Goal: Information Seeking & Learning: Learn about a topic

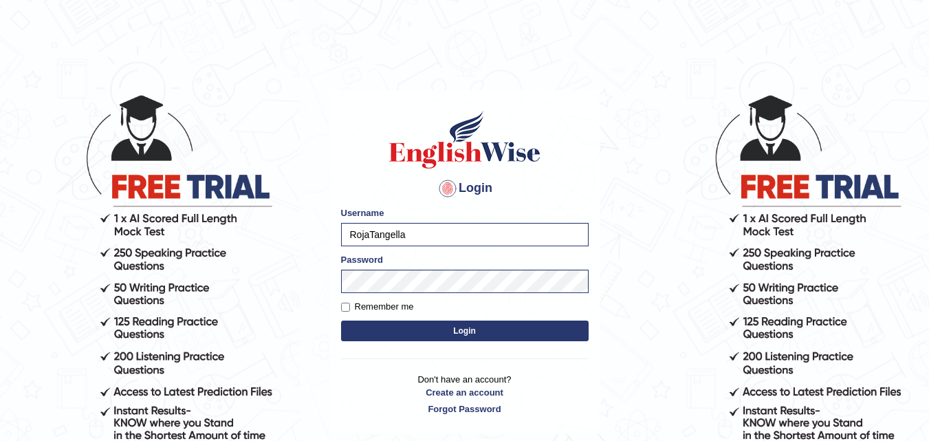
drag, startPoint x: 0, startPoint y: 0, endPoint x: 422, endPoint y: 341, distance: 542.3
click at [422, 341] on form "Please fix the following errors: Username RojaTangella Password Remember me Log…" at bounding box center [465, 275] width 248 height 138
click at [426, 332] on button "Login" at bounding box center [465, 330] width 248 height 21
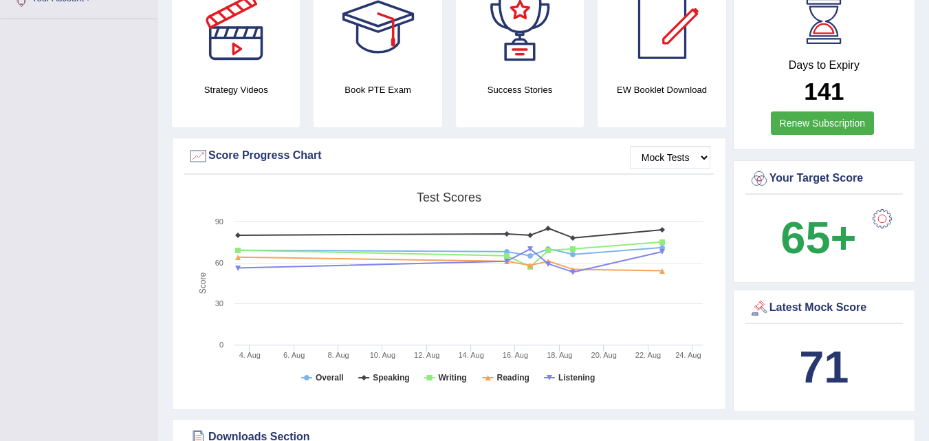
scroll to position [367, 0]
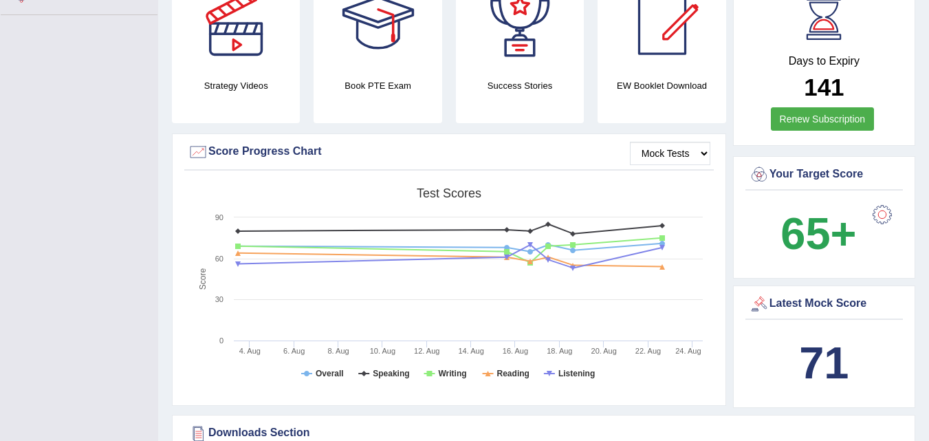
drag, startPoint x: 928, startPoint y: 96, endPoint x: 930, endPoint y: 86, distance: 10.0
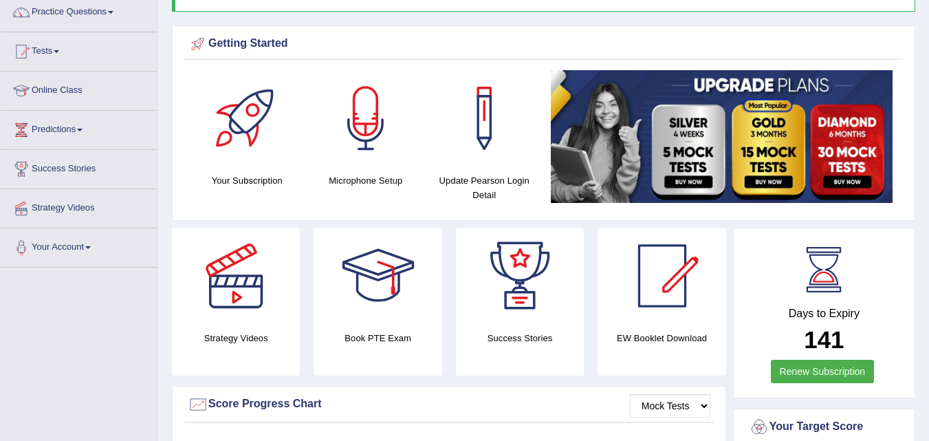
scroll to position [0, 0]
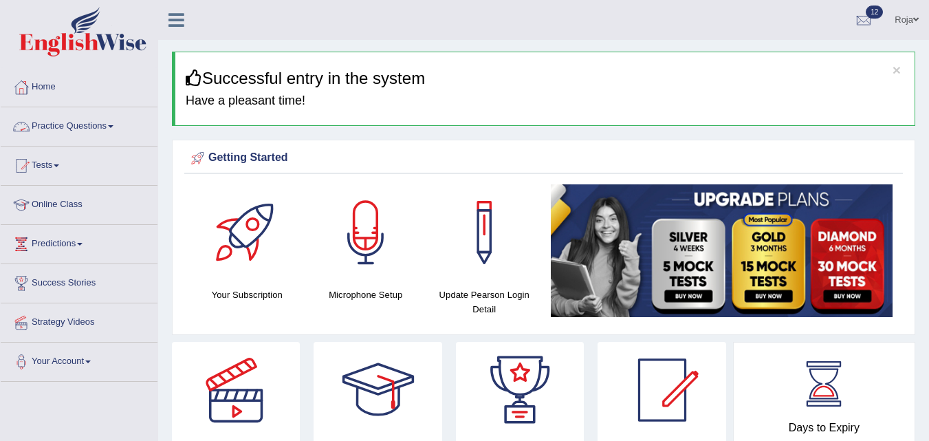
click at [92, 125] on link "Practice Questions" at bounding box center [79, 124] width 157 height 34
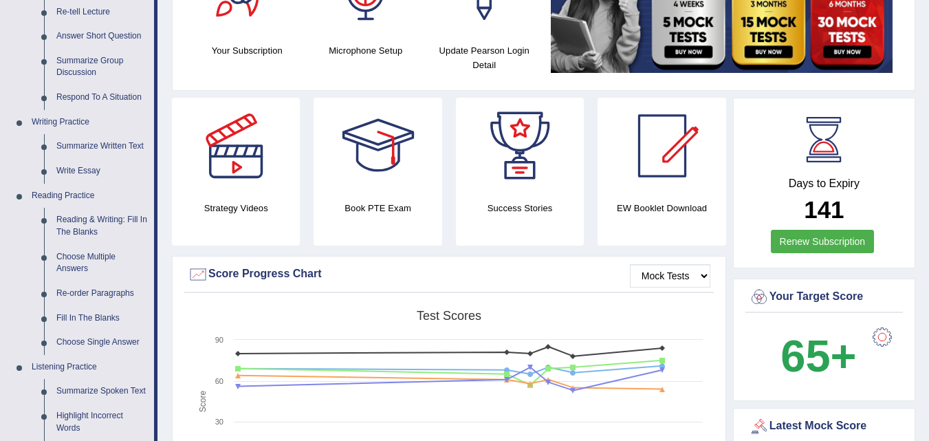
scroll to position [240, 0]
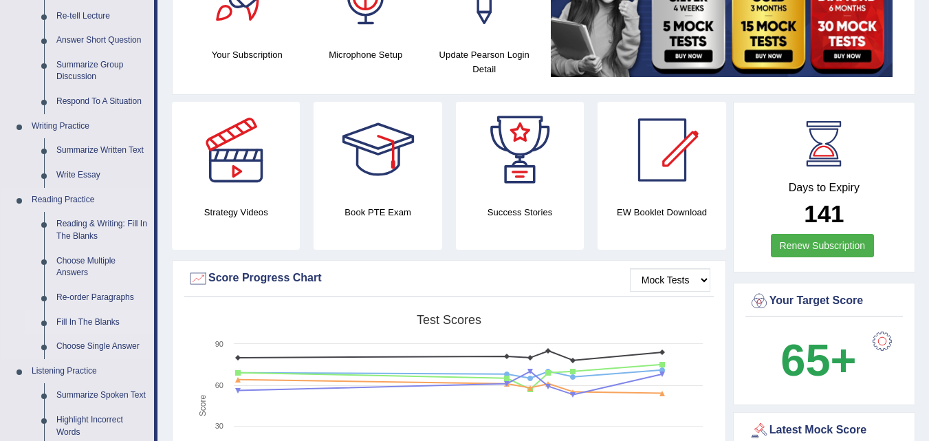
click at [89, 317] on link "Fill In The Blanks" at bounding box center [102, 322] width 104 height 25
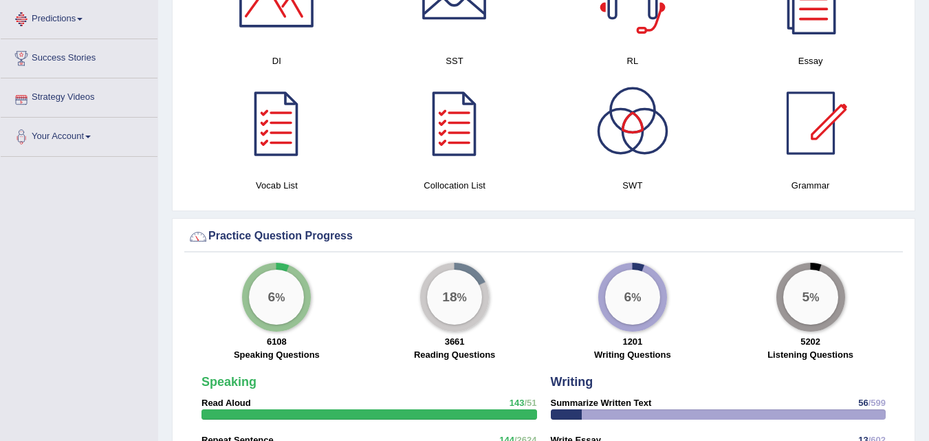
scroll to position [927, 0]
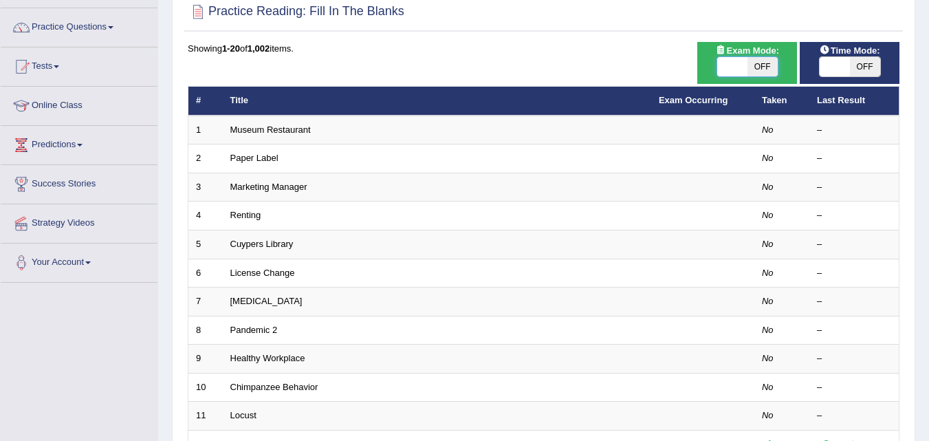
click at [732, 70] on span at bounding box center [732, 66] width 30 height 19
checkbox input "true"
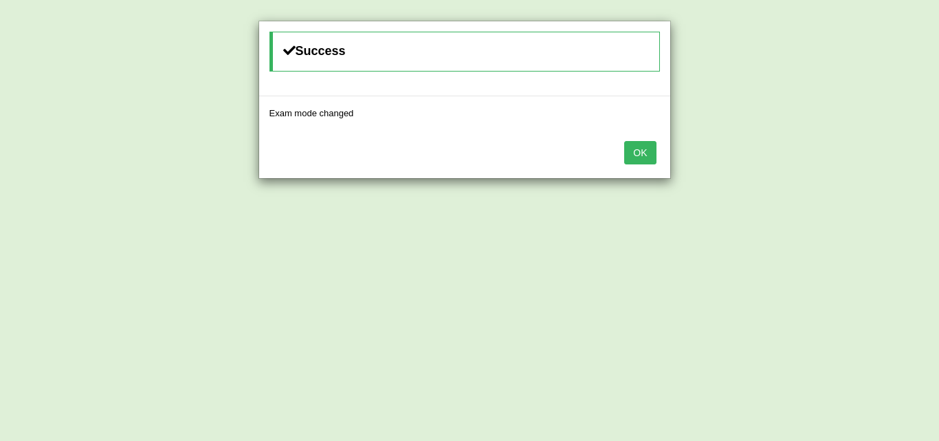
click at [639, 154] on button "OK" at bounding box center [640, 152] width 32 height 23
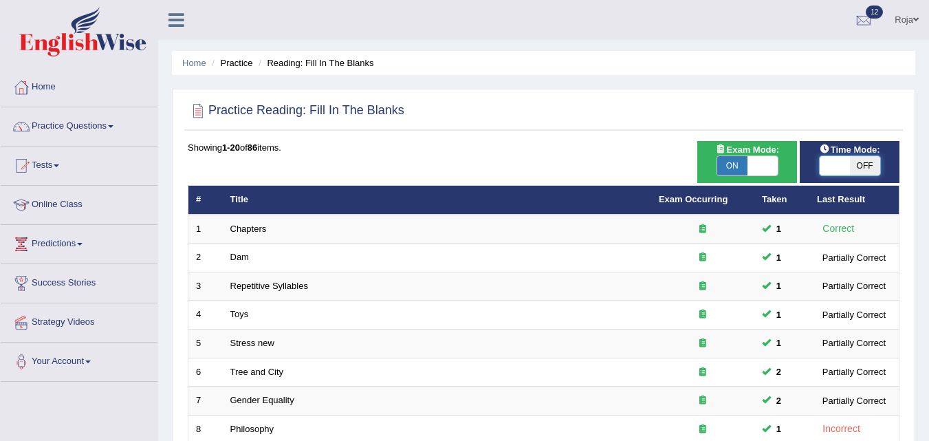
click at [844, 156] on span at bounding box center [835, 165] width 30 height 19
checkbox input "true"
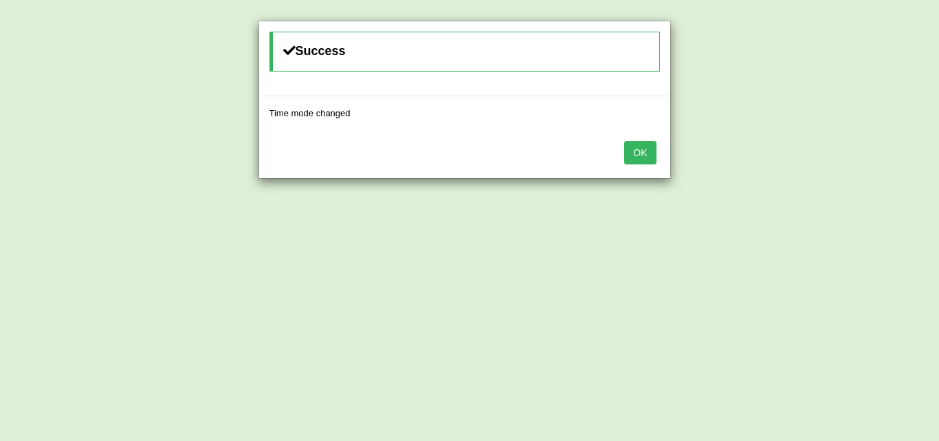
click at [653, 155] on button "OK" at bounding box center [640, 152] width 32 height 23
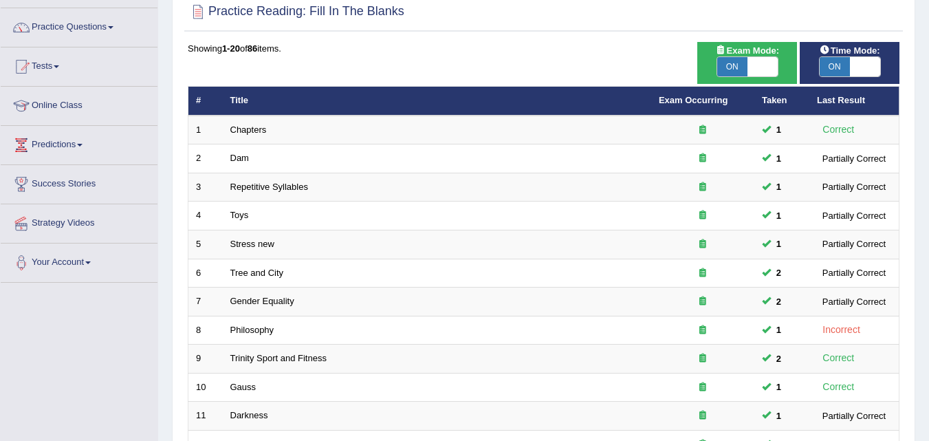
scroll to position [470, 0]
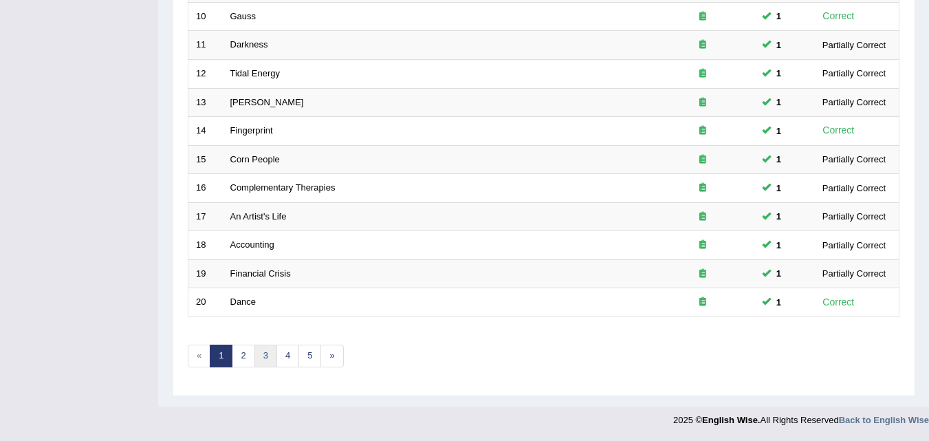
click at [254, 353] on link "3" at bounding box center [265, 356] width 23 height 23
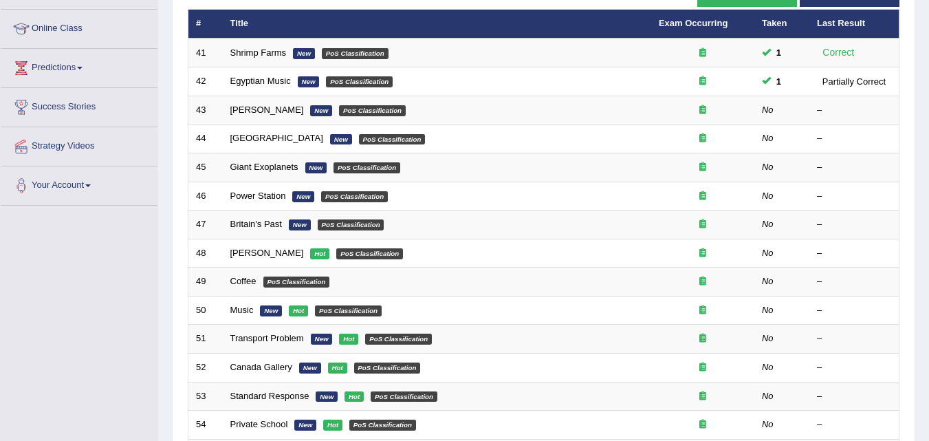
scroll to position [162, 0]
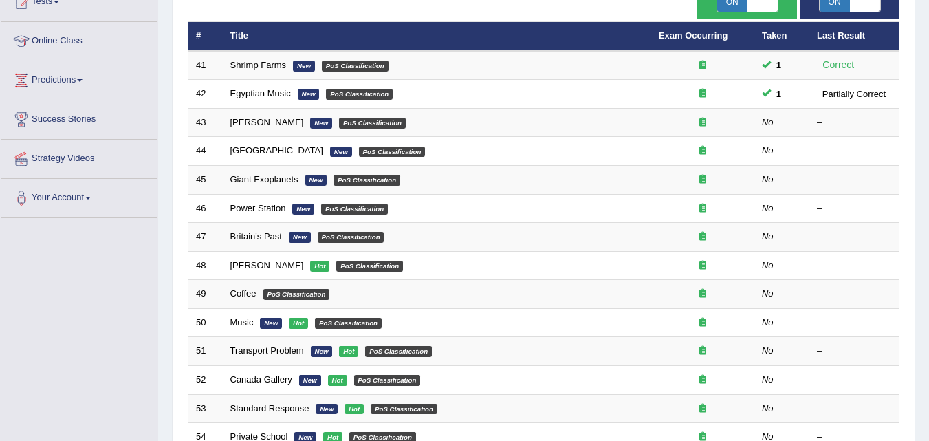
click at [928, 215] on html "Toggle navigation Home Practice Questions Speaking Practice Read Aloud Repeat S…" at bounding box center [464, 56] width 929 height 441
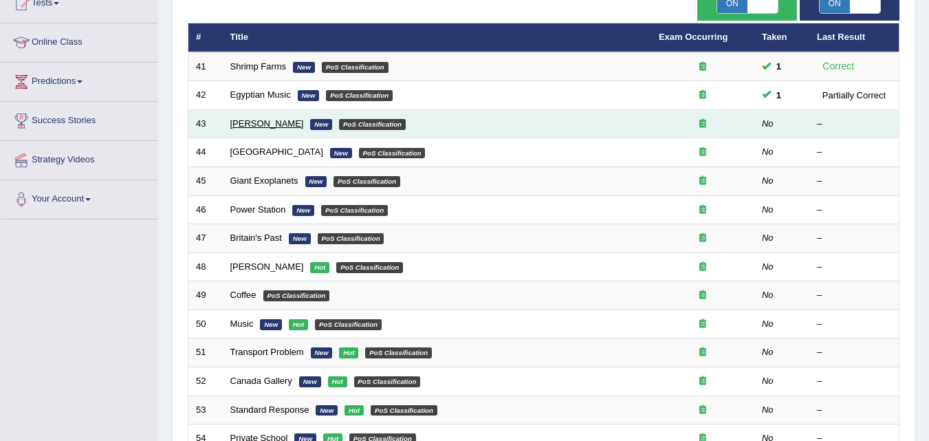
click at [252, 127] on link "[PERSON_NAME]" at bounding box center [267, 123] width 74 height 10
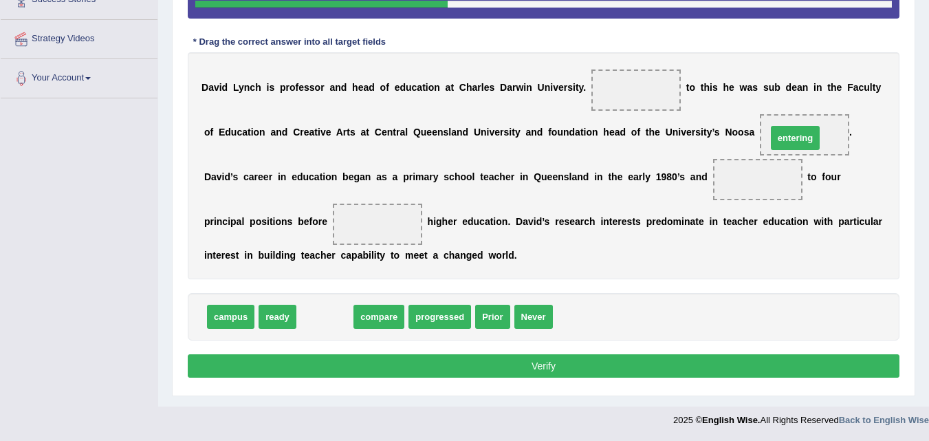
drag, startPoint x: 323, startPoint y: 320, endPoint x: 793, endPoint y: 141, distance: 503.2
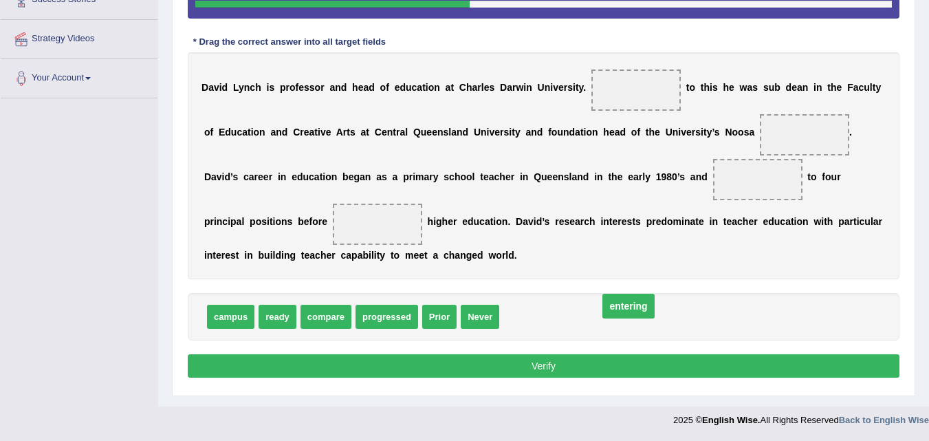
drag, startPoint x: 799, startPoint y: 130, endPoint x: 593, endPoint y: 312, distance: 275.3
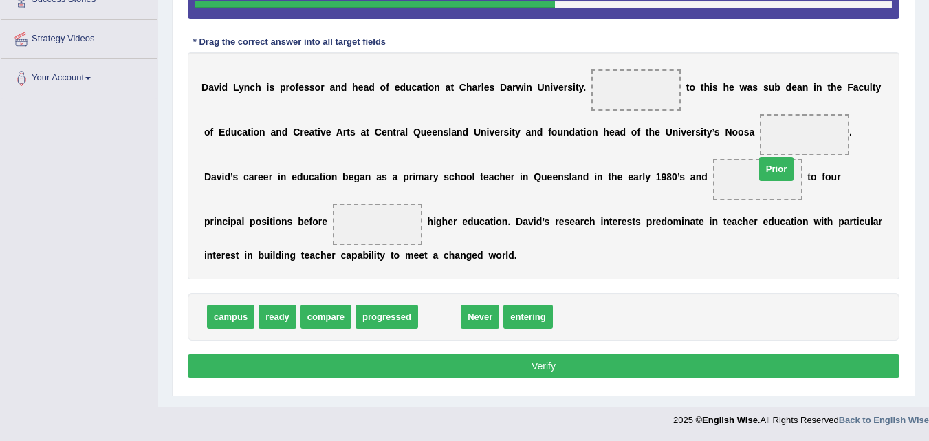
drag, startPoint x: 442, startPoint y: 322, endPoint x: 772, endPoint y: 177, distance: 360.9
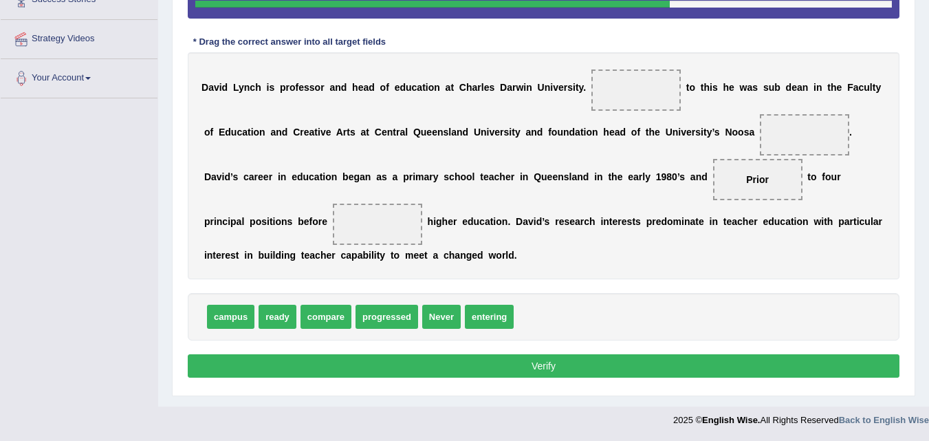
drag, startPoint x: 745, startPoint y: 180, endPoint x: 437, endPoint y: 227, distance: 310.9
click at [437, 227] on div "D a v i d L y n c h i s p r o f e s s o r a n d h e a d o f e d u c a t i o n a…" at bounding box center [544, 165] width 712 height 227
drag, startPoint x: 755, startPoint y: 183, endPoint x: 379, endPoint y: 224, distance: 378.4
click at [380, 227] on span "Prior" at bounding box center [377, 224] width 23 height 11
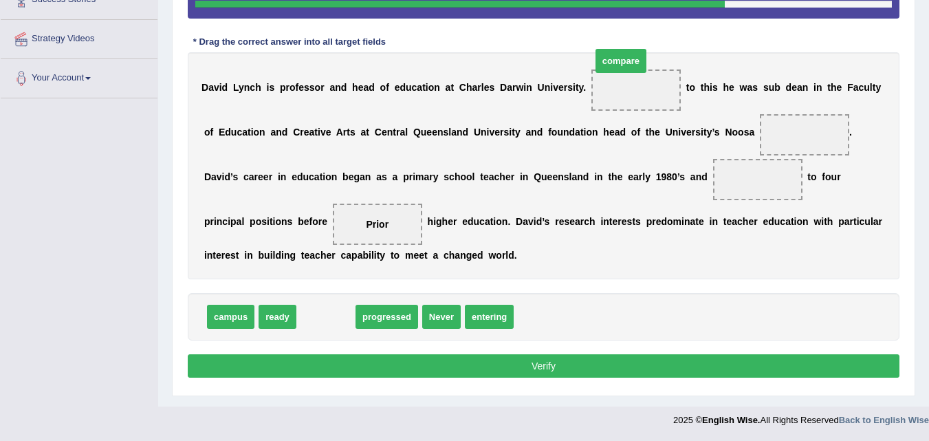
drag, startPoint x: 340, startPoint y: 318, endPoint x: 647, endPoint y: 88, distance: 383.6
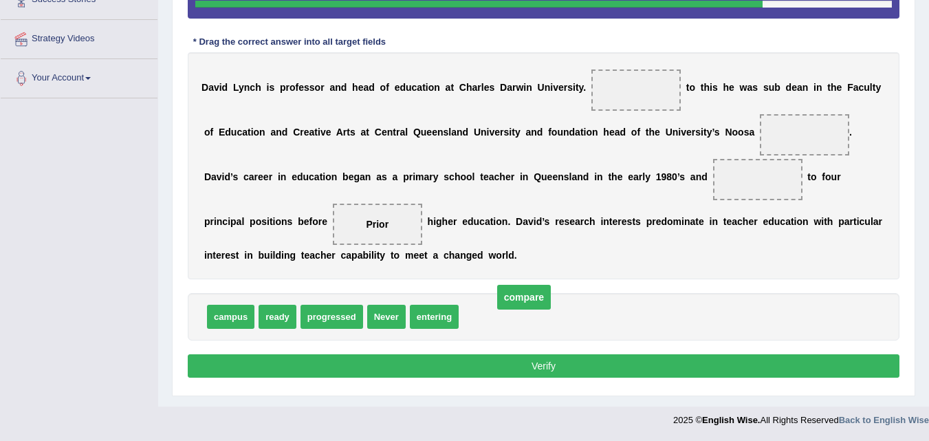
drag, startPoint x: 642, startPoint y: 85, endPoint x: 530, endPoint y: 298, distance: 241.2
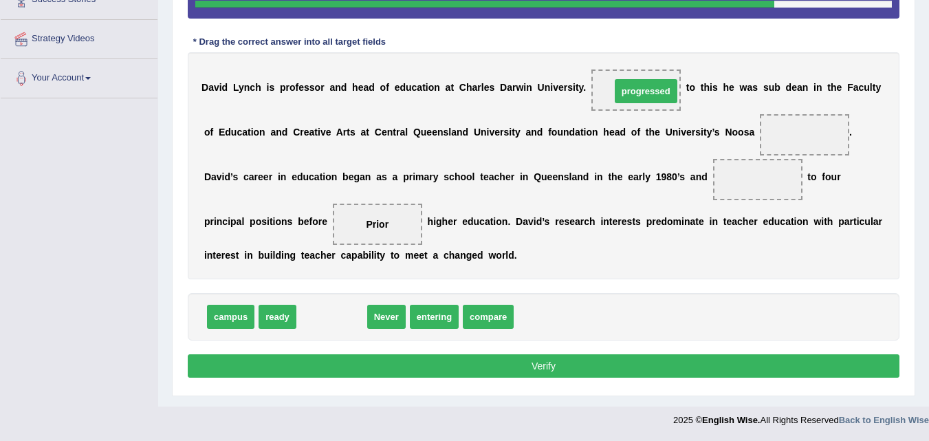
drag, startPoint x: 338, startPoint y: 314, endPoint x: 652, endPoint y: 89, distance: 386.9
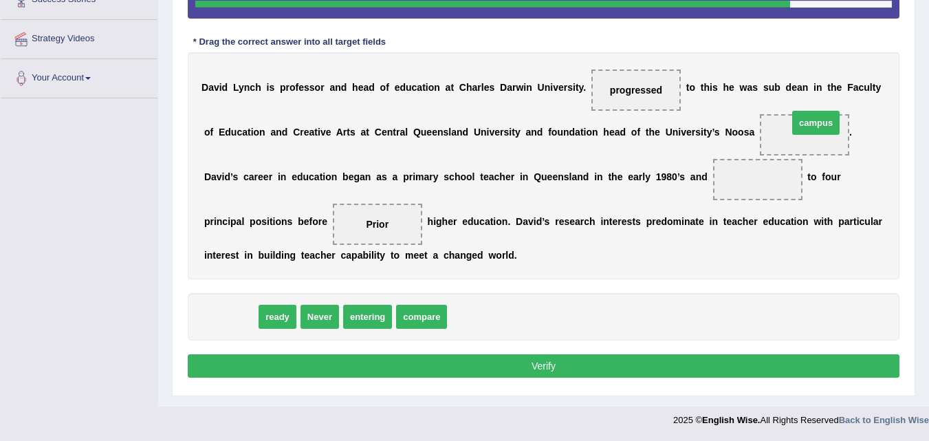
drag, startPoint x: 242, startPoint y: 315, endPoint x: 828, endPoint y: 122, distance: 617.0
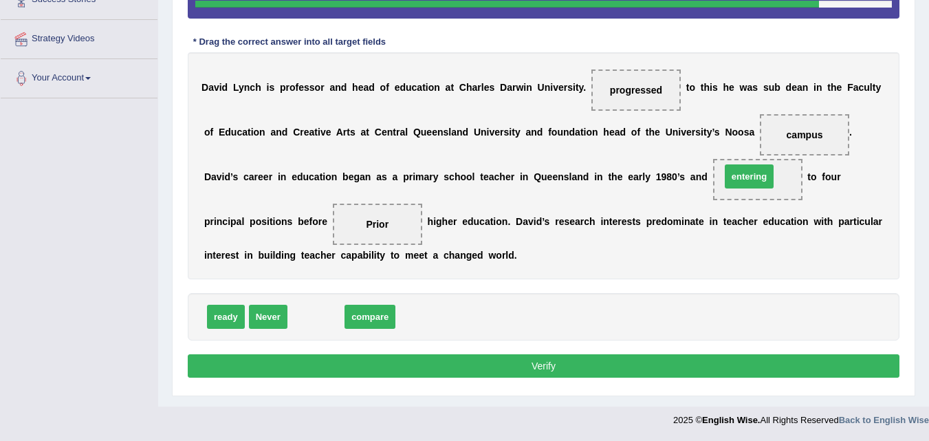
drag, startPoint x: 323, startPoint y: 323, endPoint x: 756, endPoint y: 183, distance: 455.4
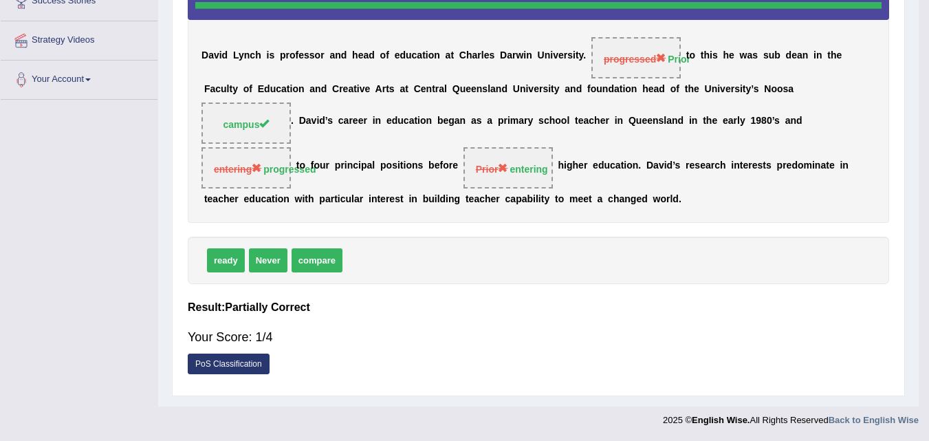
scroll to position [281, 0]
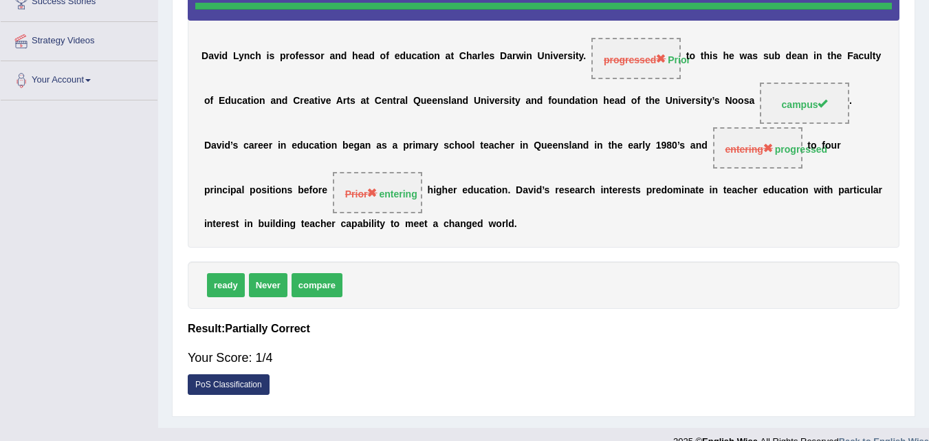
click at [756, 179] on div "D a v i d L y n c h i s p r o f e s s o r a n d h e a d o f e d u c a t i o n a…" at bounding box center [544, 107] width 712 height 280
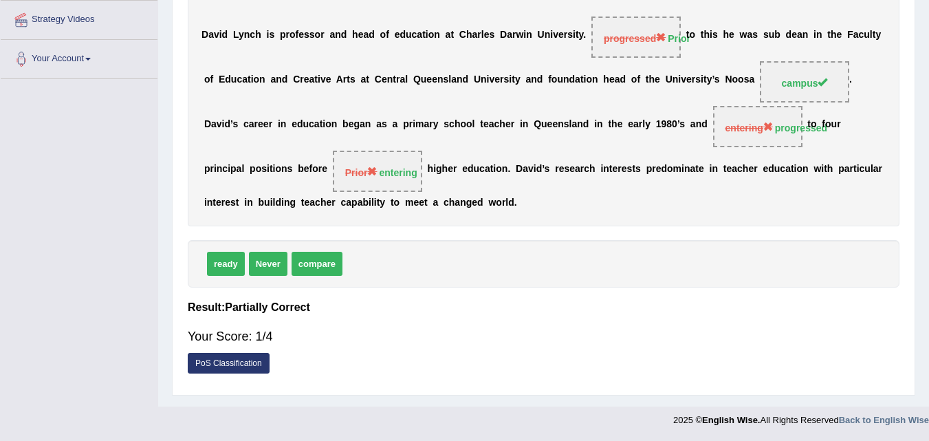
scroll to position [0, 0]
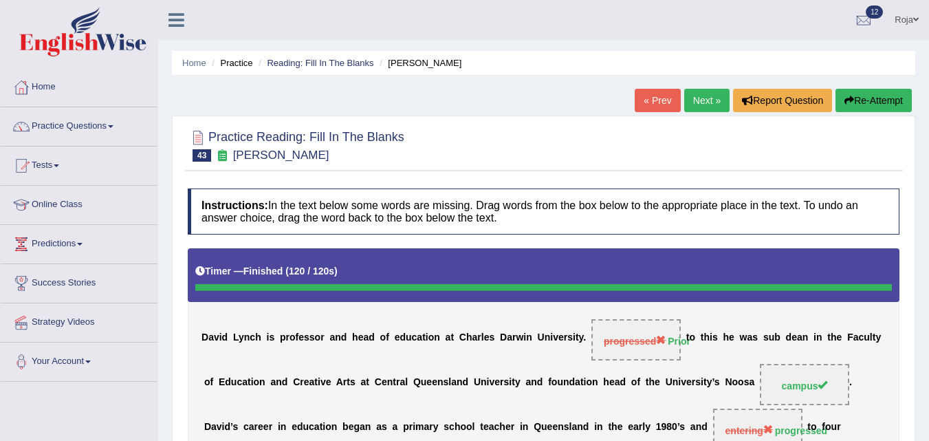
click at [707, 109] on link "Next »" at bounding box center [706, 100] width 45 height 23
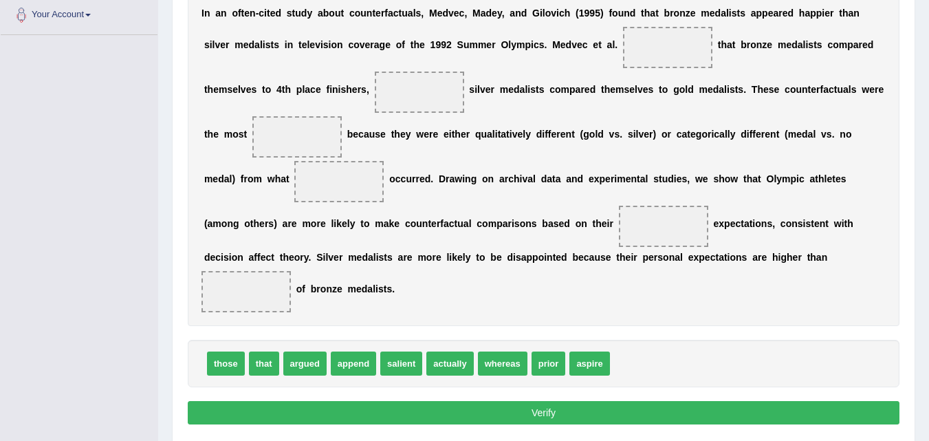
scroll to position [351, 0]
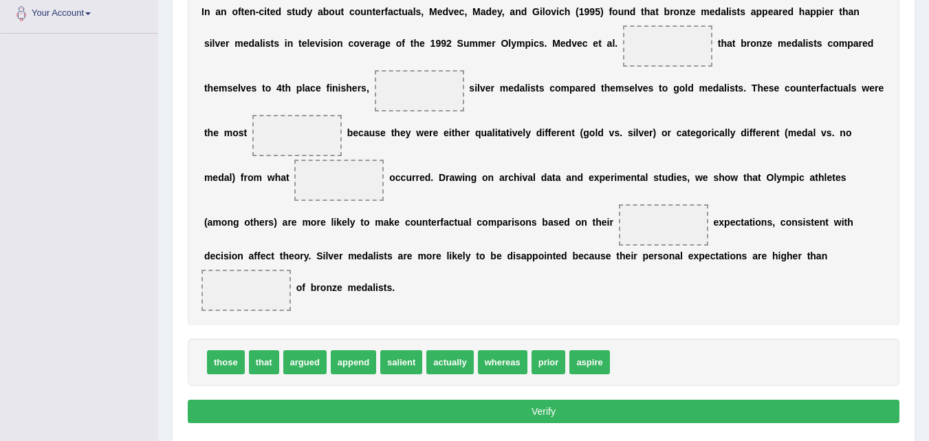
scroll to position [356, 0]
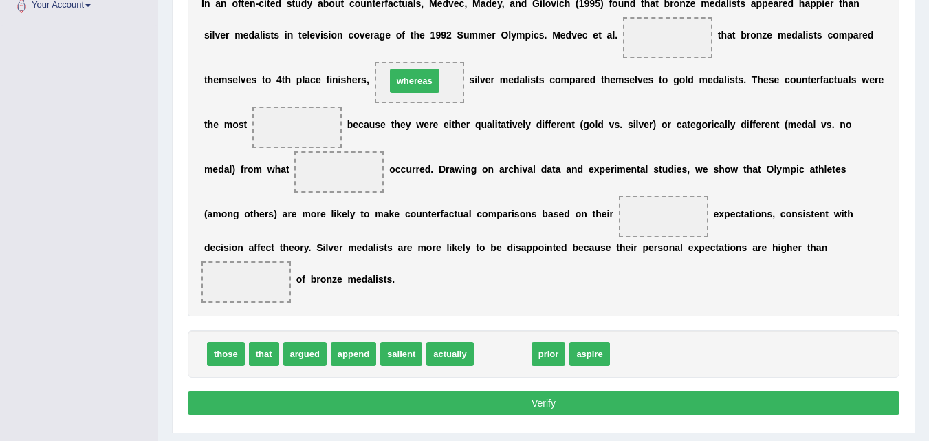
drag, startPoint x: 503, startPoint y: 356, endPoint x: 415, endPoint y: 83, distance: 286.9
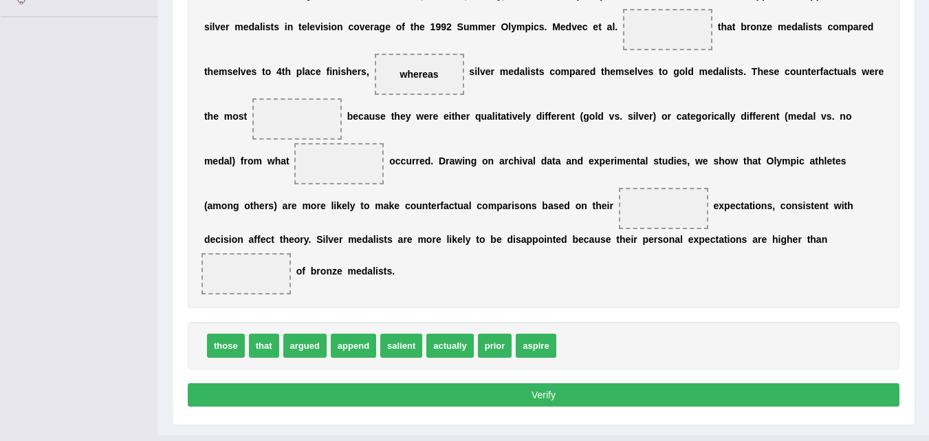
scroll to position [363, 0]
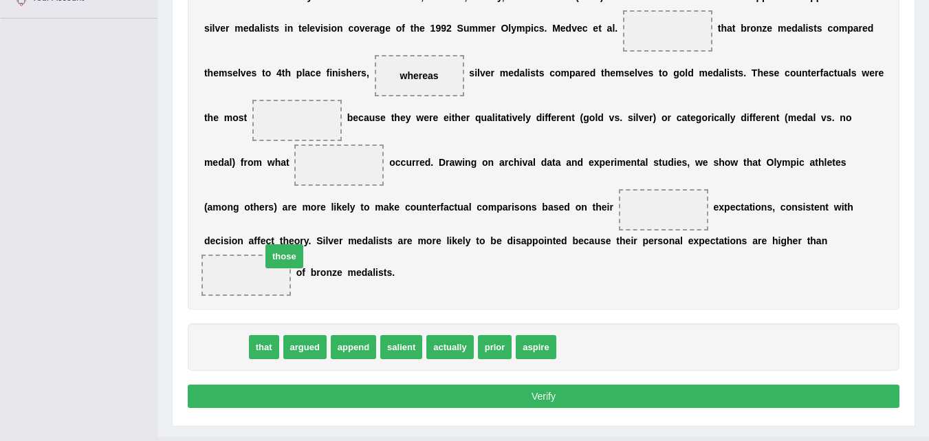
drag, startPoint x: 244, startPoint y: 351, endPoint x: 272, endPoint y: 339, distance: 30.2
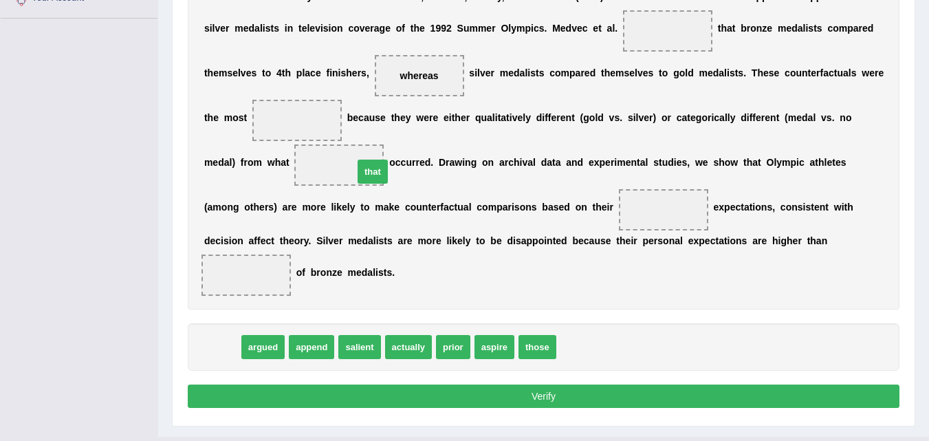
drag, startPoint x: 214, startPoint y: 351, endPoint x: 360, endPoint y: 175, distance: 228.5
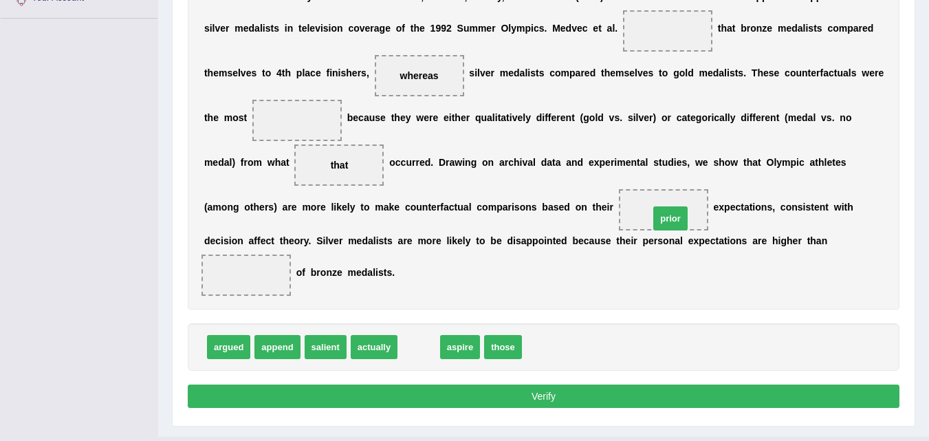
drag, startPoint x: 423, startPoint y: 345, endPoint x: 674, endPoint y: 215, distance: 282.4
click at [448, 349] on span "those" at bounding box center [465, 347] width 38 height 24
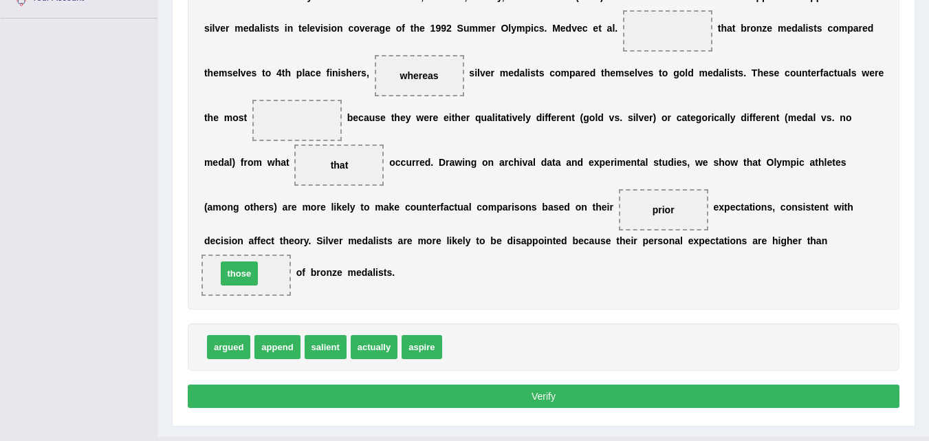
drag, startPoint x: 462, startPoint y: 349, endPoint x: 237, endPoint y: 276, distance: 237.3
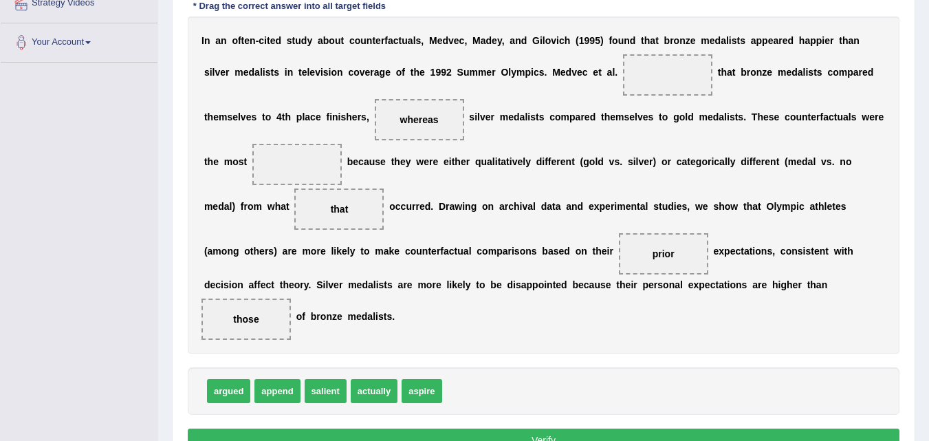
scroll to position [336, 0]
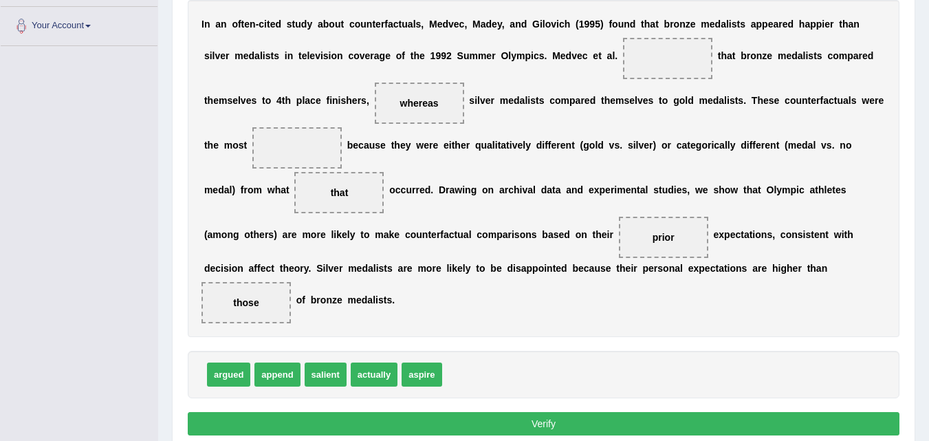
drag, startPoint x: 909, startPoint y: 238, endPoint x: 920, endPoint y: 256, distance: 21.0
click at [920, 256] on div "Home Practice Reading: Fill In The Blanks Medvec « Prev Next » Report Question …" at bounding box center [543, 64] width 771 height 800
drag, startPoint x: 372, startPoint y: 367, endPoint x: 653, endPoint y: 41, distance: 431.1
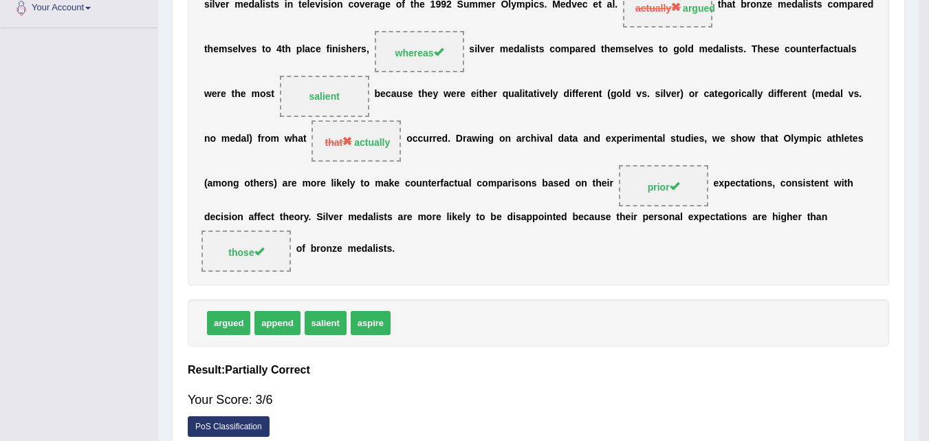
scroll to position [336, 0]
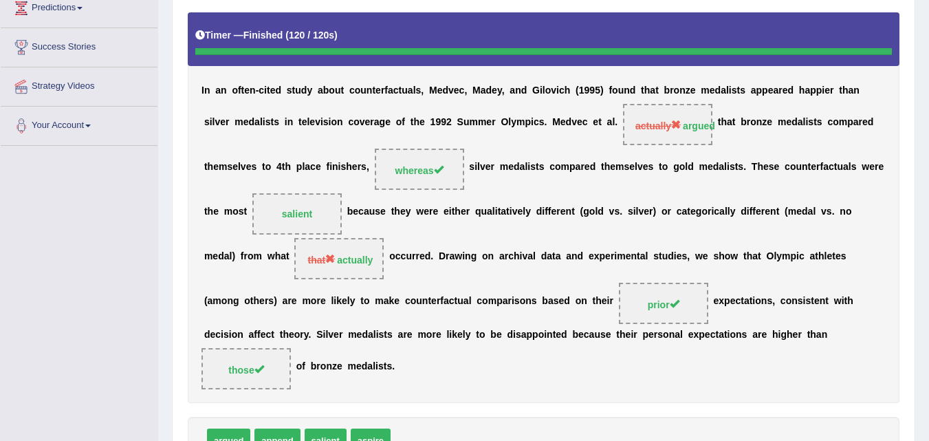
scroll to position [0, 0]
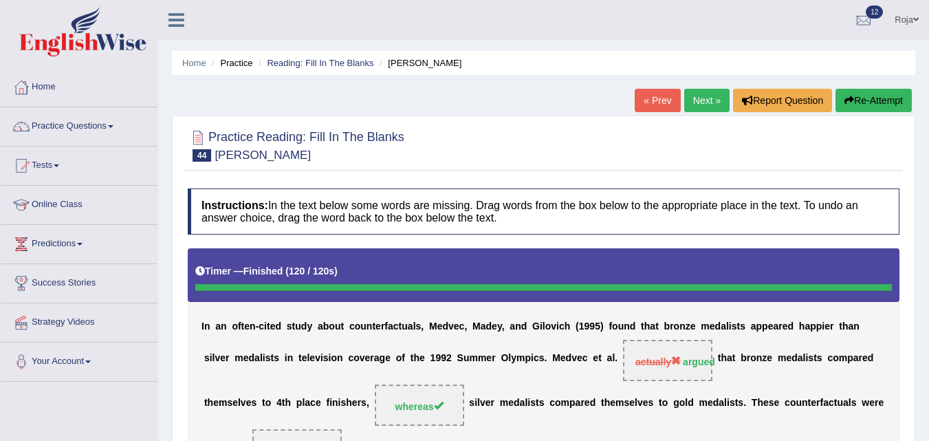
click at [701, 94] on link "Next »" at bounding box center [706, 100] width 45 height 23
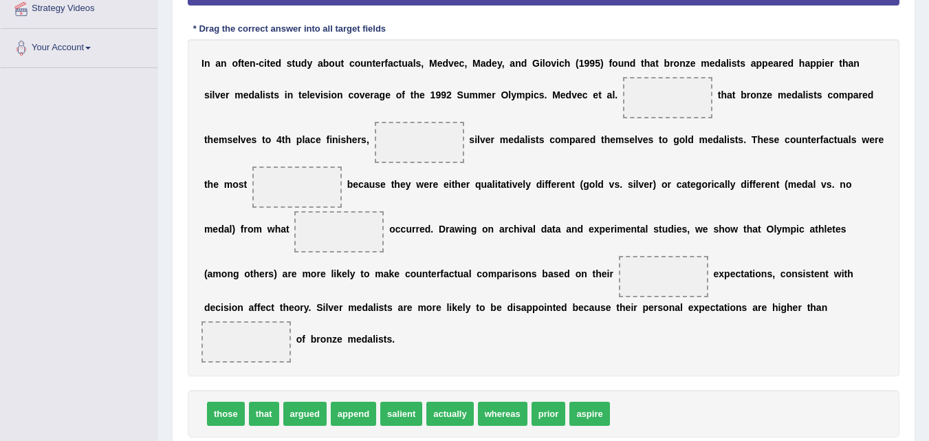
scroll to position [322, 0]
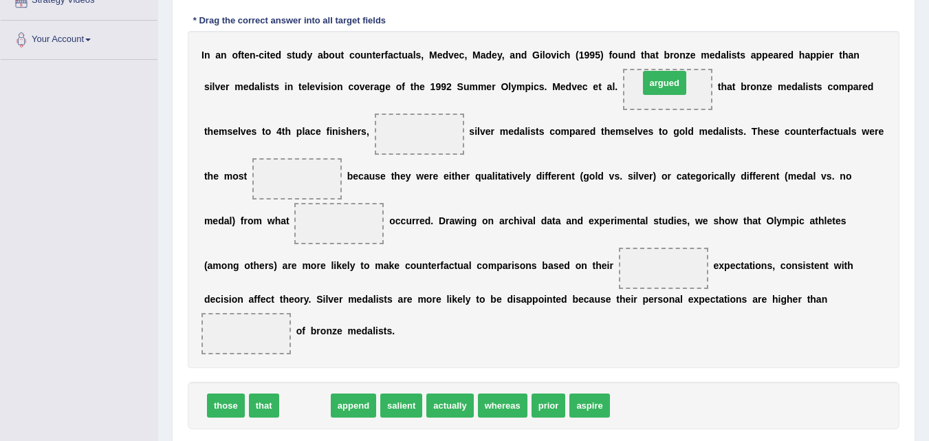
drag, startPoint x: 305, startPoint y: 402, endPoint x: 665, endPoint y: 79, distance: 483.1
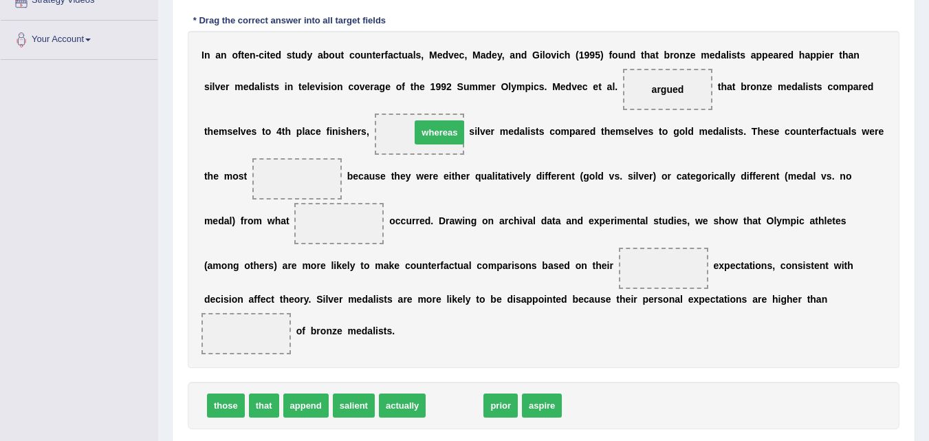
drag, startPoint x: 462, startPoint y: 411, endPoint x: 446, endPoint y: 138, distance: 273.5
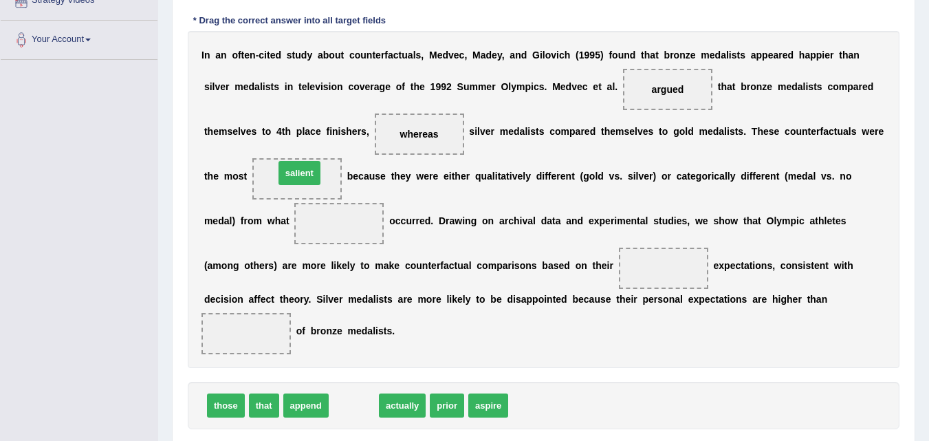
drag, startPoint x: 367, startPoint y: 407, endPoint x: 312, endPoint y: 175, distance: 238.7
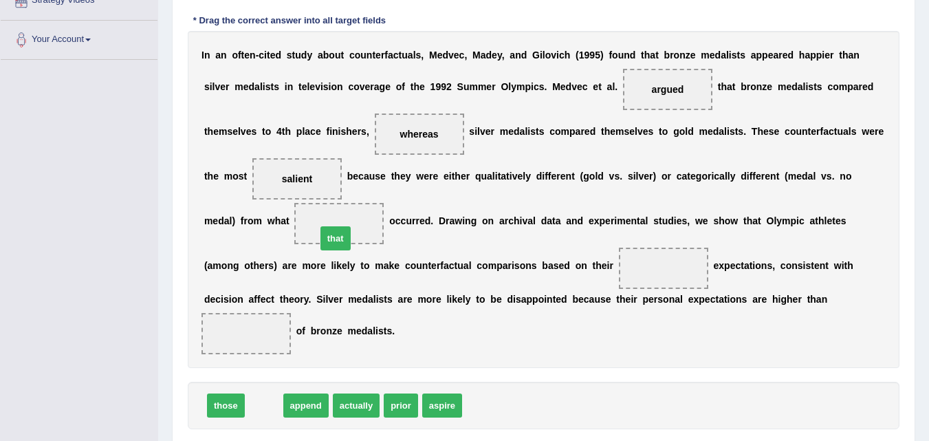
drag, startPoint x: 268, startPoint y: 407, endPoint x: 340, endPoint y: 240, distance: 181.8
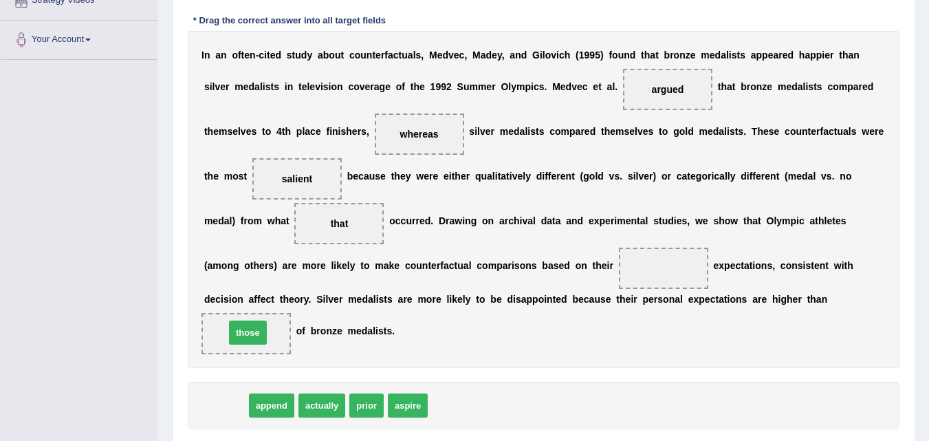
drag, startPoint x: 225, startPoint y: 404, endPoint x: 247, endPoint y: 331, distance: 76.1
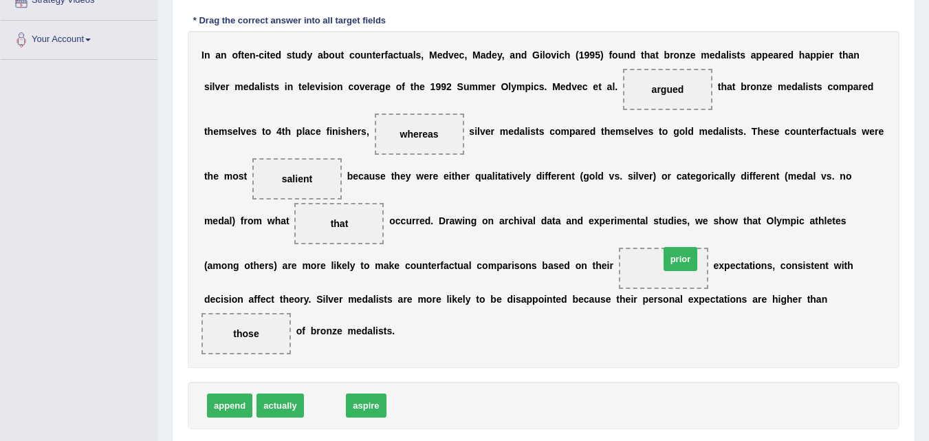
drag, startPoint x: 325, startPoint y: 406, endPoint x: 670, endPoint y: 264, distance: 373.2
drag, startPoint x: 927, startPoint y: 285, endPoint x: 928, endPoint y: 250, distance: 35.1
click at [928, 250] on div "Home Practice Reading: Fill In The Blanks Medvec You have already given partial…" at bounding box center [543, 86] width 771 height 817
drag, startPoint x: 928, startPoint y: 250, endPoint x: 930, endPoint y: 207, distance: 42.7
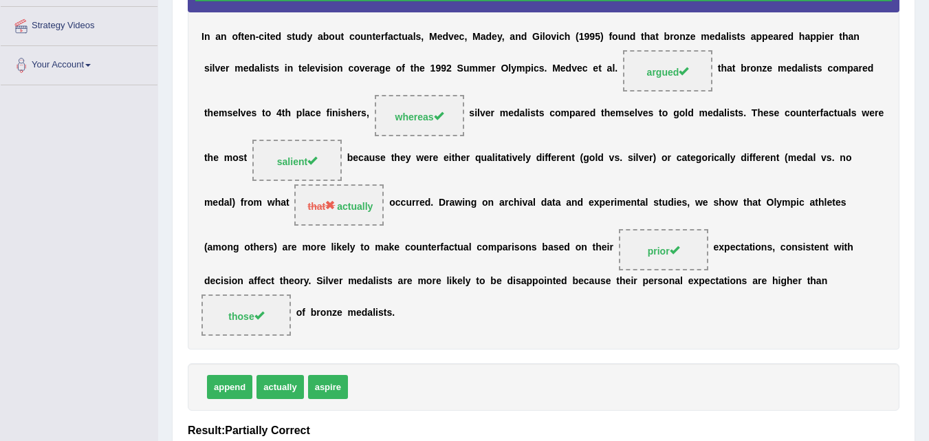
scroll to position [298, 0]
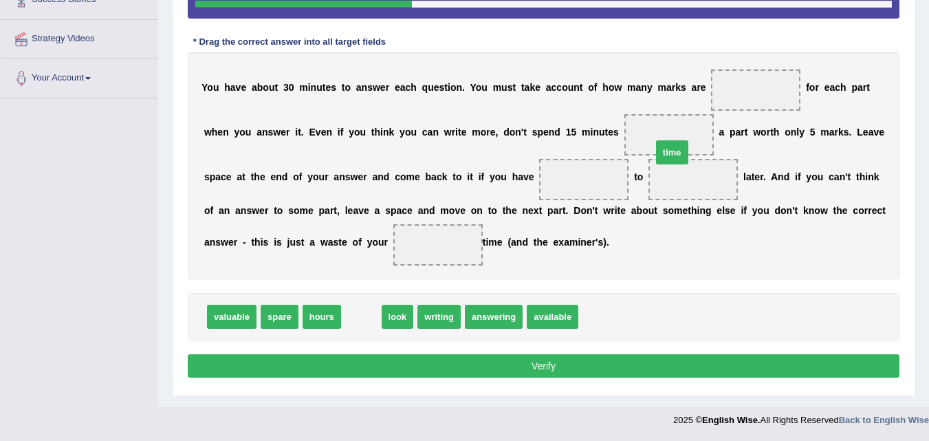
drag, startPoint x: 362, startPoint y: 324, endPoint x: 673, endPoint y: 158, distance: 352.3
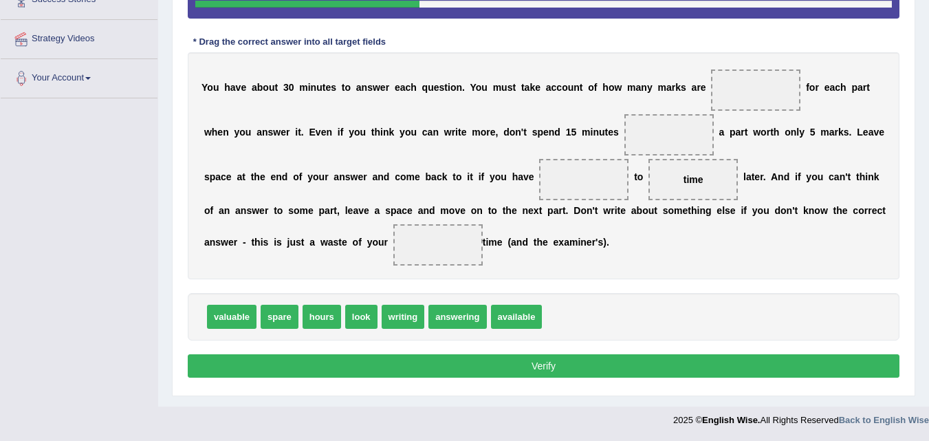
drag, startPoint x: 704, startPoint y: 191, endPoint x: 694, endPoint y: 183, distance: 12.7
click at [694, 183] on span "time" at bounding box center [693, 179] width 89 height 41
drag, startPoint x: 694, startPoint y: 183, endPoint x: 672, endPoint y: 131, distance: 56.1
drag, startPoint x: 281, startPoint y: 318, endPoint x: 271, endPoint y: 316, distance: 10.0
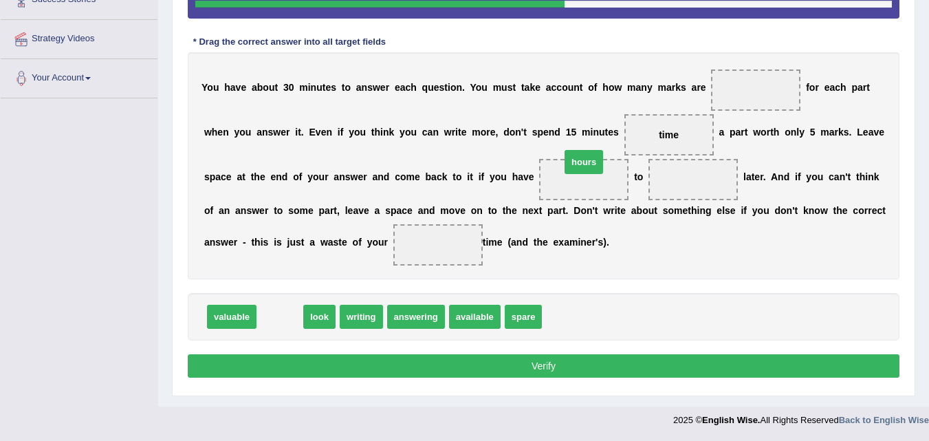
drag, startPoint x: 276, startPoint y: 316, endPoint x: 587, endPoint y: 164, distance: 346.0
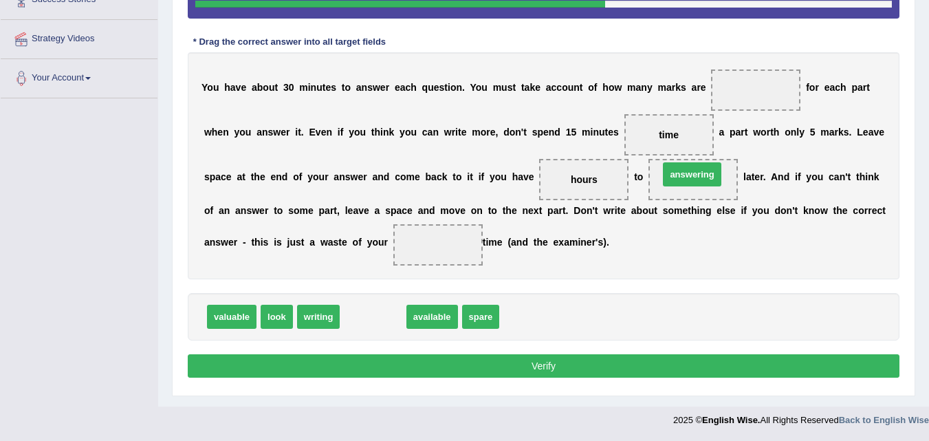
drag, startPoint x: 368, startPoint y: 320, endPoint x: 686, endPoint y: 177, distance: 348.8
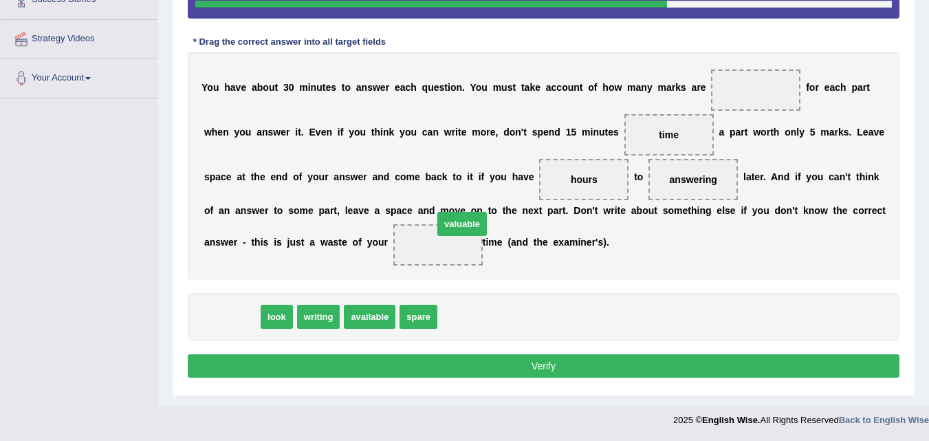
drag, startPoint x: 230, startPoint y: 323, endPoint x: 461, endPoint y: 230, distance: 249.0
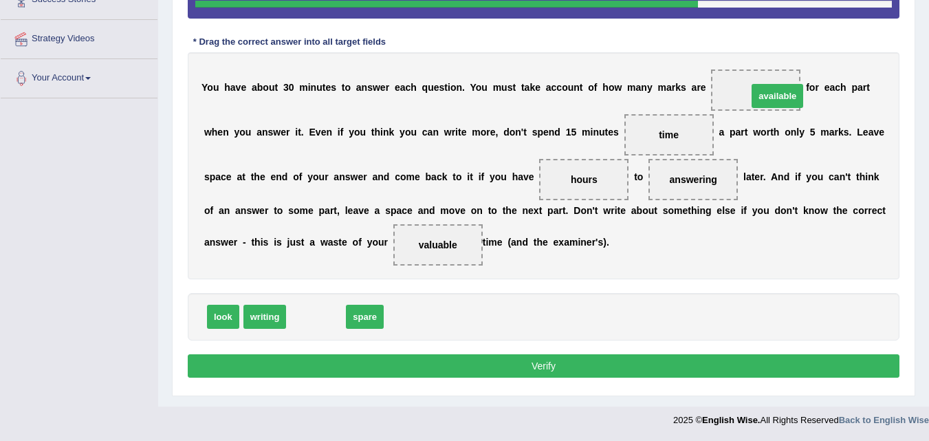
drag, startPoint x: 322, startPoint y: 315, endPoint x: 781, endPoint y: 94, distance: 509.7
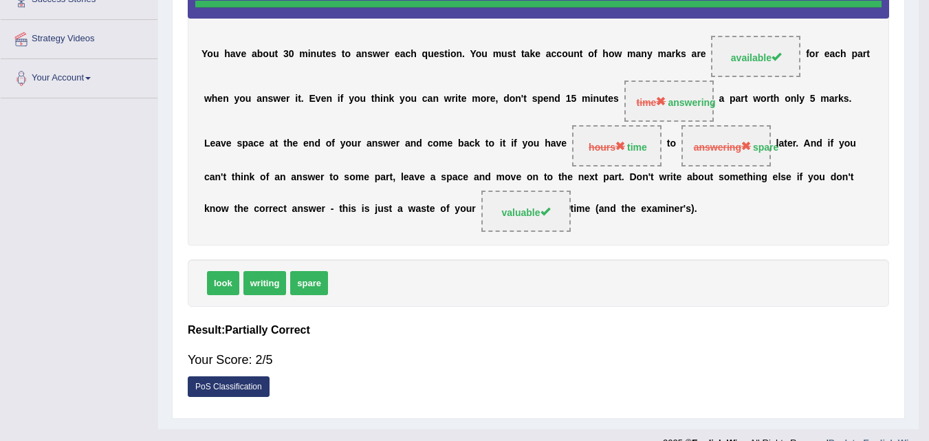
scroll to position [281, 0]
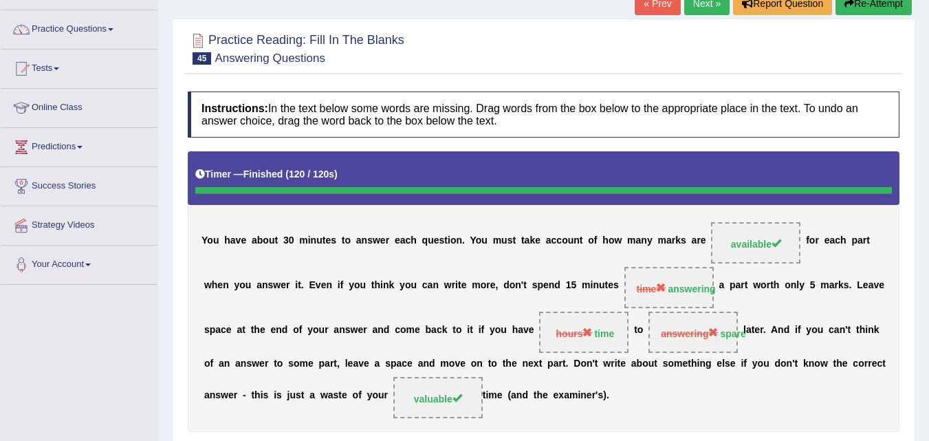
scroll to position [96, 0]
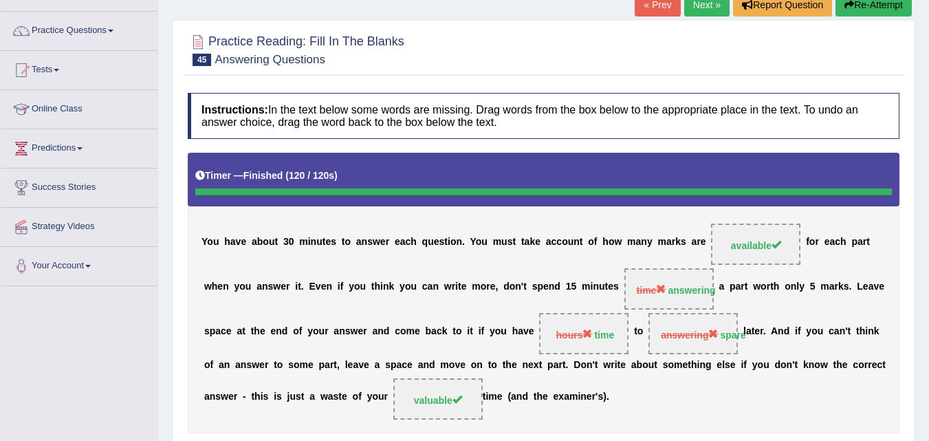
click at [693, 1] on link "Next »" at bounding box center [706, 4] width 45 height 23
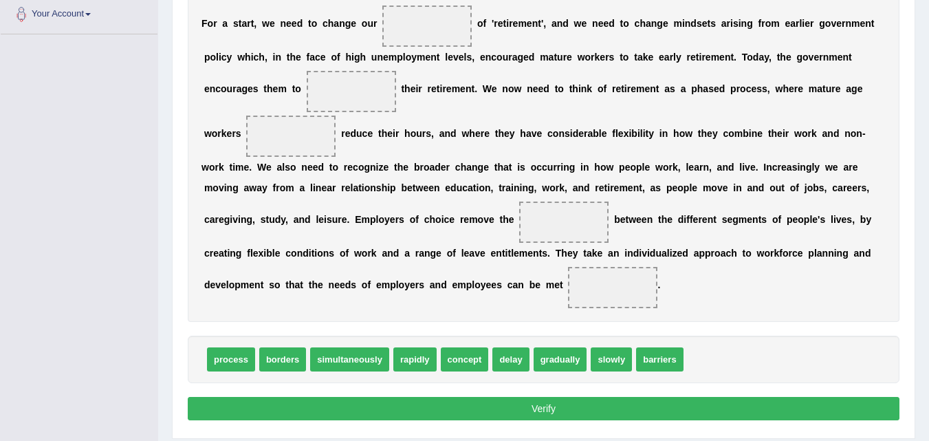
scroll to position [349, 0]
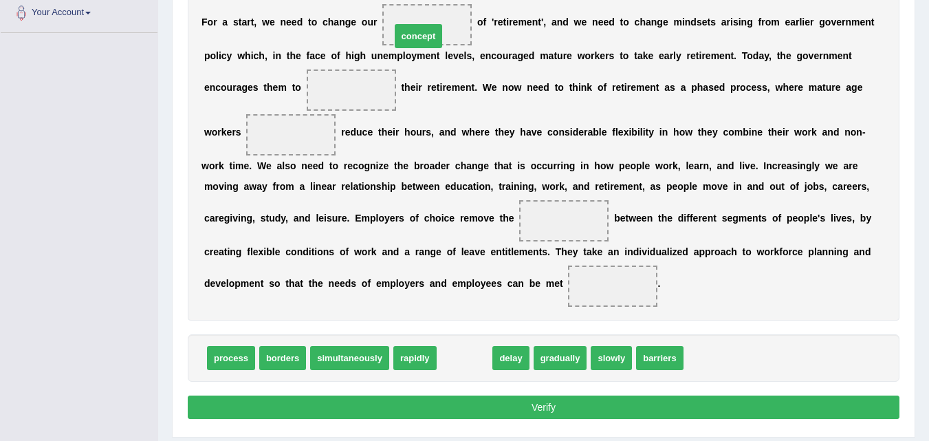
drag, startPoint x: 461, startPoint y: 356, endPoint x: 415, endPoint y: 34, distance: 324.4
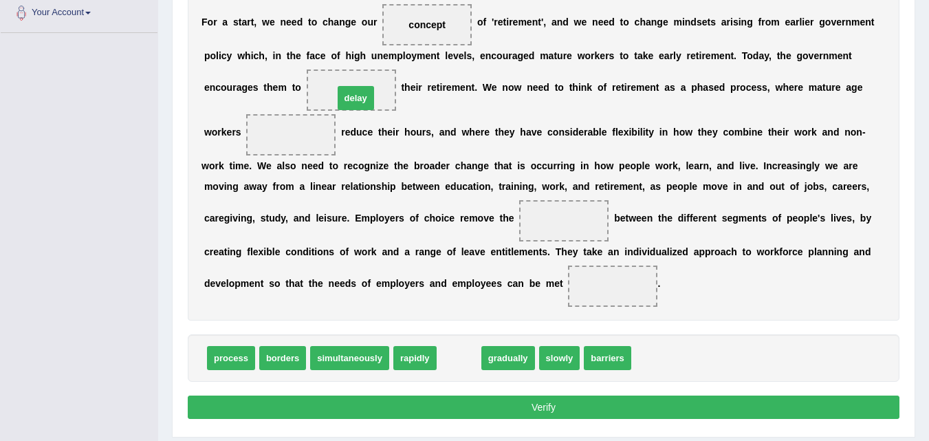
drag, startPoint x: 461, startPoint y: 360, endPoint x: 358, endPoint y: 100, distance: 279.7
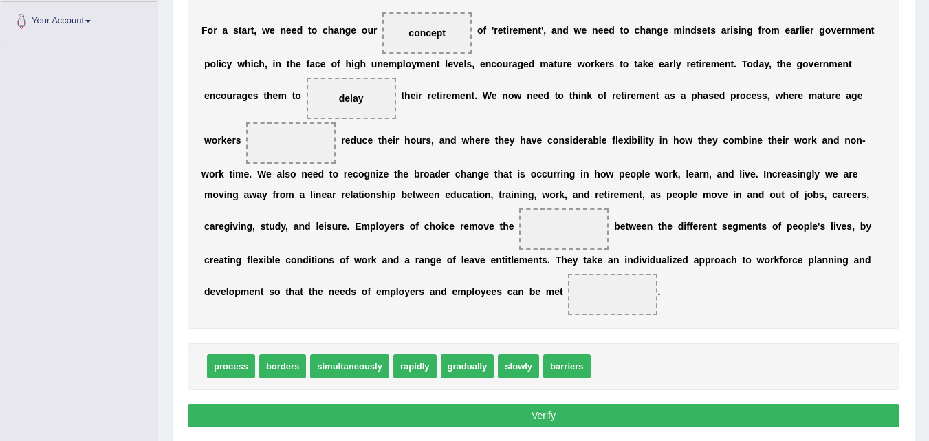
scroll to position [345, 0]
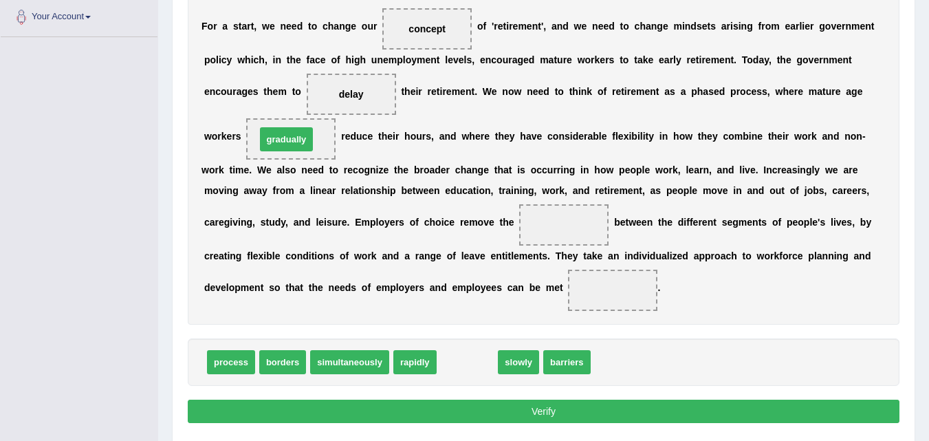
drag, startPoint x: 463, startPoint y: 367, endPoint x: 282, endPoint y: 144, distance: 287.0
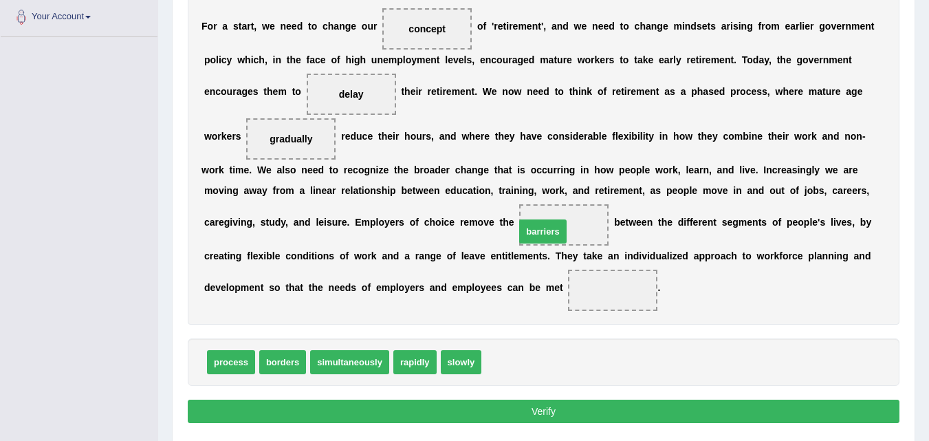
drag, startPoint x: 502, startPoint y: 362, endPoint x: 536, endPoint y: 230, distance: 135.6
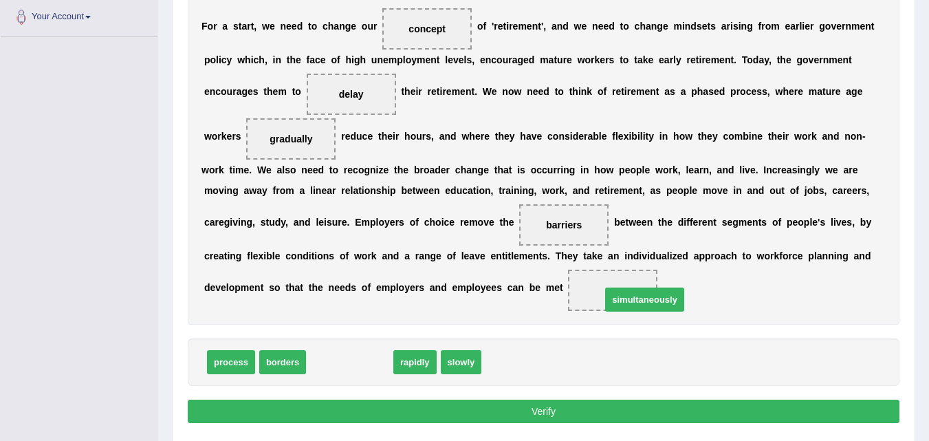
drag, startPoint x: 364, startPoint y: 364, endPoint x: 645, endPoint y: 297, distance: 288.4
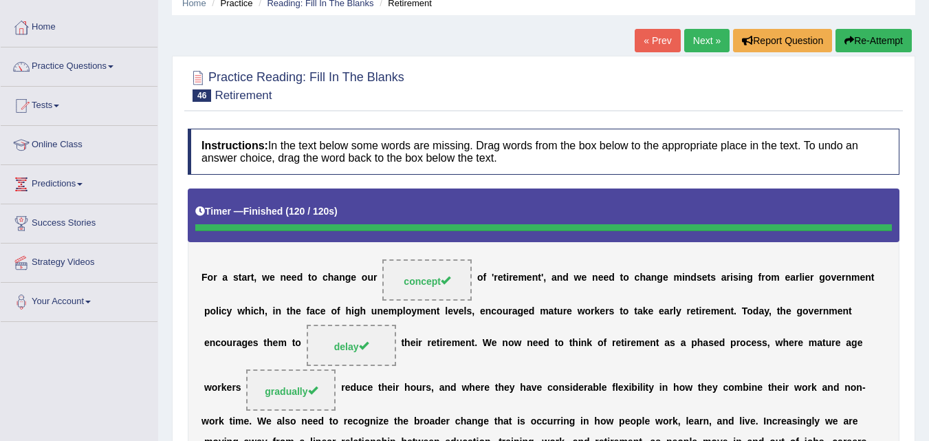
scroll to position [0, 0]
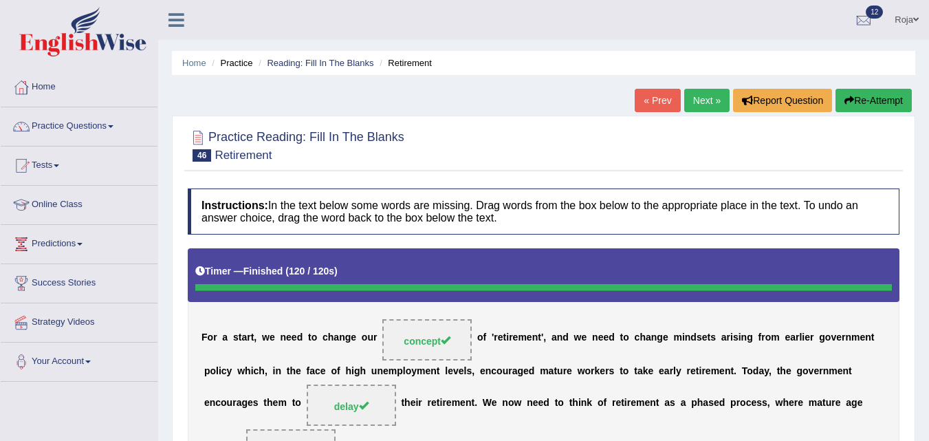
click at [706, 105] on link "Next »" at bounding box center [706, 100] width 45 height 23
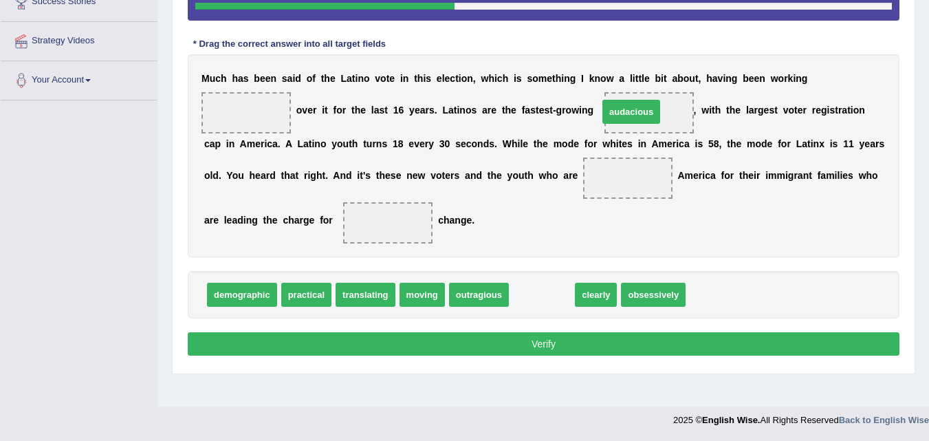
drag, startPoint x: 545, startPoint y: 296, endPoint x: 635, endPoint y: 113, distance: 204.2
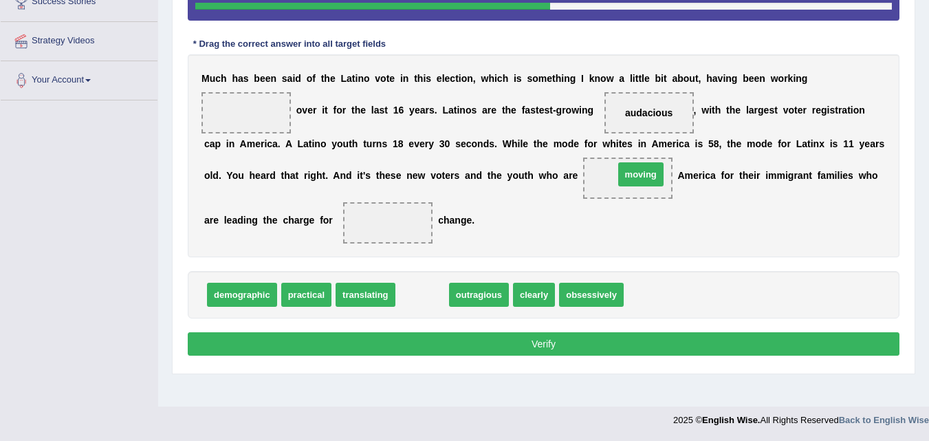
drag, startPoint x: 422, startPoint y: 296, endPoint x: 640, endPoint y: 175, distance: 249.6
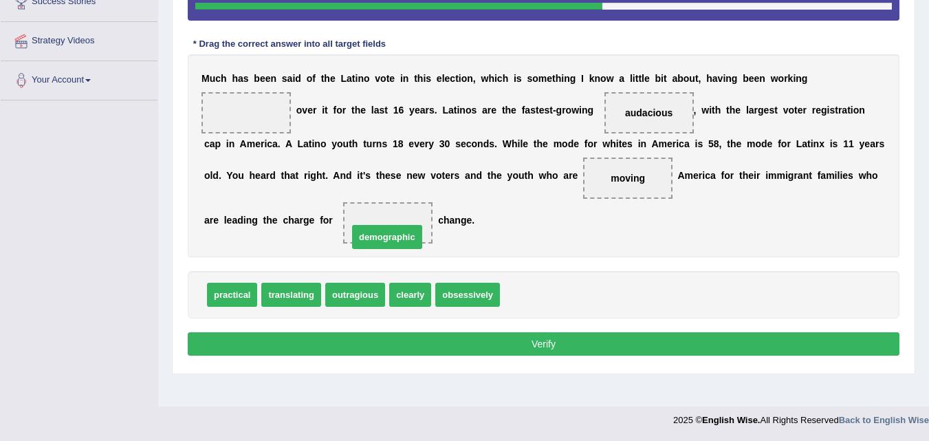
drag, startPoint x: 520, startPoint y: 292, endPoint x: 366, endPoint y: 233, distance: 165.0
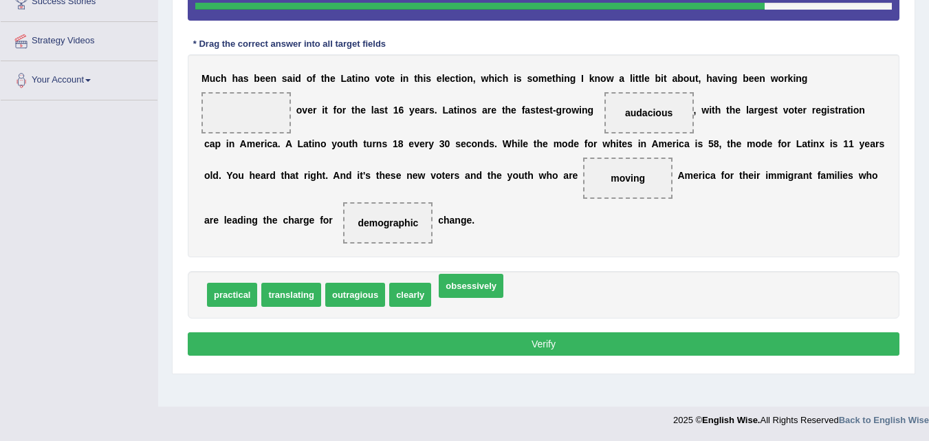
drag, startPoint x: 449, startPoint y: 298, endPoint x: 460, endPoint y: 298, distance: 11.0
drag, startPoint x: 460, startPoint y: 298, endPoint x: 254, endPoint y: 111, distance: 278.4
drag, startPoint x: 254, startPoint y: 111, endPoint x: 508, endPoint y: 312, distance: 323.1
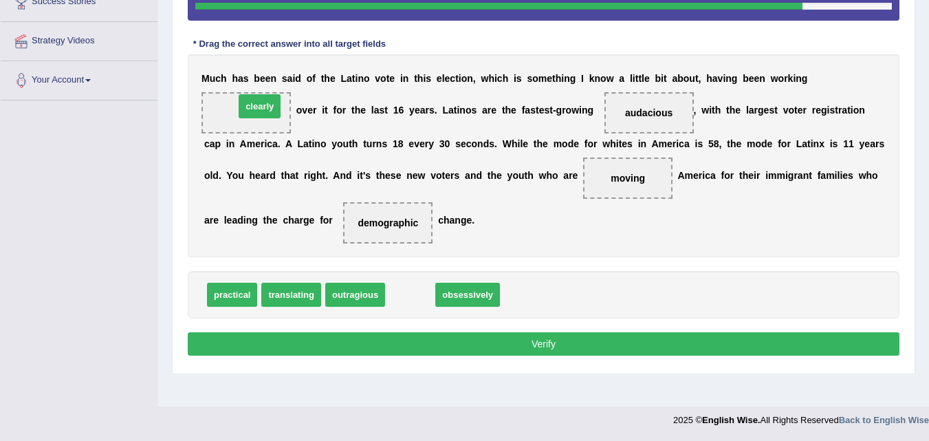
drag, startPoint x: 427, startPoint y: 300, endPoint x: 267, endPoint y: 112, distance: 246.8
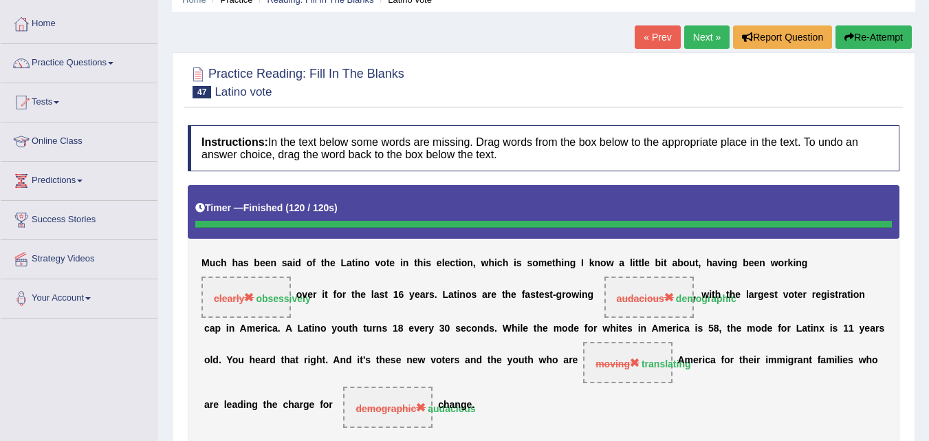
scroll to position [56, 0]
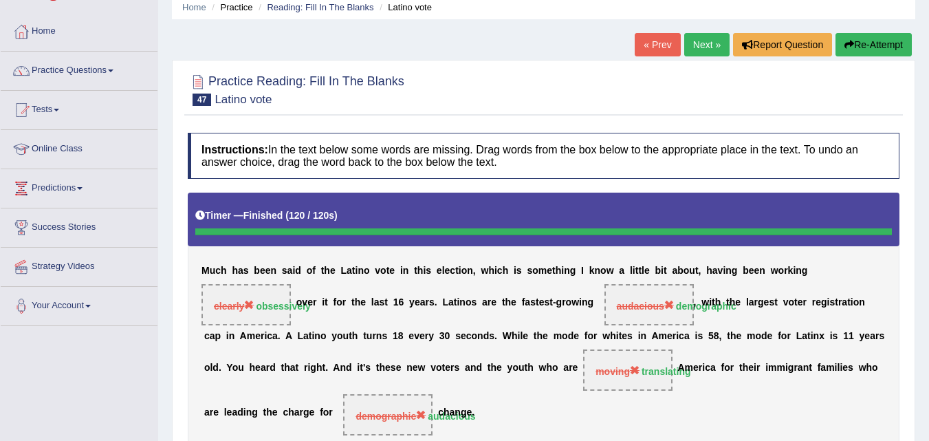
click at [702, 32] on div "Home Practice Reading: Fill In The Blanks Latino vote « Prev Next » Report Ques…" at bounding box center [543, 288] width 771 height 688
click at [701, 39] on link "Next »" at bounding box center [706, 44] width 45 height 23
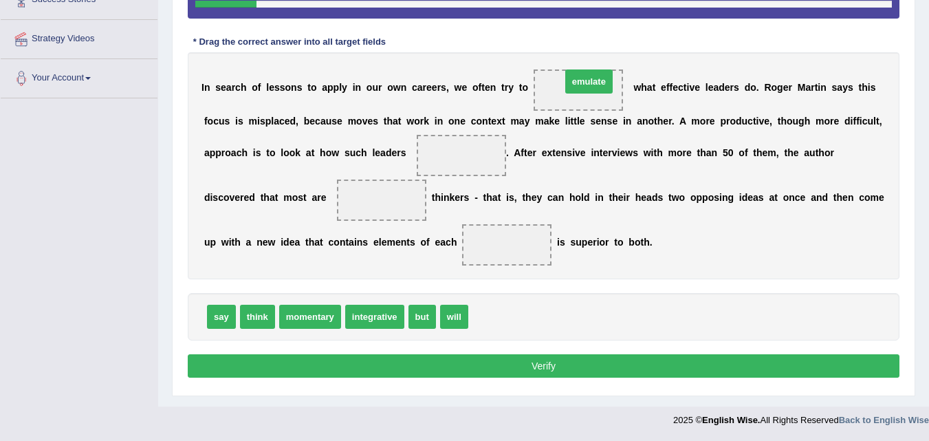
drag, startPoint x: 498, startPoint y: 320, endPoint x: 591, endPoint y: 85, distance: 252.9
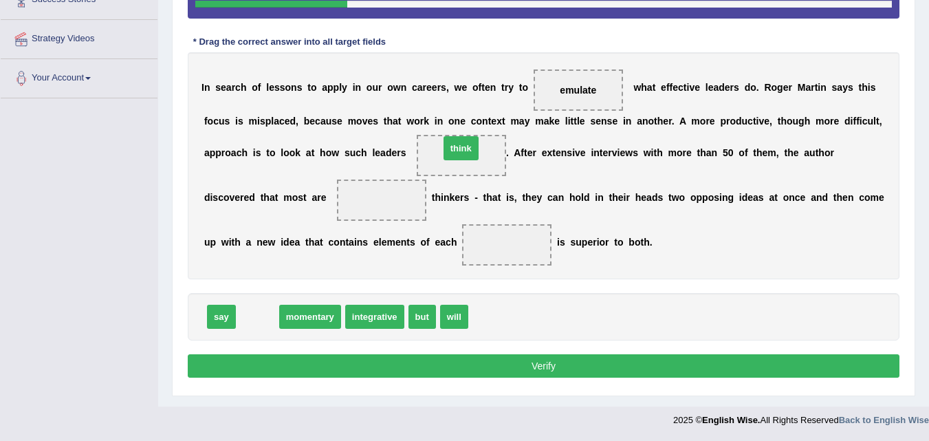
drag, startPoint x: 256, startPoint y: 318, endPoint x: 459, endPoint y: 149, distance: 264.2
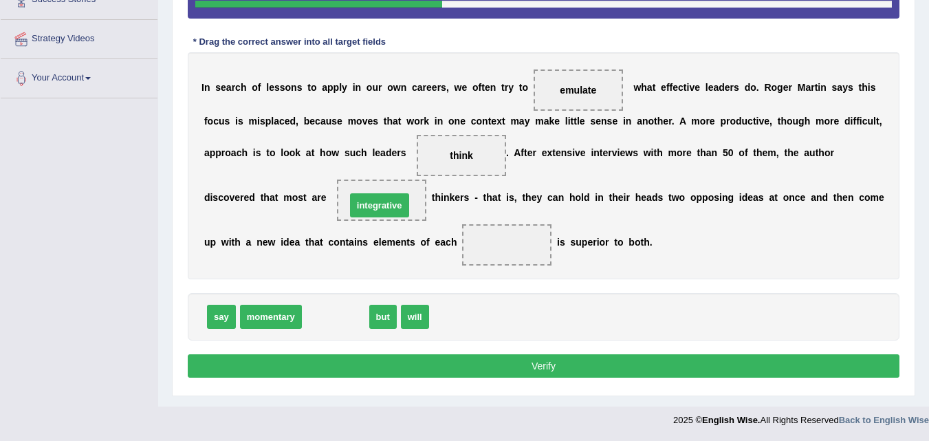
drag, startPoint x: 314, startPoint y: 325, endPoint x: 358, endPoint y: 213, distance: 120.4
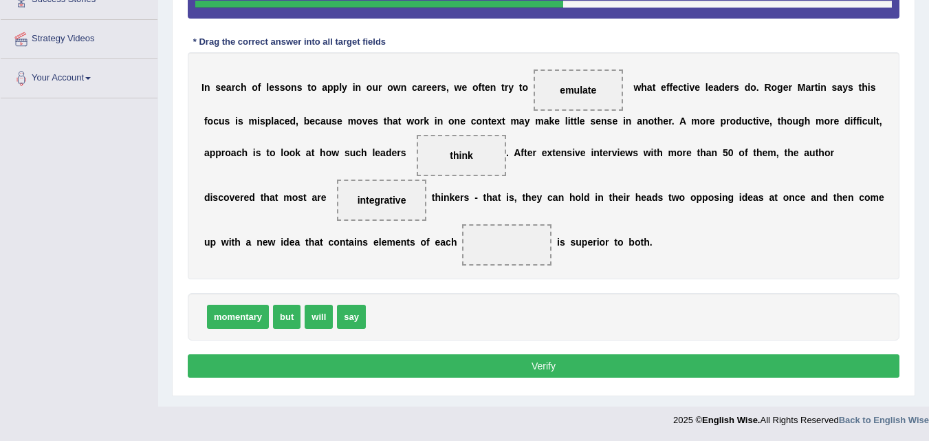
click at [234, 325] on span "momentary" at bounding box center [238, 317] width 62 height 24
drag, startPoint x: 350, startPoint y: 315, endPoint x: 497, endPoint y: 242, distance: 163.6
click at [455, 364] on button "Verify" at bounding box center [544, 365] width 712 height 23
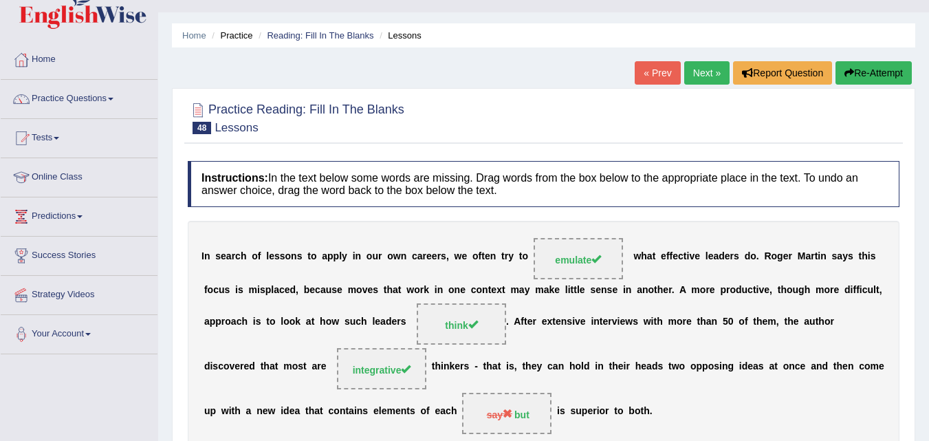
scroll to position [21, 0]
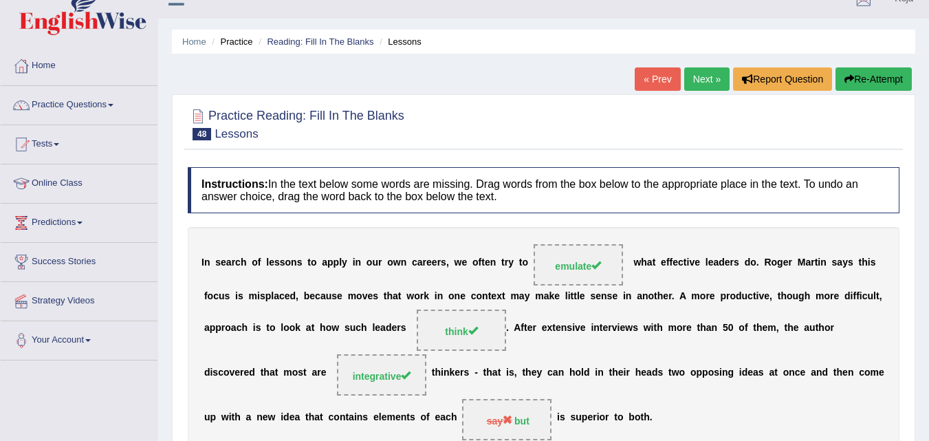
click at [693, 90] on link "Next »" at bounding box center [706, 78] width 45 height 23
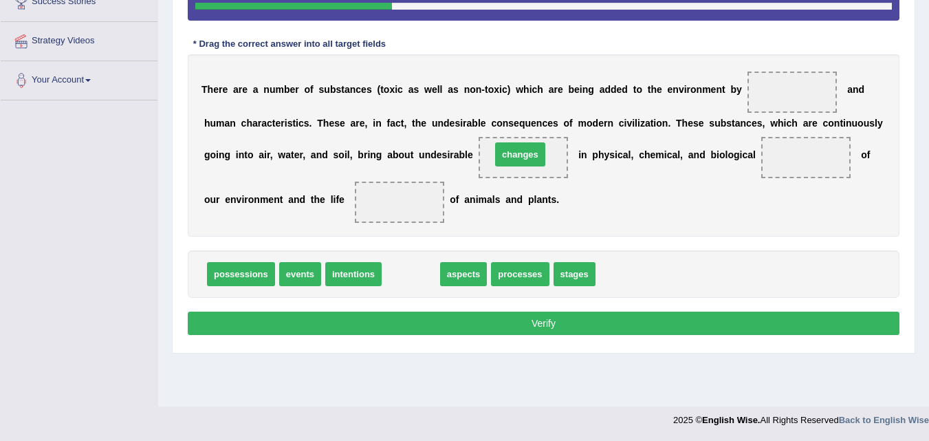
drag, startPoint x: 420, startPoint y: 268, endPoint x: 529, endPoint y: 149, distance: 162.1
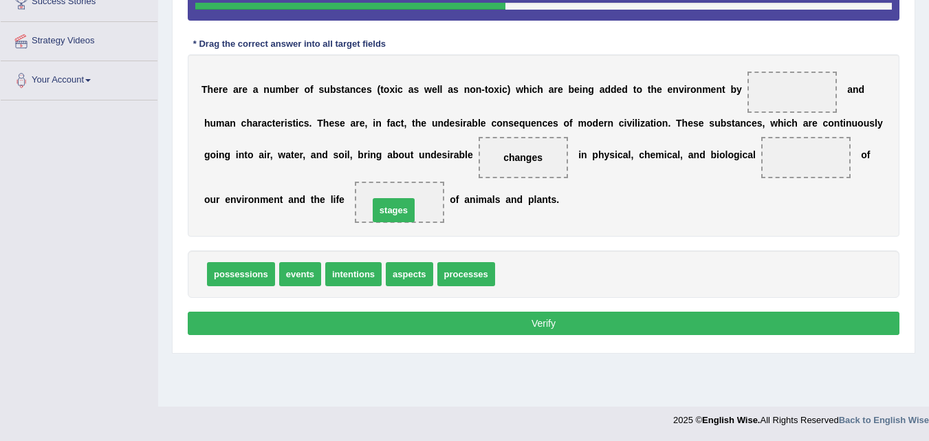
drag, startPoint x: 533, startPoint y: 267, endPoint x: 406, endPoint y: 202, distance: 142.1
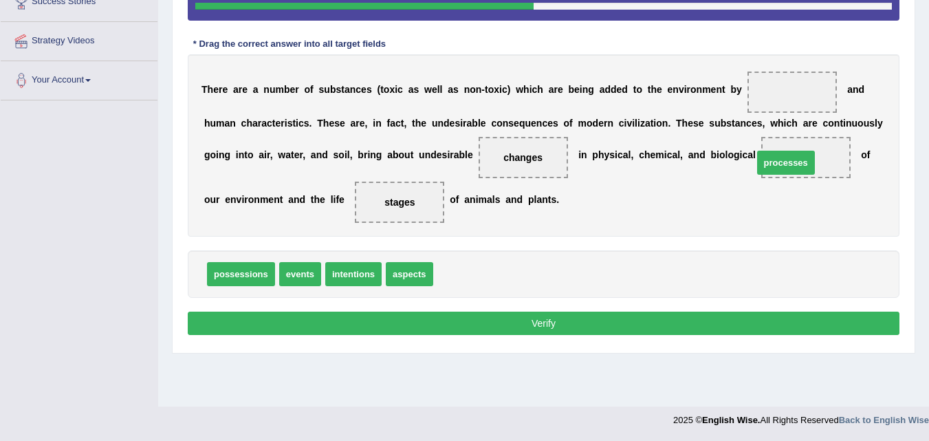
drag, startPoint x: 461, startPoint y: 278, endPoint x: 787, endPoint y: 166, distance: 343.8
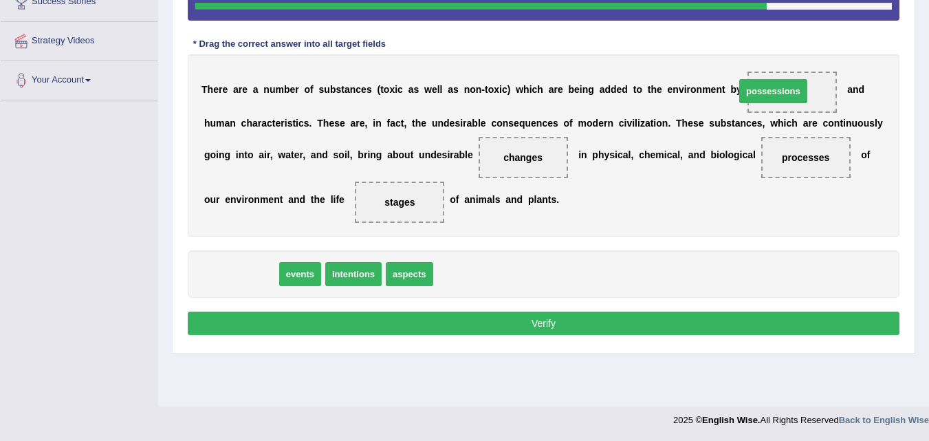
drag, startPoint x: 243, startPoint y: 276, endPoint x: 777, endPoint y: 94, distance: 564.1
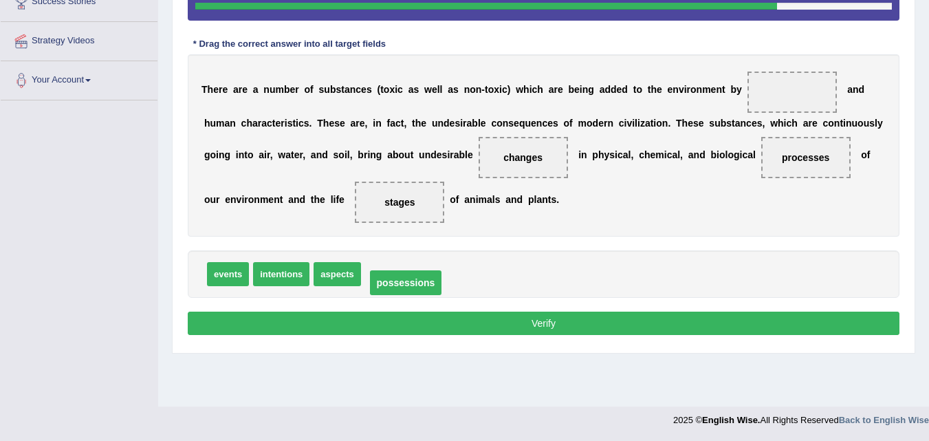
drag, startPoint x: 777, startPoint y: 94, endPoint x: 387, endPoint y: 284, distance: 434.0
click at [244, 277] on span "events" at bounding box center [228, 274] width 42 height 24
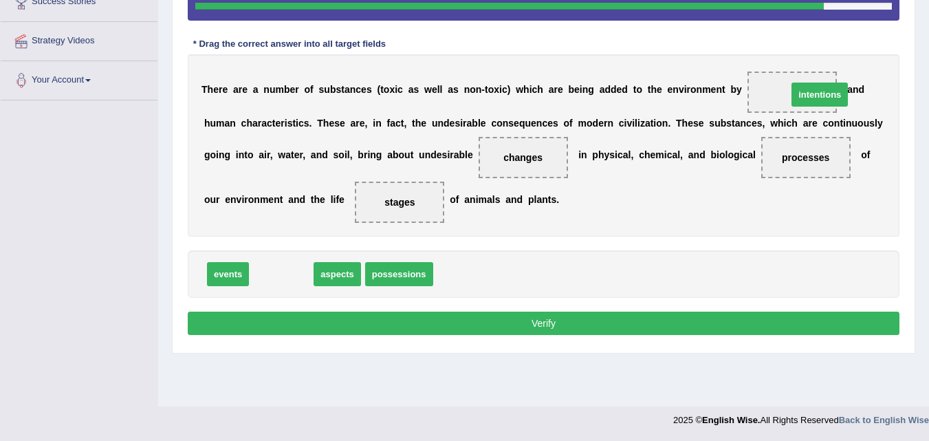
drag, startPoint x: 271, startPoint y: 280, endPoint x: 814, endPoint y: 100, distance: 572.2
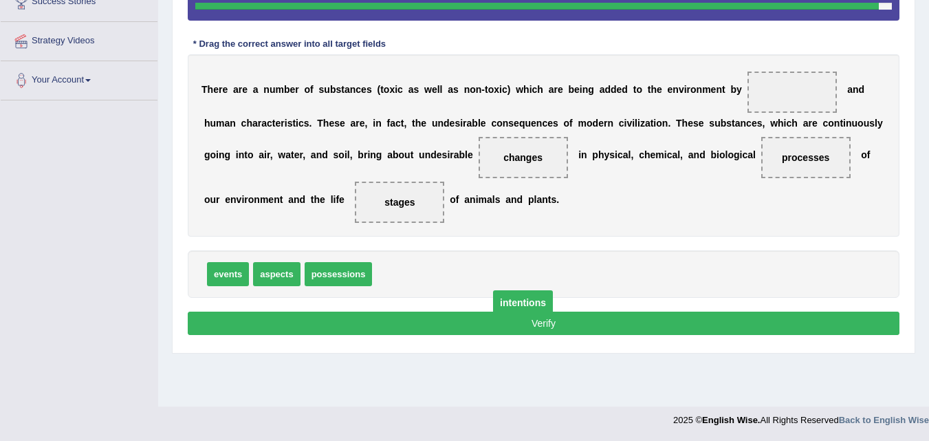
drag, startPoint x: 794, startPoint y: 96, endPoint x: 510, endPoint y: 309, distance: 355.1
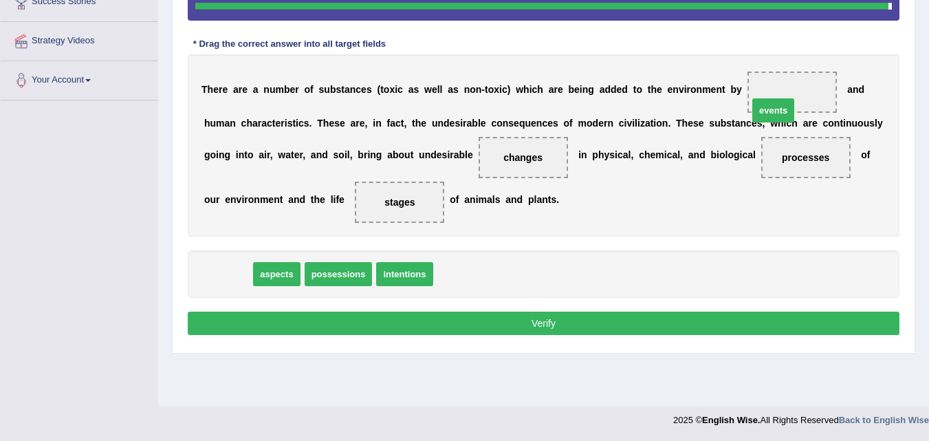
drag, startPoint x: 228, startPoint y: 278, endPoint x: 783, endPoint y: 100, distance: 582.7
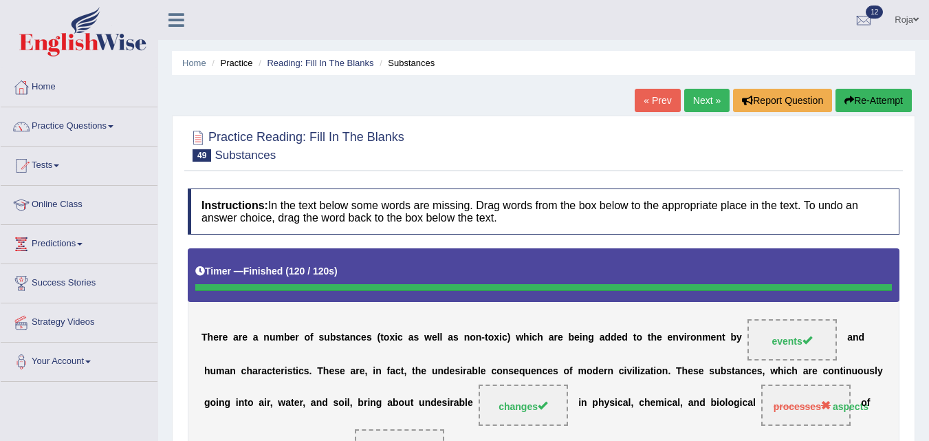
click at [713, 95] on link "Next »" at bounding box center [706, 100] width 45 height 23
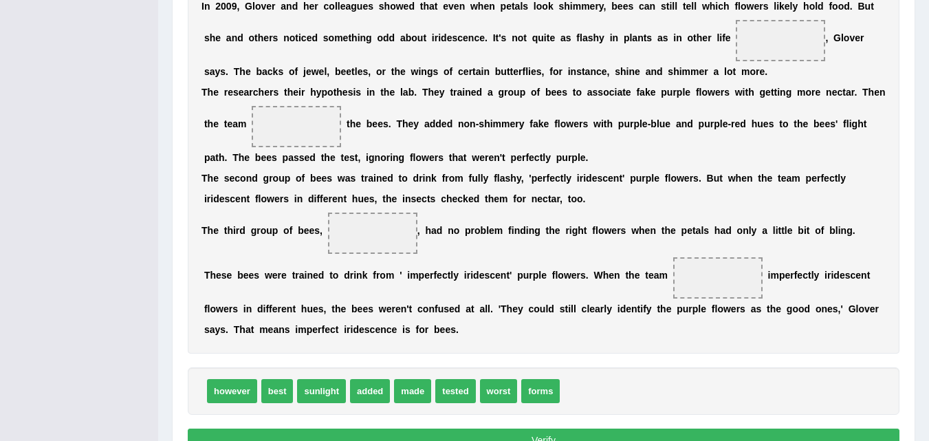
scroll to position [455, 0]
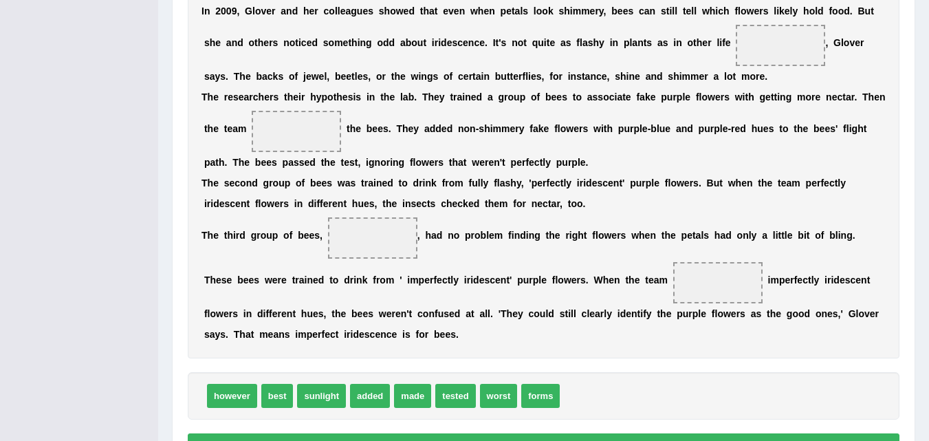
drag, startPoint x: 457, startPoint y: 390, endPoint x: 298, endPoint y: 128, distance: 306.1
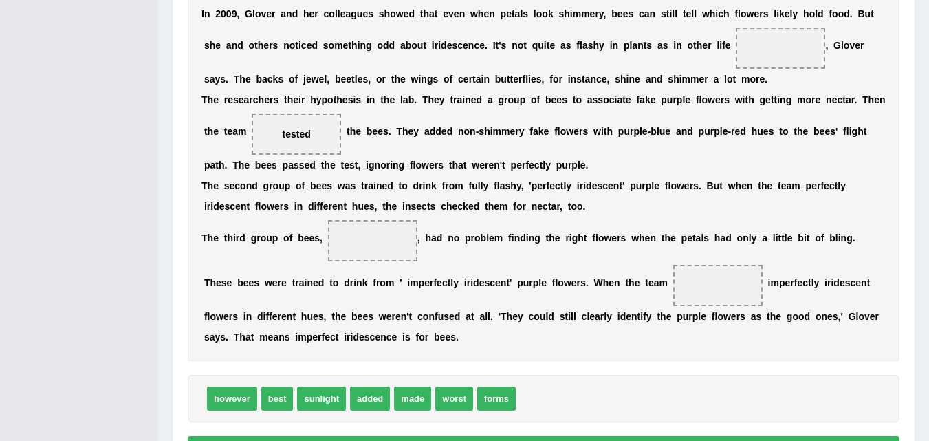
scroll to position [450, 0]
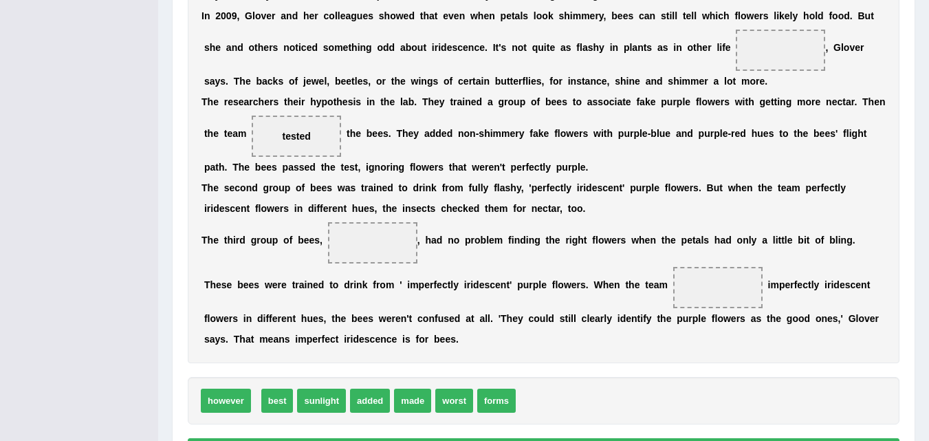
drag, startPoint x: 252, startPoint y: 404, endPoint x: 236, endPoint y: 403, distance: 16.5
click at [236, 403] on span "best" at bounding box center [223, 401] width 32 height 24
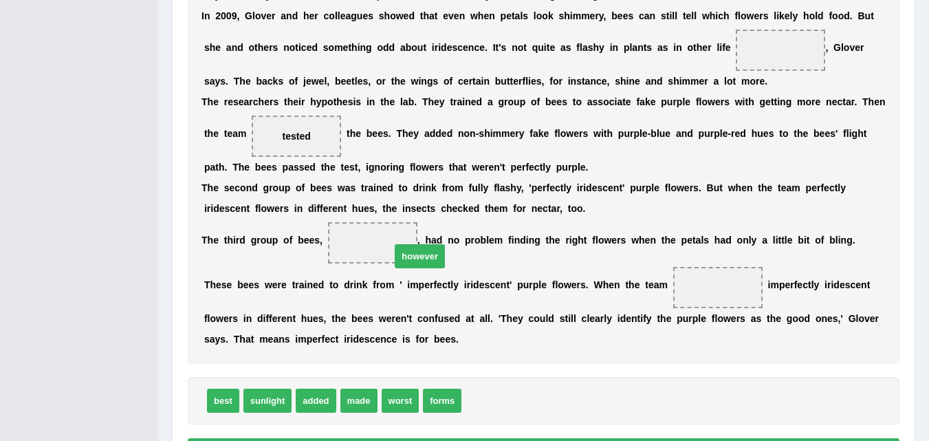
drag, startPoint x: 491, startPoint y: 403, endPoint x: 378, endPoint y: 246, distance: 193.7
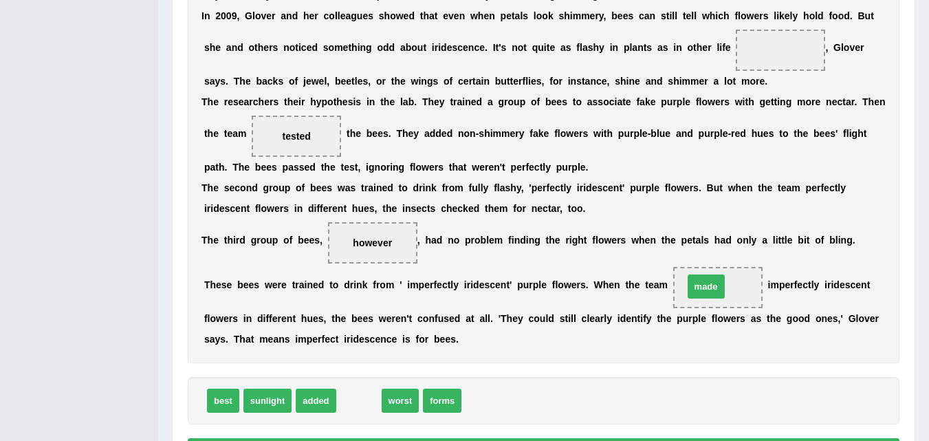
drag, startPoint x: 363, startPoint y: 403, endPoint x: 714, endPoint y: 290, distance: 368.4
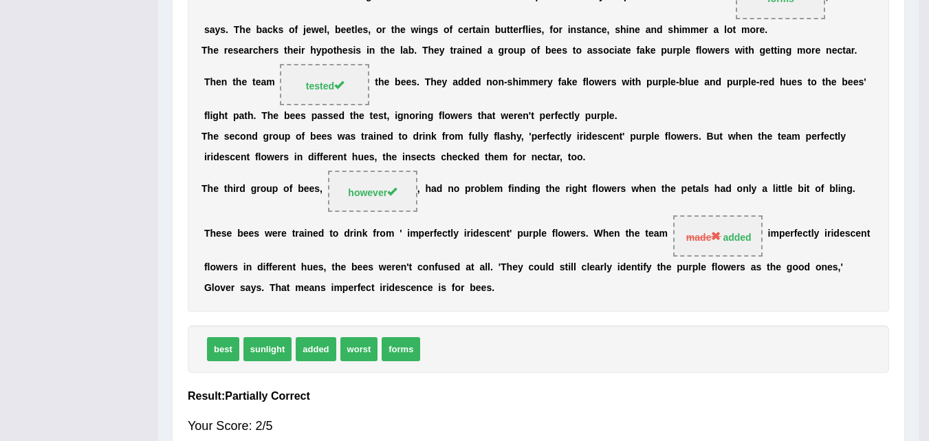
scroll to position [435, 0]
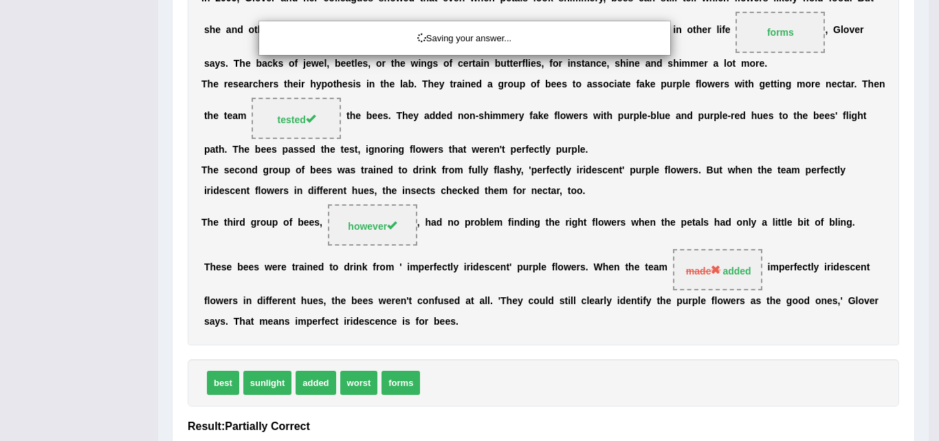
drag, startPoint x: 914, startPoint y: 276, endPoint x: 917, endPoint y: 256, distance: 20.2
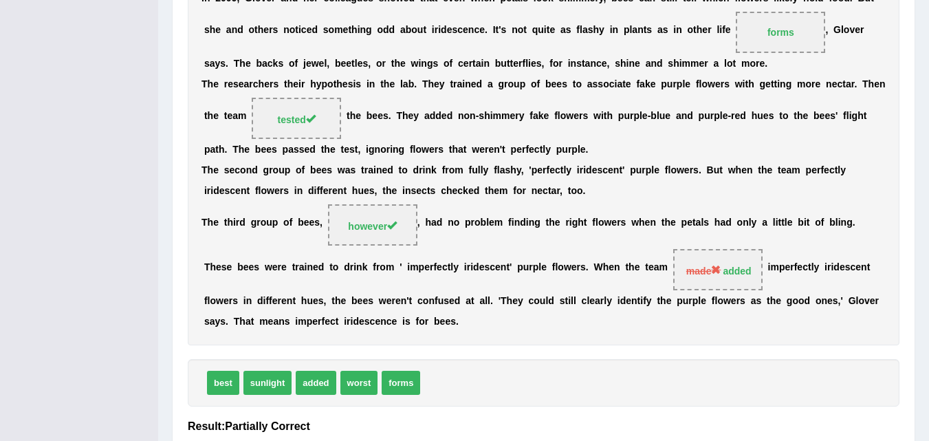
click at [917, 256] on div "Home Practice Reading: Fill In The Blanks Bees « Prev Next » Report Question Re…" at bounding box center [543, 45] width 771 height 960
drag, startPoint x: 917, startPoint y: 256, endPoint x: 939, endPoint y: 261, distance: 21.9
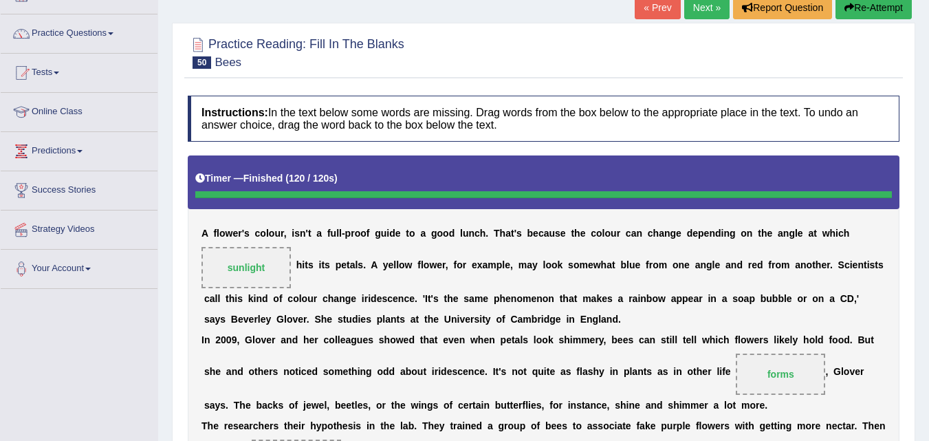
scroll to position [80, 0]
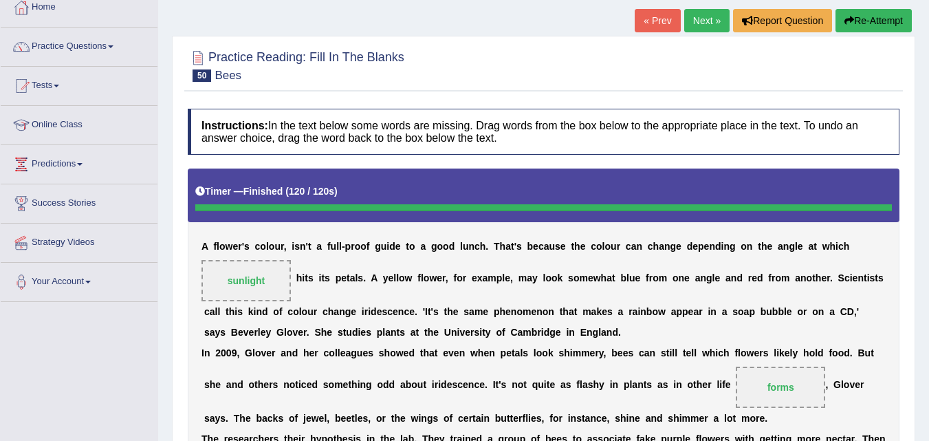
click at [703, 21] on link "Next »" at bounding box center [706, 20] width 45 height 23
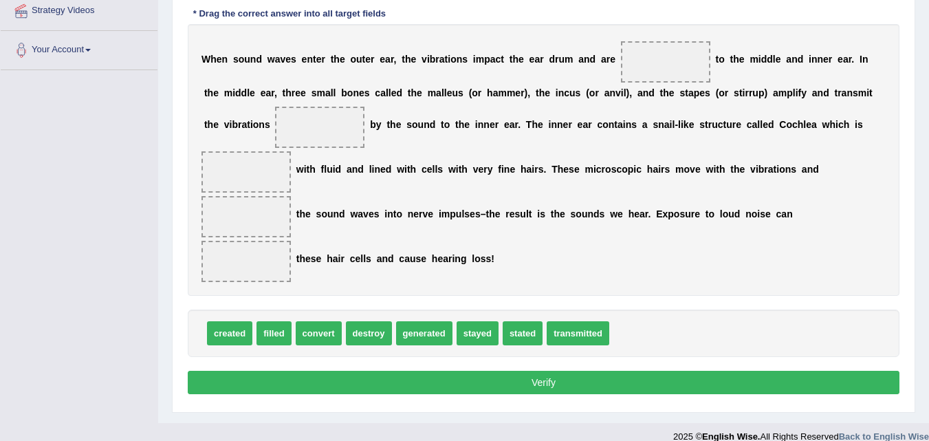
scroll to position [314, 0]
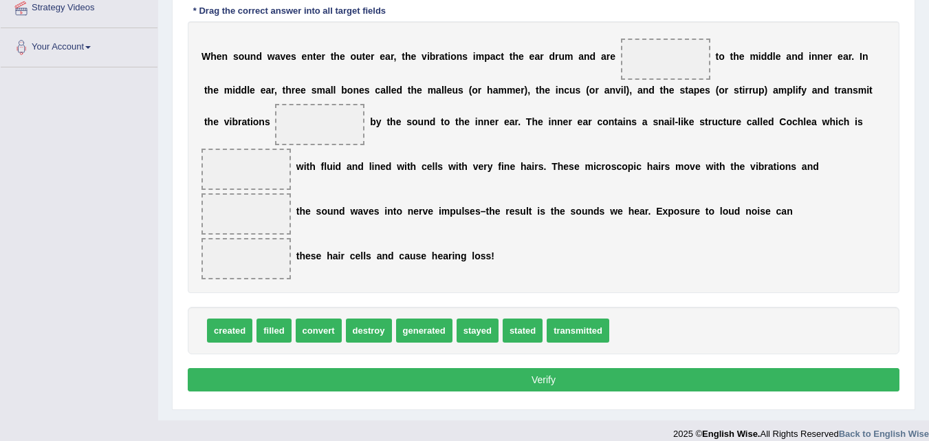
drag, startPoint x: 329, startPoint y: 333, endPoint x: 323, endPoint y: 353, distance: 21.1
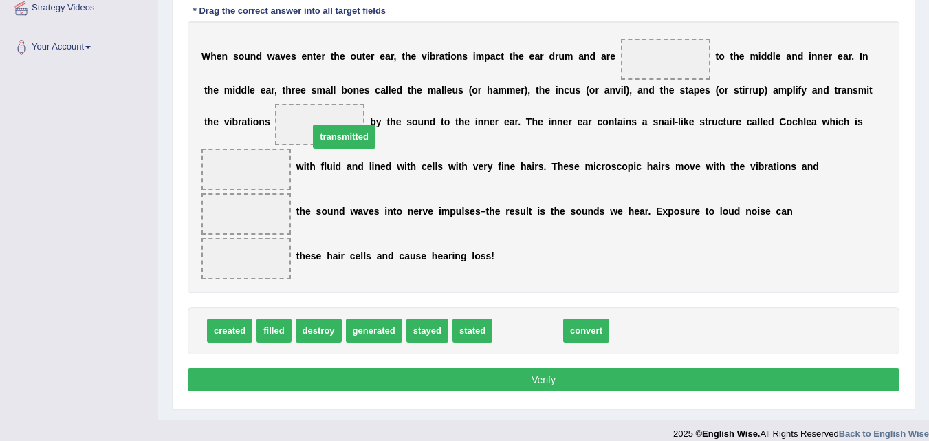
drag, startPoint x: 530, startPoint y: 331, endPoint x: 340, endPoint y: 132, distance: 275.3
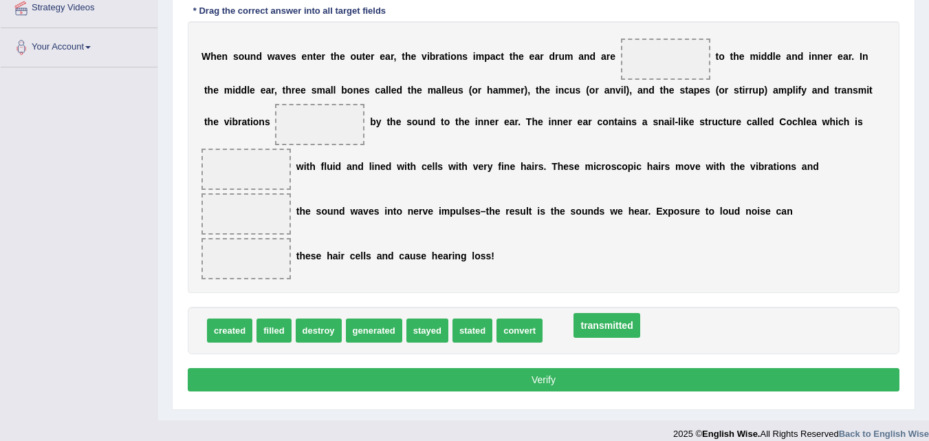
drag, startPoint x: 329, startPoint y: 120, endPoint x: 609, endPoint y: 320, distance: 343.5
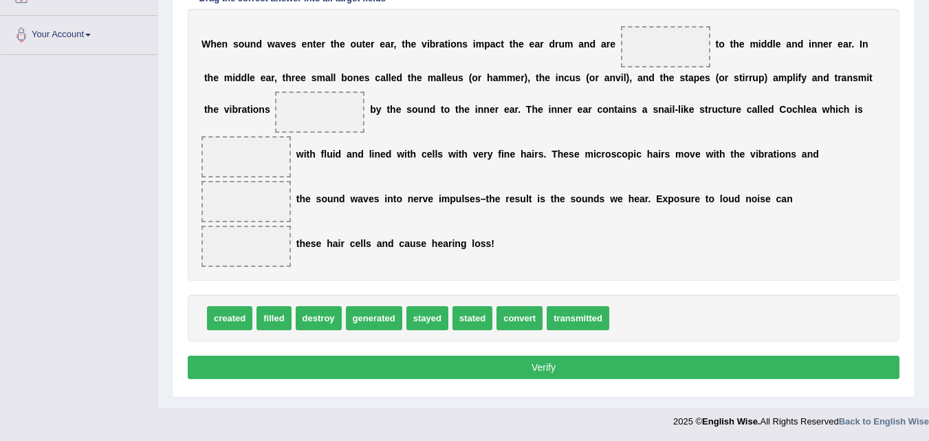
scroll to position [328, 0]
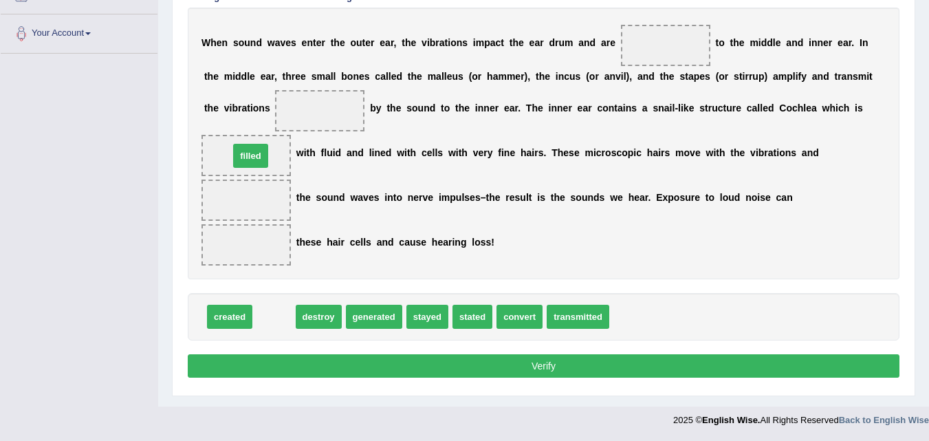
drag, startPoint x: 265, startPoint y: 314, endPoint x: 242, endPoint y: 153, distance: 162.6
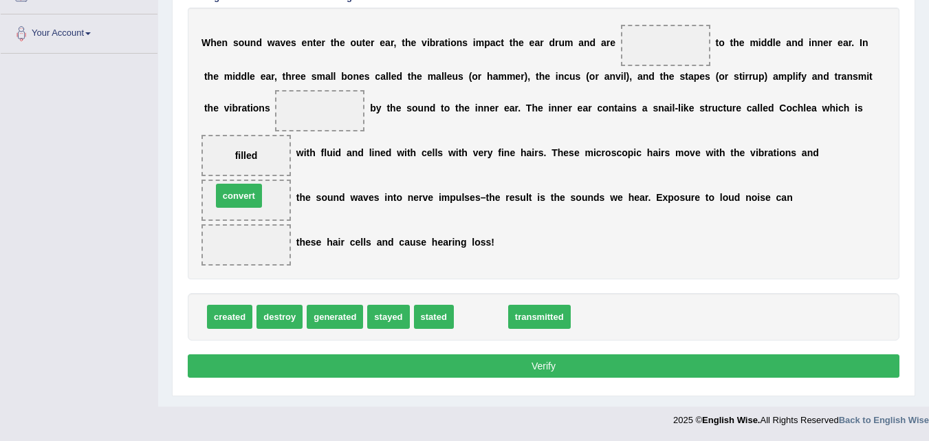
drag, startPoint x: 470, startPoint y: 321, endPoint x: 228, endPoint y: 200, distance: 270.6
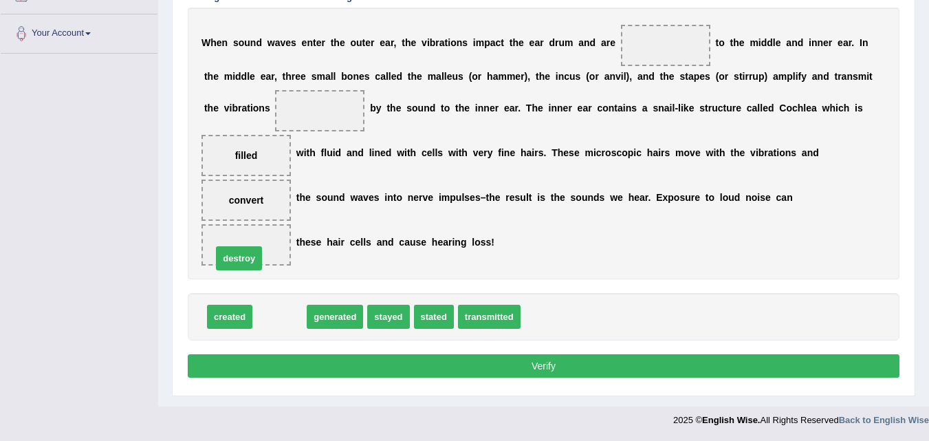
drag, startPoint x: 273, startPoint y: 313, endPoint x: 232, endPoint y: 254, distance: 71.7
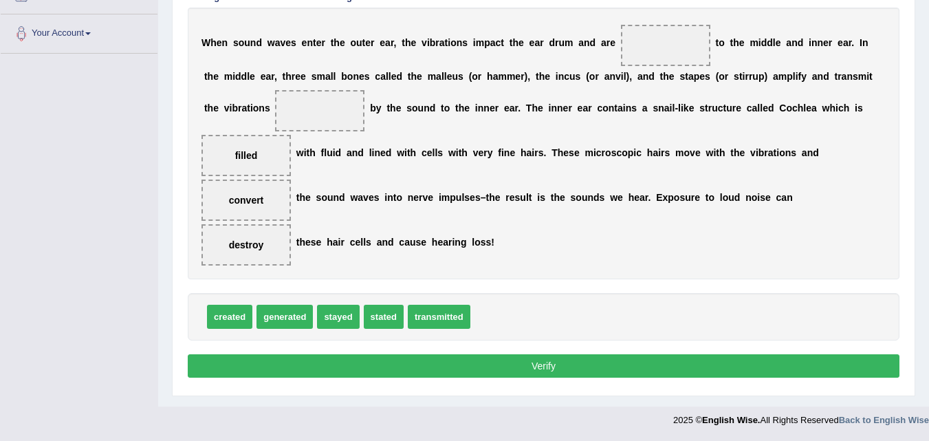
click at [767, 266] on div "W h e n s o u n d w a v e s e n t e r t h e o u t e r e a r , t h e v i b r a t…" at bounding box center [544, 144] width 712 height 272
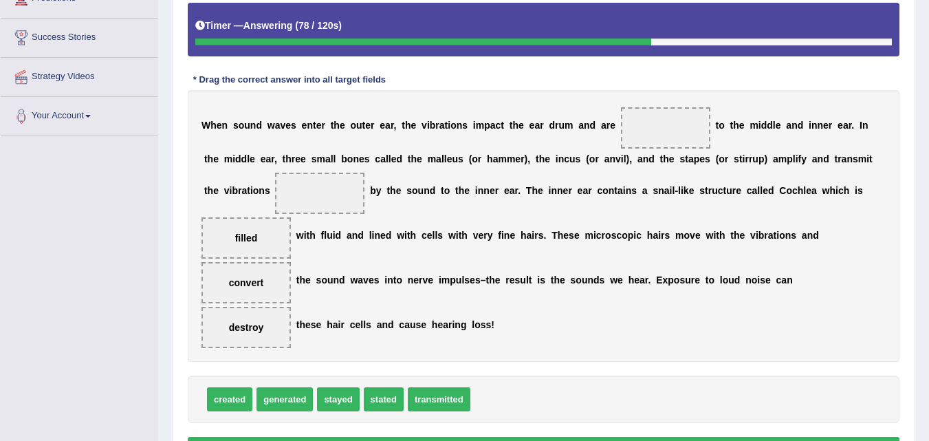
scroll to position [244, 0]
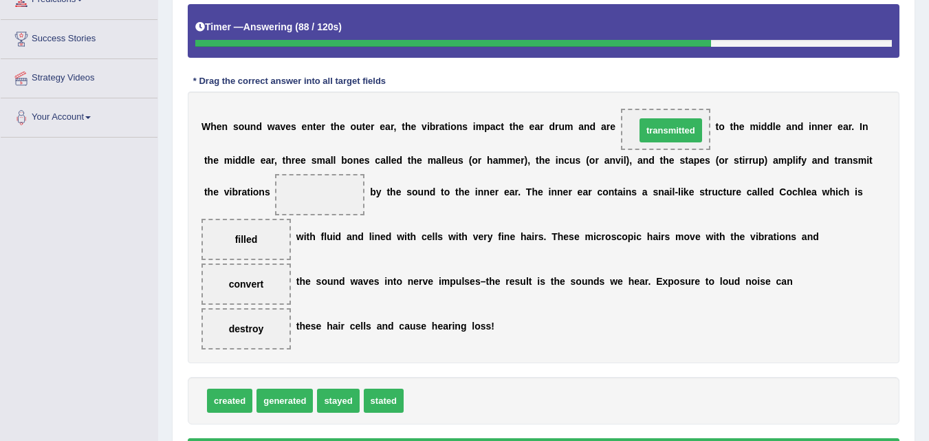
drag, startPoint x: 435, startPoint y: 398, endPoint x: 665, endPoint y: 128, distance: 355.1
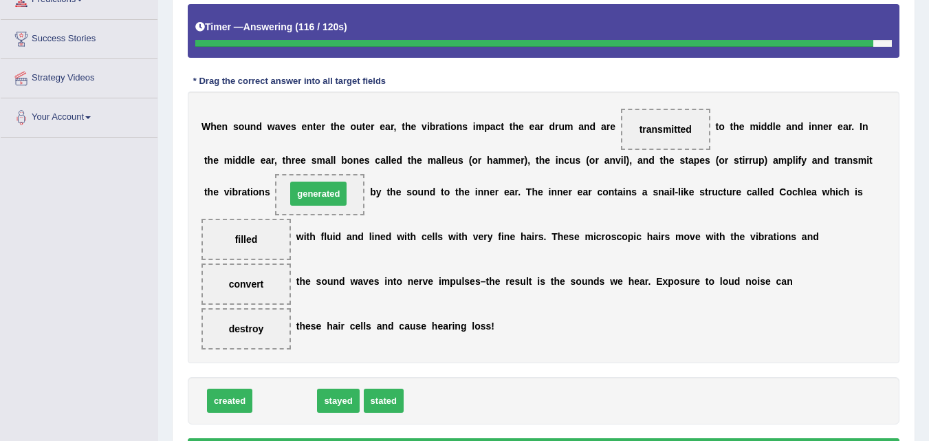
drag, startPoint x: 282, startPoint y: 406, endPoint x: 316, endPoint y: 199, distance: 209.7
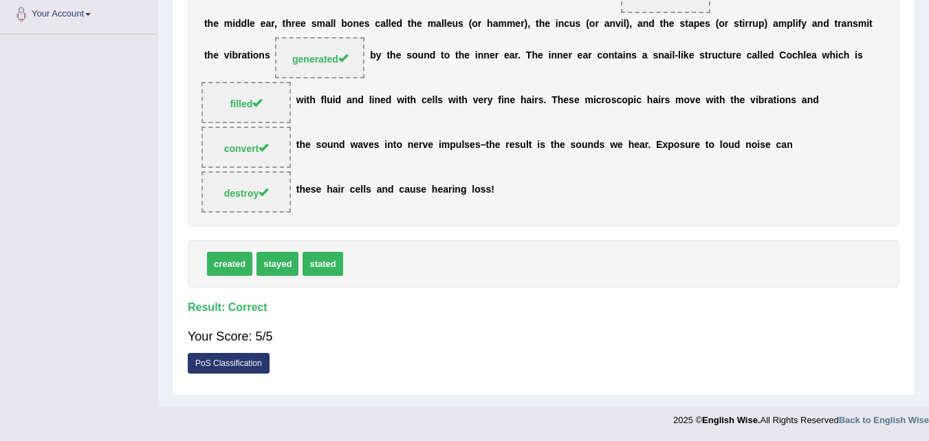
scroll to position [0, 0]
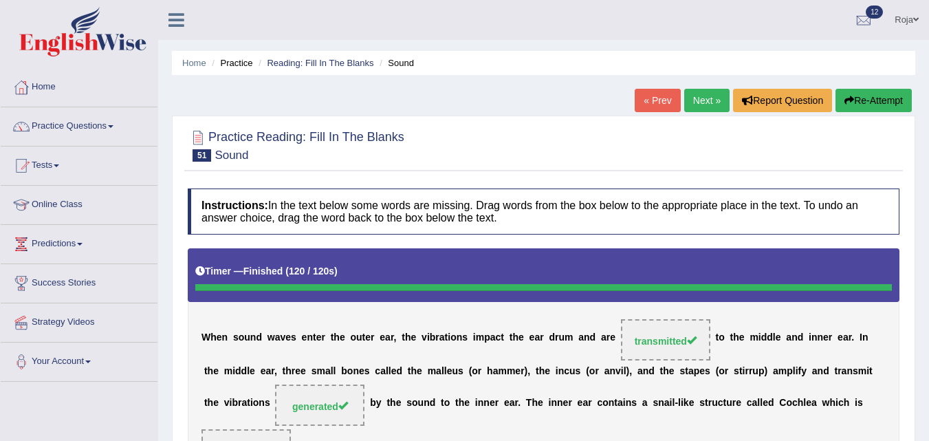
click at [687, 91] on link "Next »" at bounding box center [706, 100] width 45 height 23
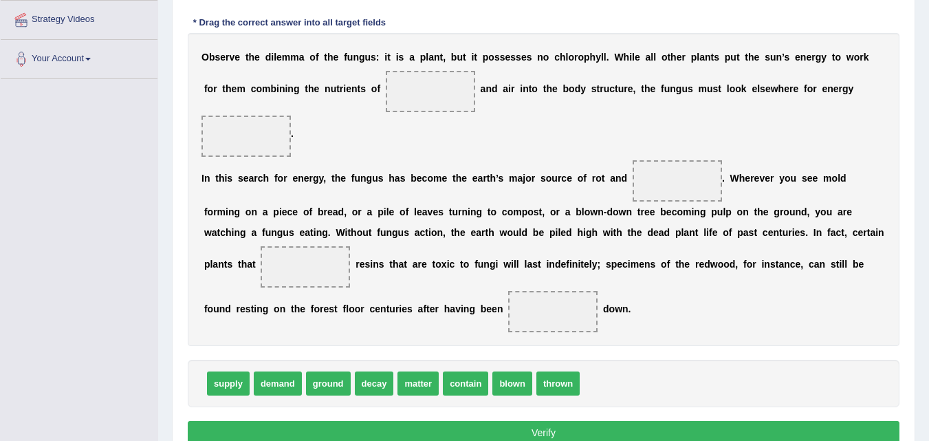
scroll to position [316, 0]
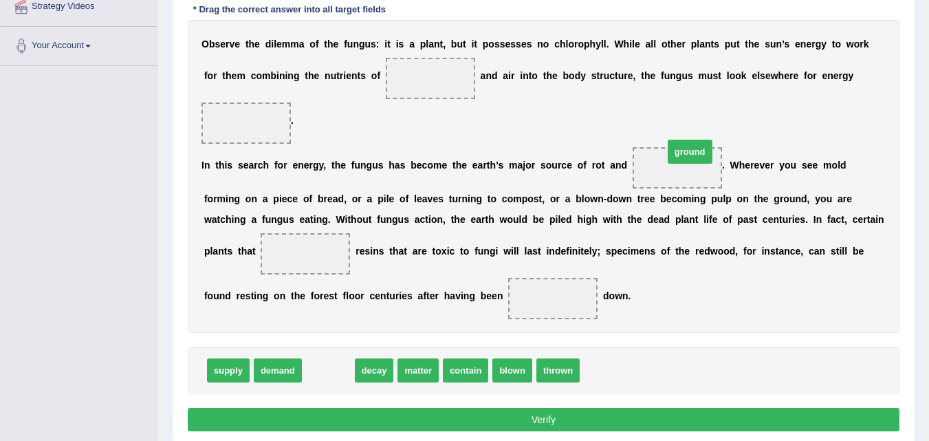
drag, startPoint x: 331, startPoint y: 371, endPoint x: 686, endPoint y: 164, distance: 410.8
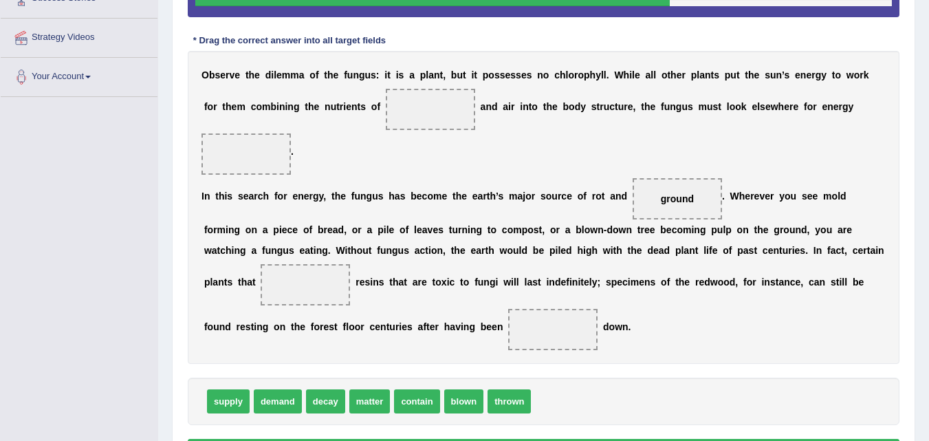
scroll to position [279, 0]
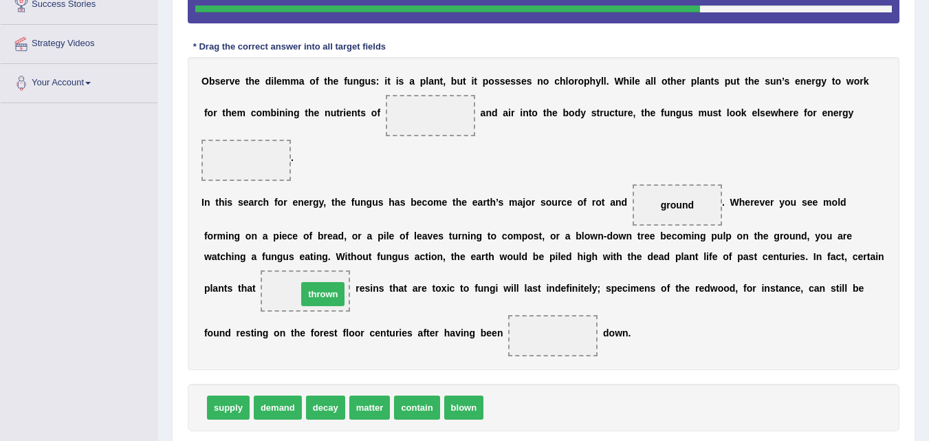
drag, startPoint x: 521, startPoint y: 412, endPoint x: 331, endPoint y: 297, distance: 222.4
drag, startPoint x: 299, startPoint y: 295, endPoint x: 552, endPoint y: 340, distance: 257.0
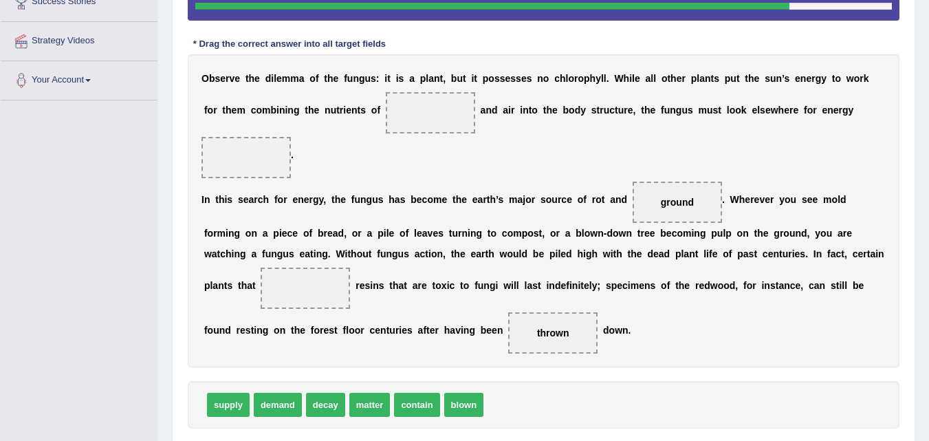
scroll to position [280, 0]
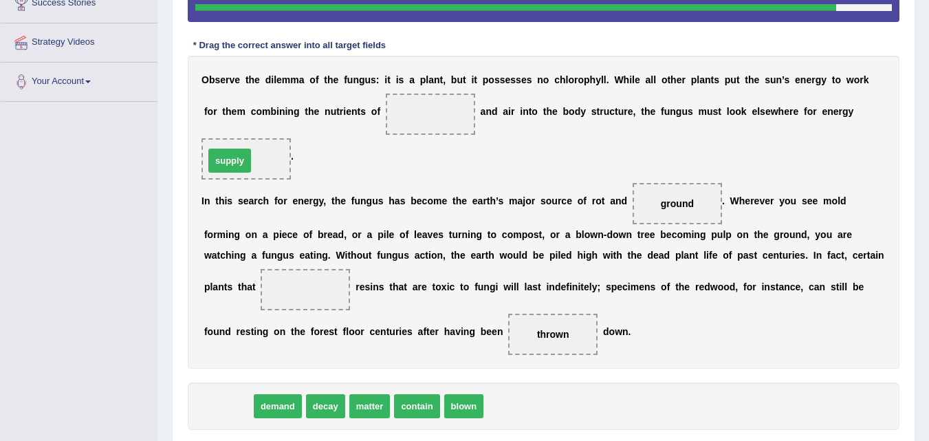
drag, startPoint x: 232, startPoint y: 409, endPoint x: 233, endPoint y: 165, distance: 244.1
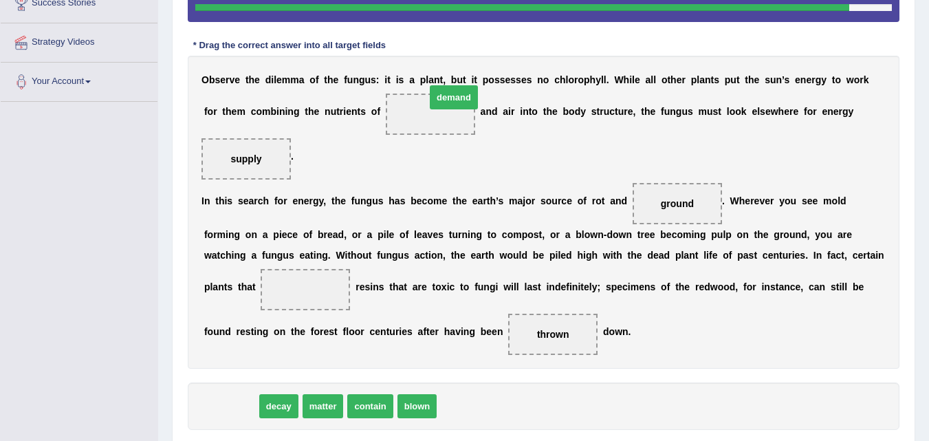
drag, startPoint x: 224, startPoint y: 406, endPoint x: 442, endPoint y: 103, distance: 373.9
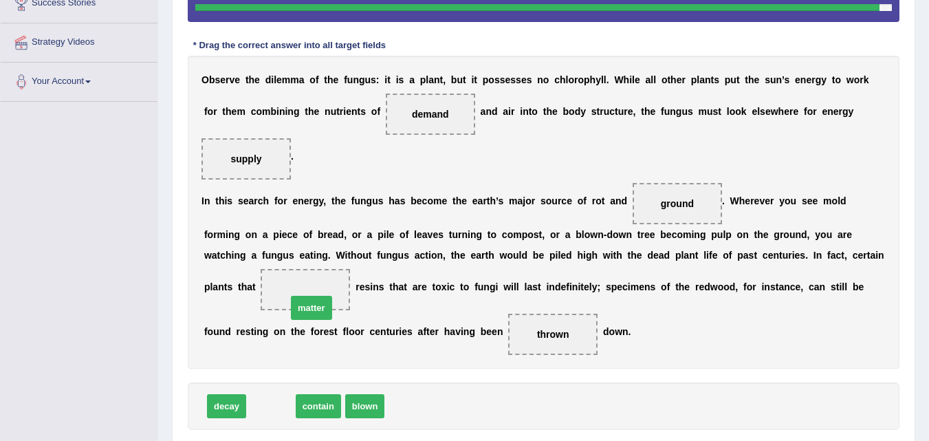
drag, startPoint x: 272, startPoint y: 404, endPoint x: 313, endPoint y: 296, distance: 115.6
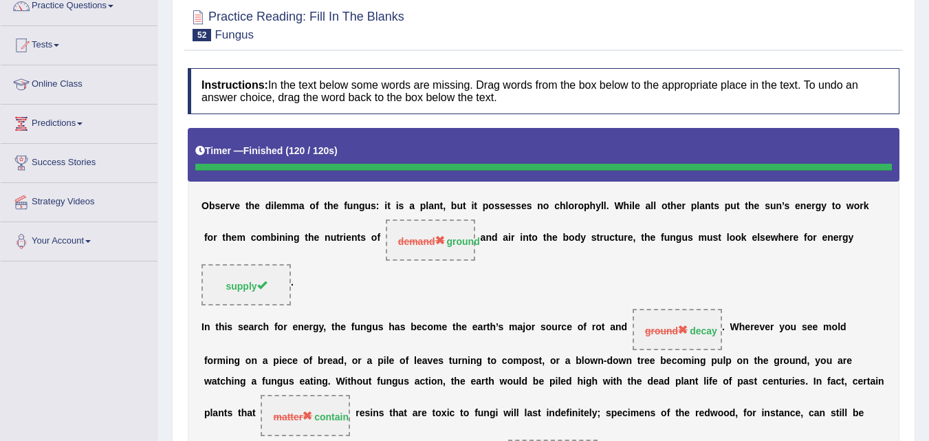
scroll to position [0, 0]
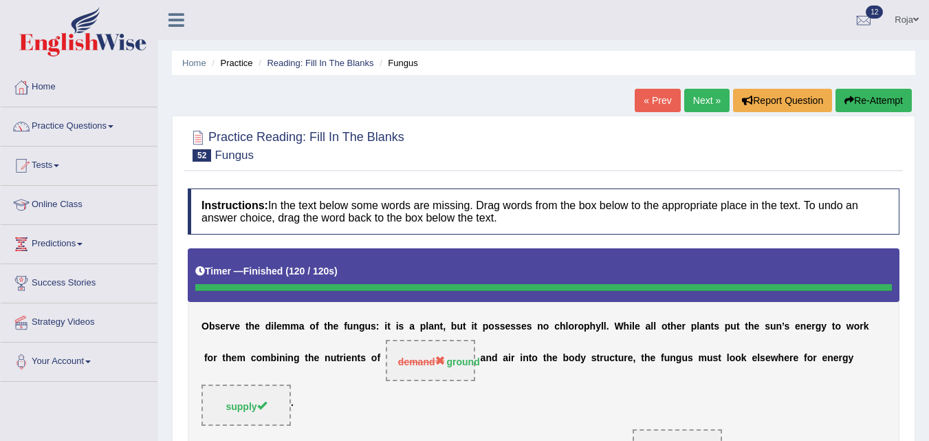
click at [696, 90] on link "Next »" at bounding box center [706, 100] width 45 height 23
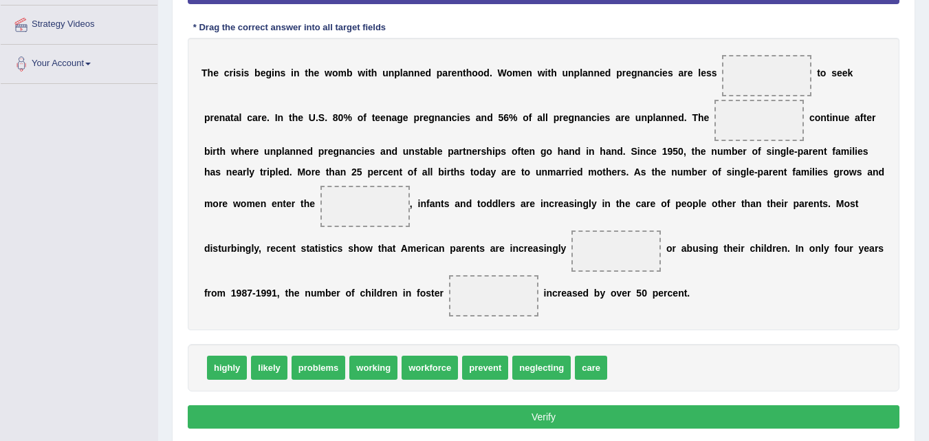
drag, startPoint x: 325, startPoint y: 371, endPoint x: 785, endPoint y: 132, distance: 517.7
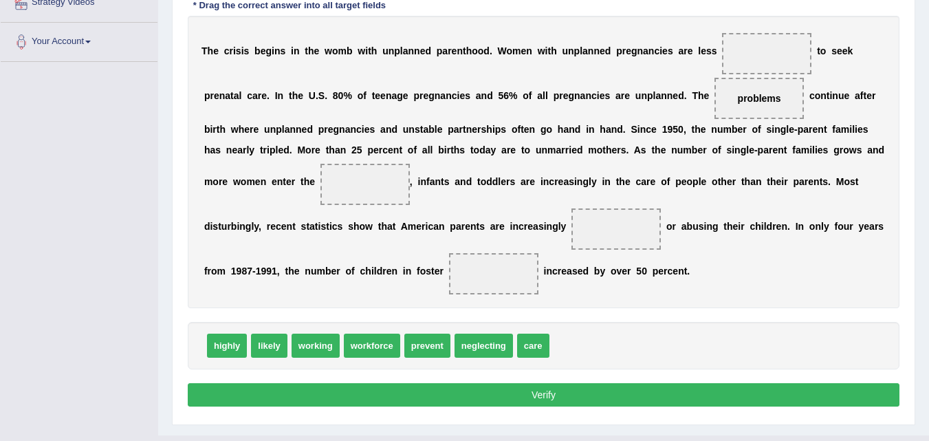
scroll to position [321, 0]
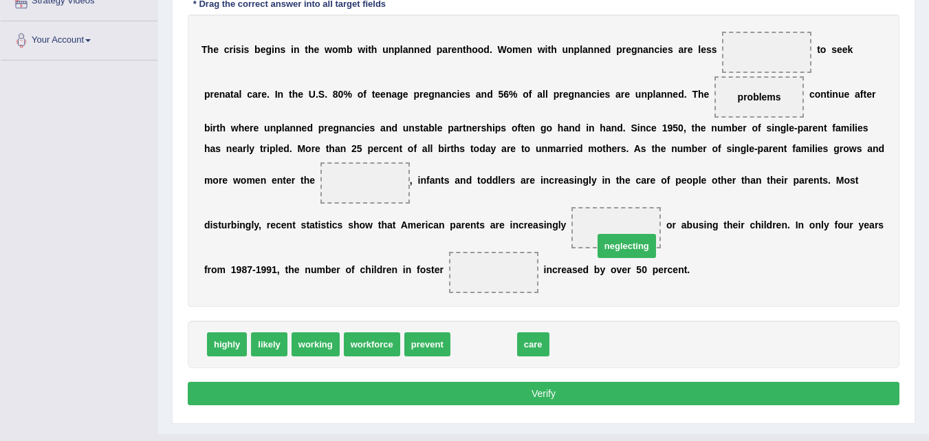
drag, startPoint x: 468, startPoint y: 348, endPoint x: 614, endPoint y: 246, distance: 178.2
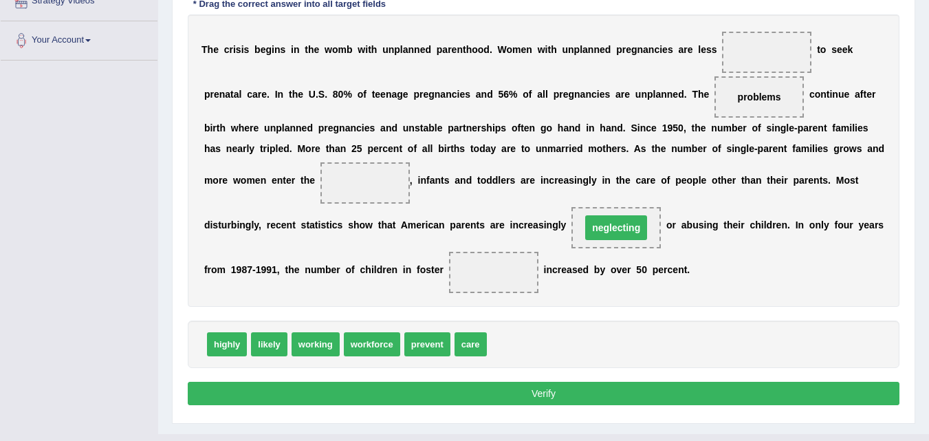
click at [614, 246] on span "neglecting" at bounding box center [615, 227] width 89 height 41
drag, startPoint x: 257, startPoint y: 349, endPoint x: 510, endPoint y: 269, distance: 266.2
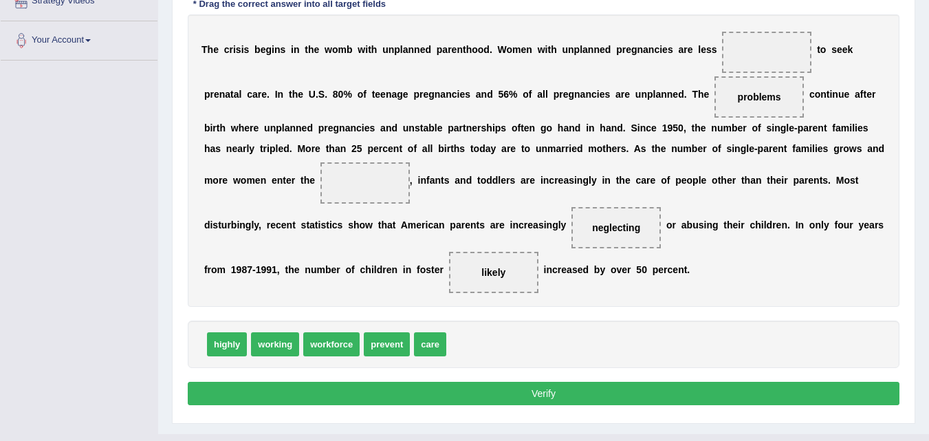
drag, startPoint x: 493, startPoint y: 278, endPoint x: 489, endPoint y: 286, distance: 9.2
click at [489, 286] on span "likely" at bounding box center [493, 272] width 89 height 41
click at [494, 276] on span "likely" at bounding box center [493, 272] width 89 height 41
drag, startPoint x: 494, startPoint y: 276, endPoint x: 493, endPoint y: 347, distance: 70.8
drag, startPoint x: 227, startPoint y: 349, endPoint x: 511, endPoint y: 273, distance: 294.1
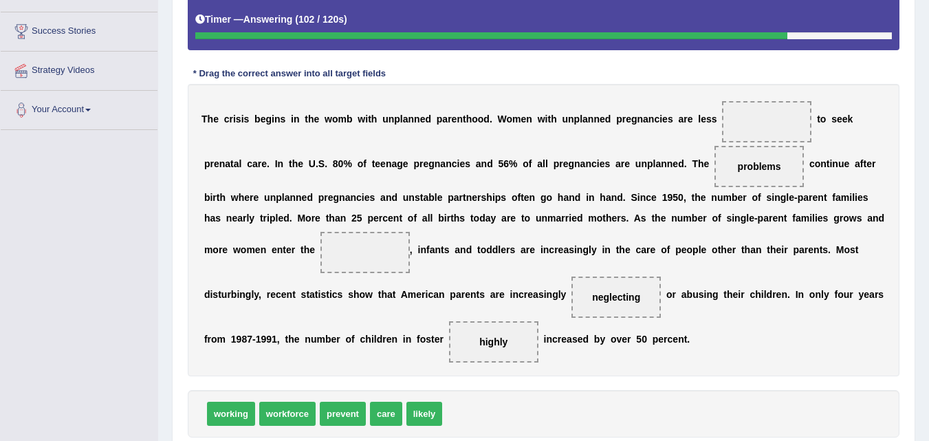
scroll to position [244, 0]
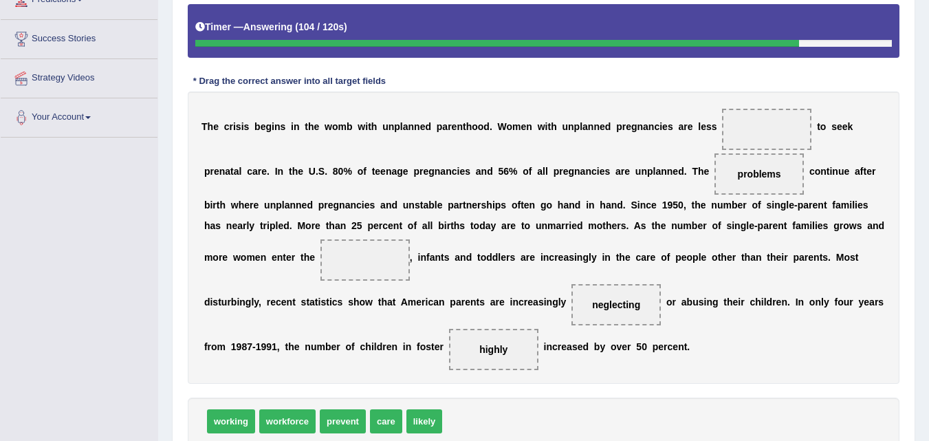
drag, startPoint x: 490, startPoint y: 355, endPoint x: 470, endPoint y: 396, distance: 45.8
click at [470, 396] on div "Instructions: In the text below some words are missing. Drag words from the box…" at bounding box center [543, 215] width 719 height 556
drag, startPoint x: 495, startPoint y: 346, endPoint x: 490, endPoint y: 427, distance: 81.3
drag, startPoint x: 422, startPoint y: 422, endPoint x: 479, endPoint y: 345, distance: 96.3
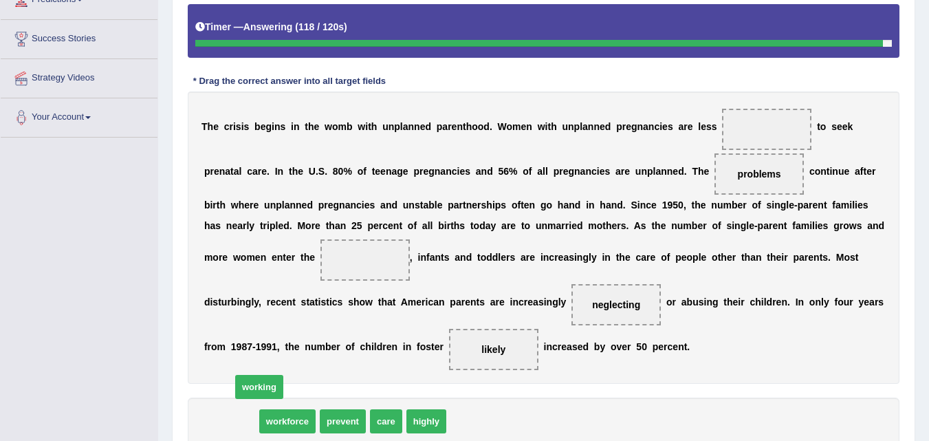
drag, startPoint x: 222, startPoint y: 424, endPoint x: 238, endPoint y: 400, distance: 28.2
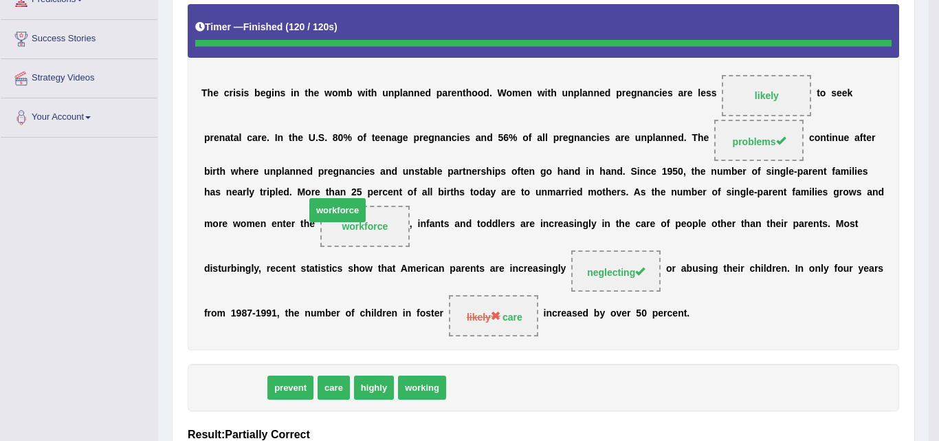
drag, startPoint x: 235, startPoint y: 426, endPoint x: 338, endPoint y: 241, distance: 210.9
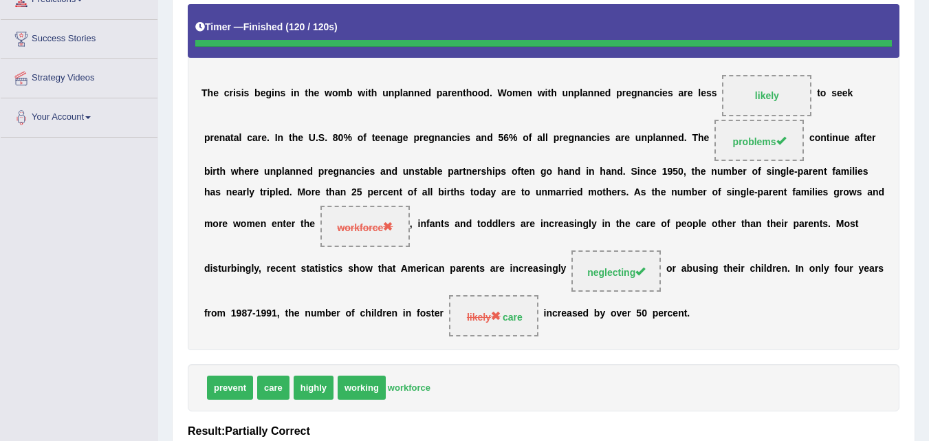
scroll to position [61, 0]
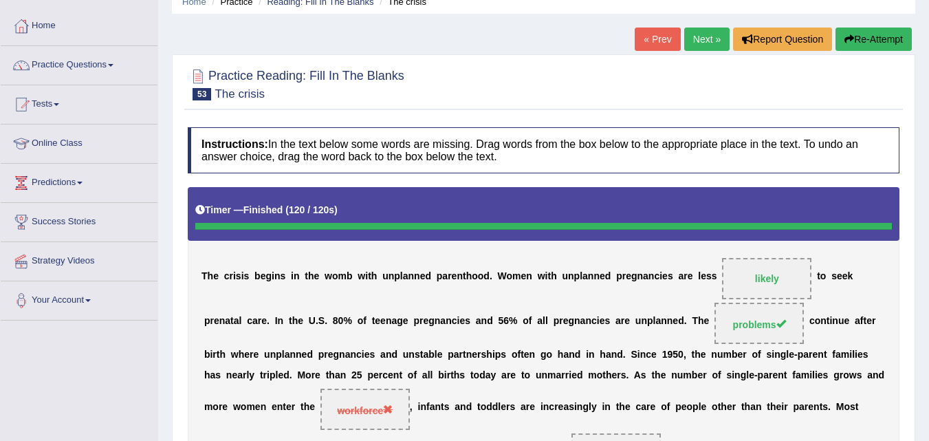
click at [860, 41] on button "Re-Attempt" at bounding box center [874, 39] width 76 height 23
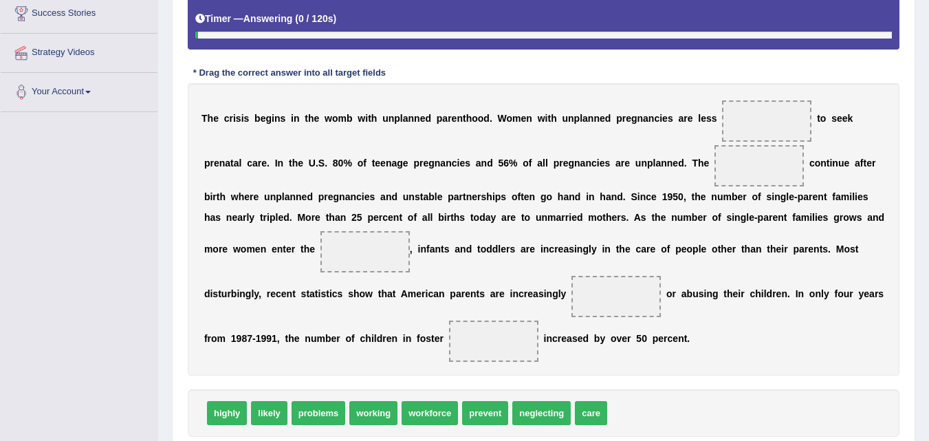
scroll to position [325, 0]
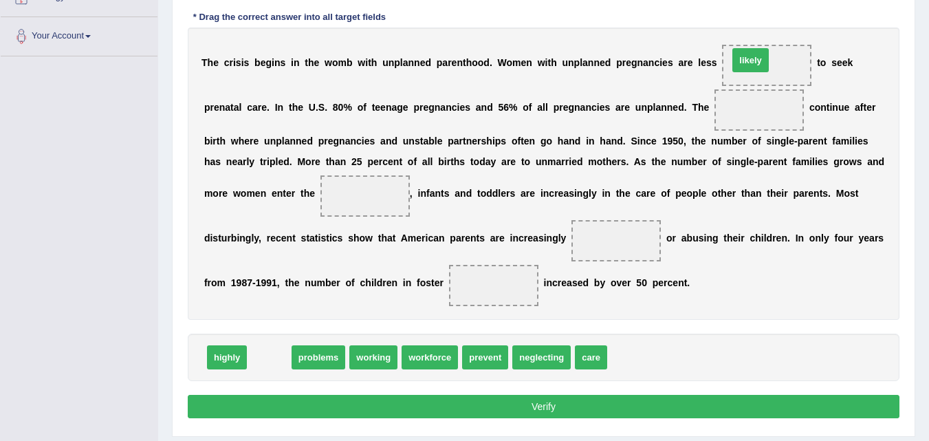
drag, startPoint x: 276, startPoint y: 357, endPoint x: 763, endPoint y: 64, distance: 568.2
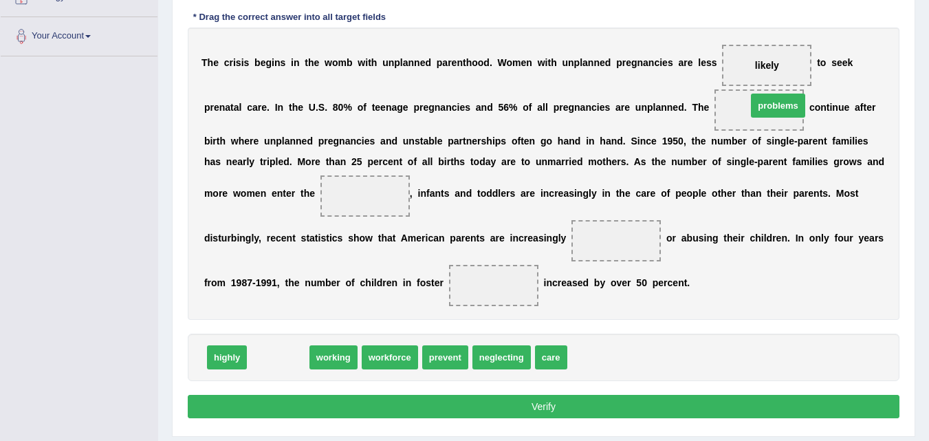
drag, startPoint x: 294, startPoint y: 368, endPoint x: 794, endPoint y: 116, distance: 559.7
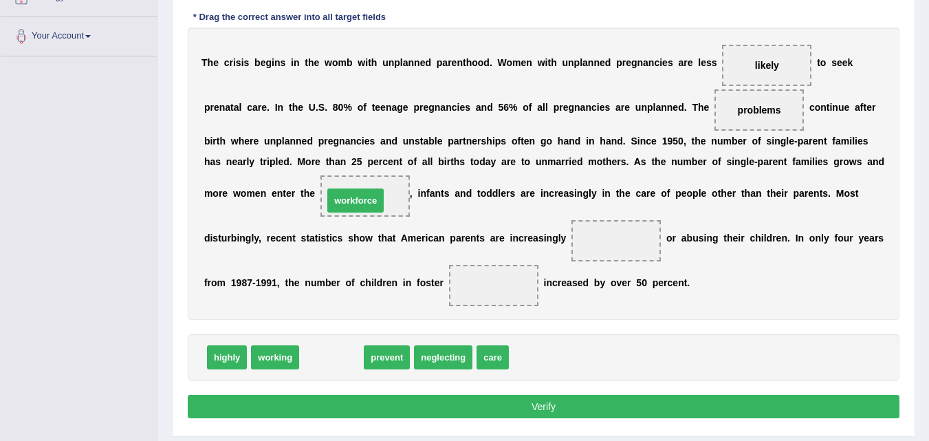
drag, startPoint x: 327, startPoint y: 355, endPoint x: 351, endPoint y: 196, distance: 160.7
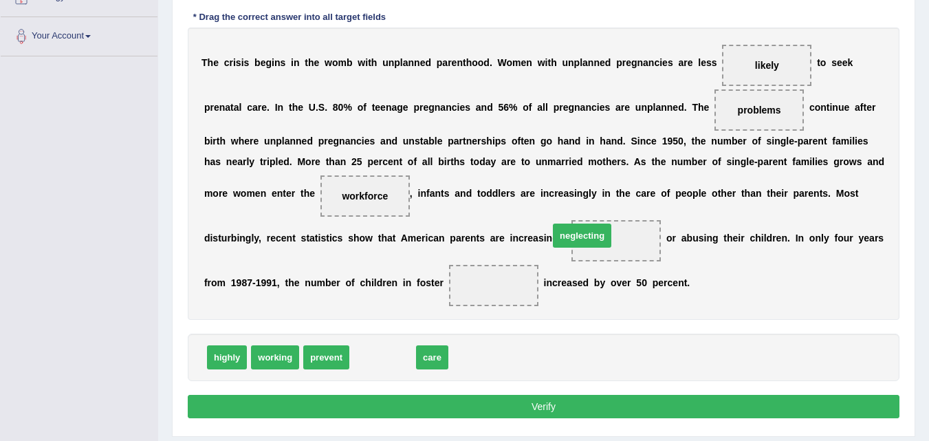
drag, startPoint x: 384, startPoint y: 360, endPoint x: 584, endPoint y: 239, distance: 233.6
drag, startPoint x: 370, startPoint y: 359, endPoint x: 498, endPoint y: 286, distance: 147.2
click at [463, 400] on button "Verify" at bounding box center [544, 406] width 712 height 23
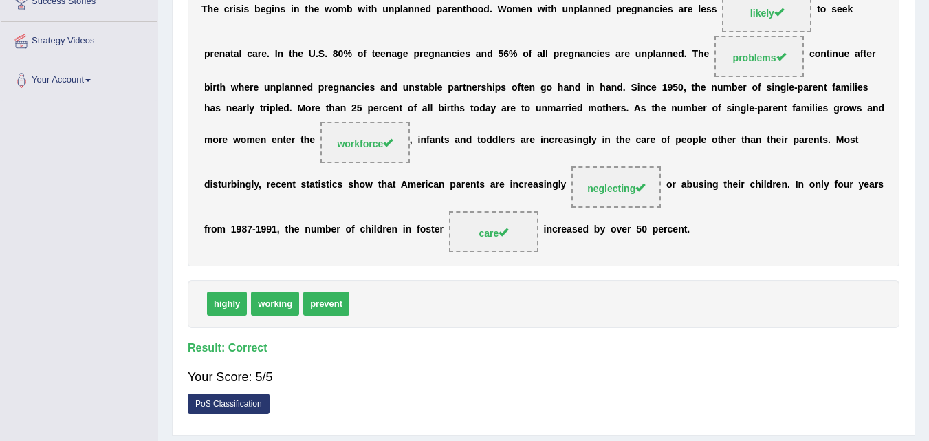
drag, startPoint x: 920, startPoint y: 274, endPoint x: 932, endPoint y: 168, distance: 107.2
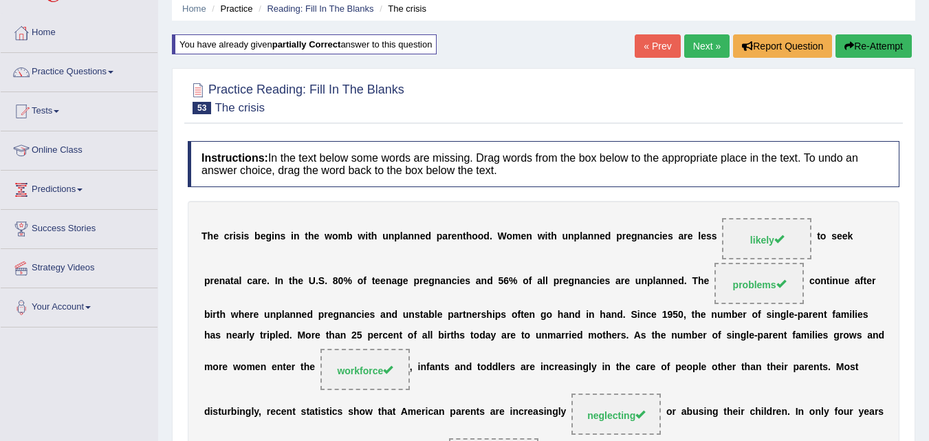
scroll to position [33, 0]
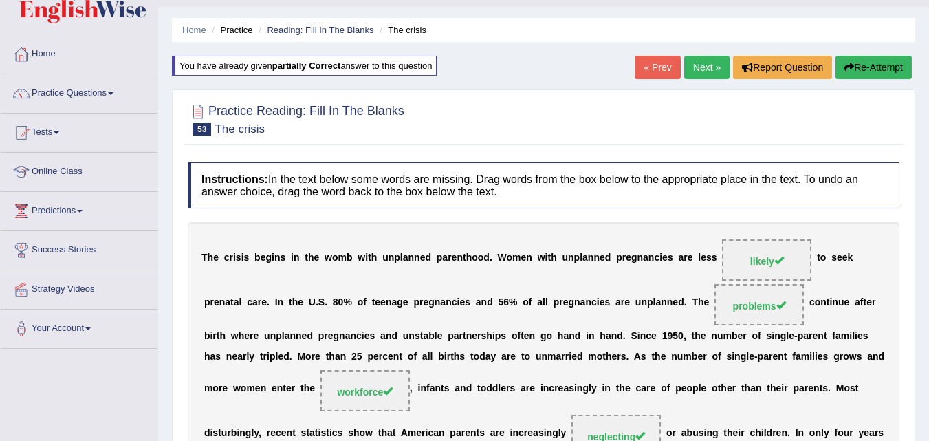
click at [684, 61] on link "Next »" at bounding box center [706, 67] width 45 height 23
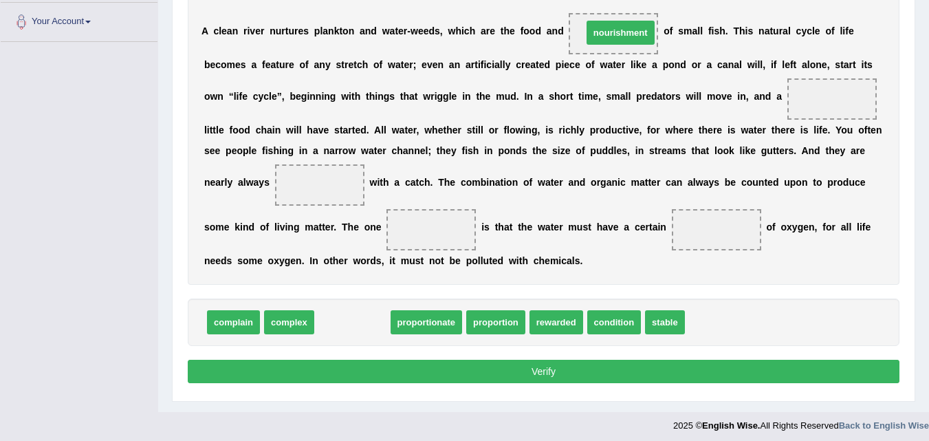
drag, startPoint x: 334, startPoint y: 328, endPoint x: 600, endPoint y: 39, distance: 393.3
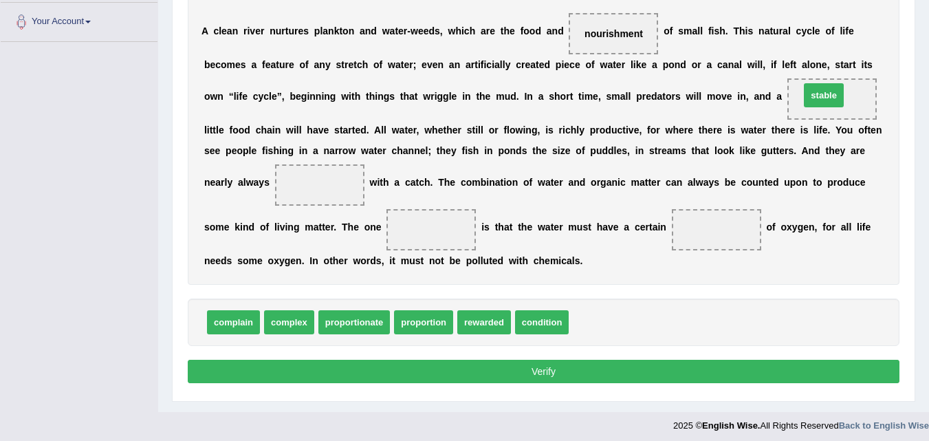
drag, startPoint x: 587, startPoint y: 327, endPoint x: 818, endPoint y: 100, distance: 323.9
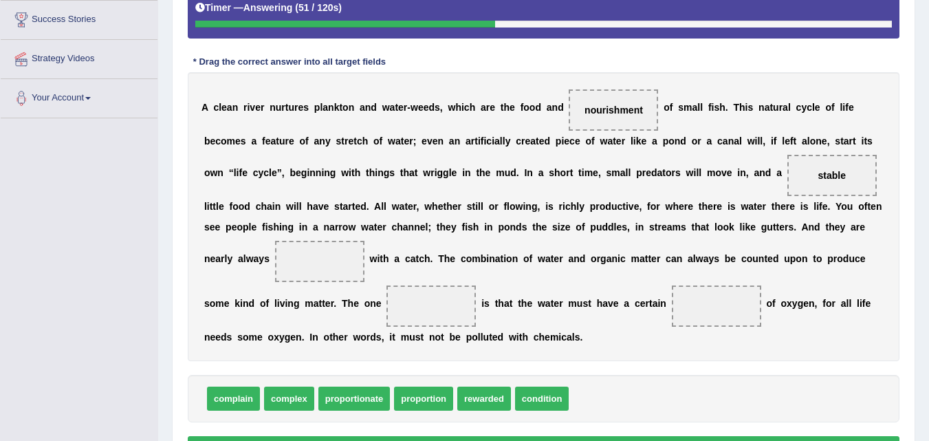
scroll to position [345, 0]
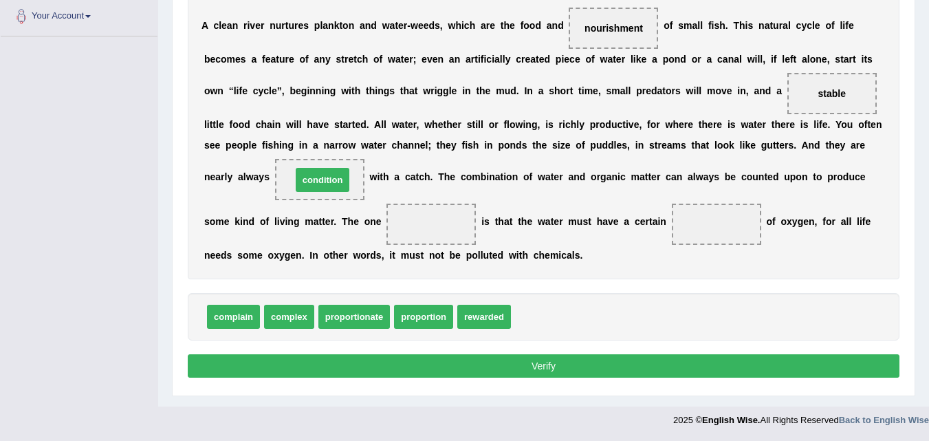
drag, startPoint x: 541, startPoint y: 319, endPoint x: 320, endPoint y: 178, distance: 261.9
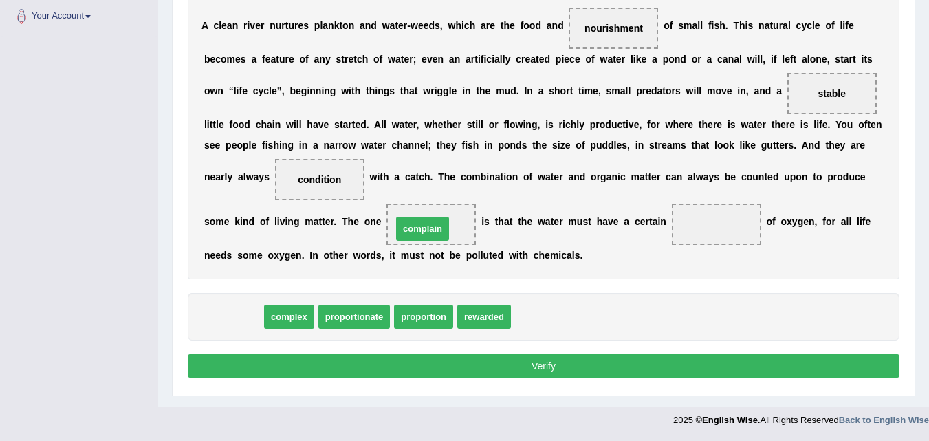
drag, startPoint x: 237, startPoint y: 313, endPoint x: 426, endPoint y: 225, distance: 208.6
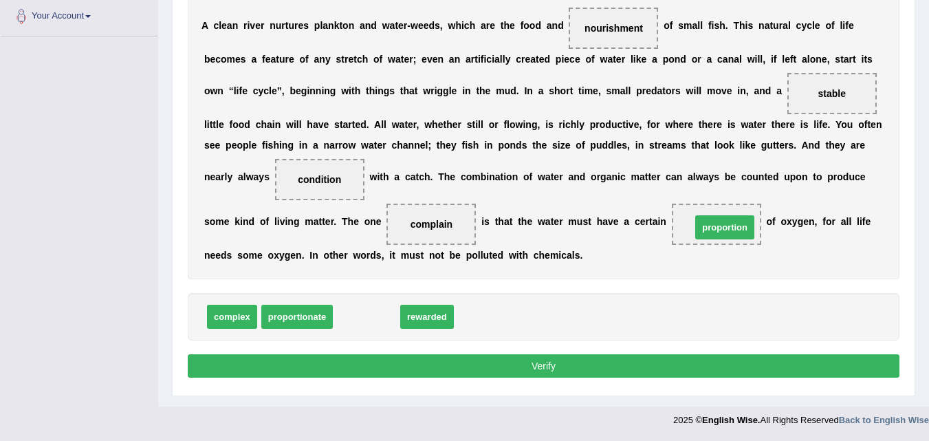
drag, startPoint x: 353, startPoint y: 323, endPoint x: 708, endPoint y: 231, distance: 366.5
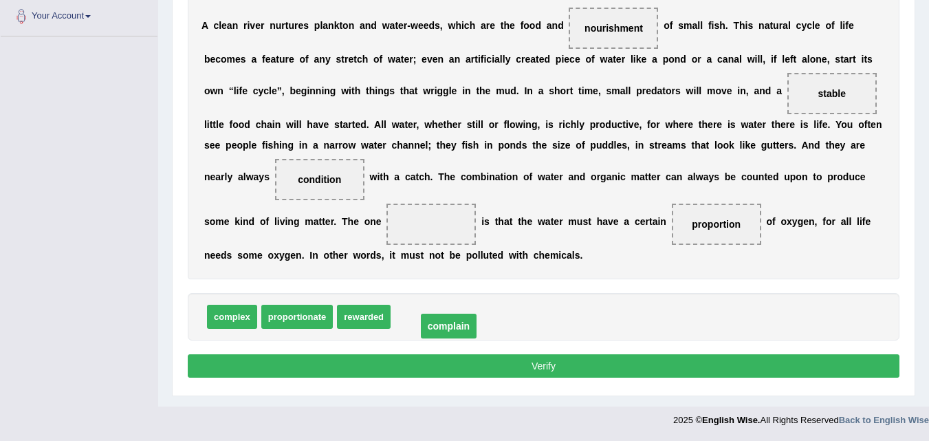
drag, startPoint x: 417, startPoint y: 222, endPoint x: 434, endPoint y: 324, distance: 103.2
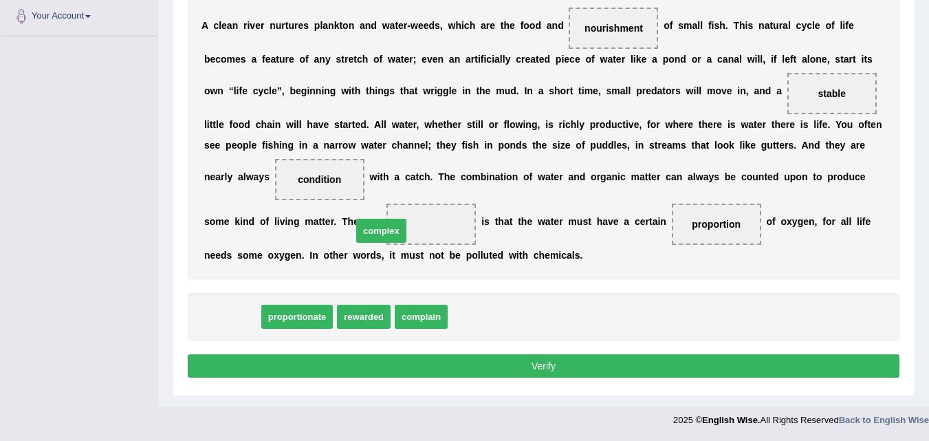
drag, startPoint x: 230, startPoint y: 313, endPoint x: 393, endPoint y: 224, distance: 186.5
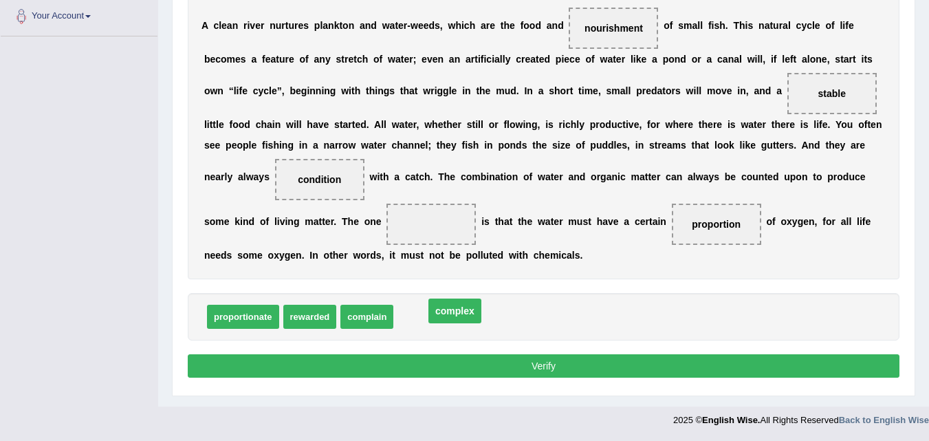
drag, startPoint x: 436, startPoint y: 221, endPoint x: 455, endPoint y: 310, distance: 91.3
click at [455, 310] on div "proportionate rewarded complain complex" at bounding box center [544, 316] width 712 height 47
click at [312, 324] on span "rewarded" at bounding box center [310, 317] width 54 height 24
drag, startPoint x: 420, startPoint y: 315, endPoint x: 427, endPoint y: 243, distance: 72.5
drag, startPoint x: 928, startPoint y: 294, endPoint x: 936, endPoint y: 217, distance: 77.4
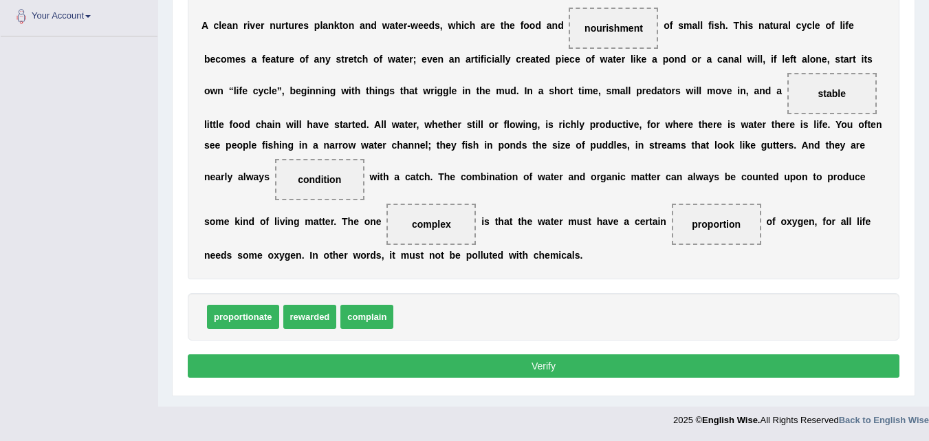
drag, startPoint x: 438, startPoint y: 224, endPoint x: 428, endPoint y: 318, distance: 94.8
drag, startPoint x: 327, startPoint y: 179, endPoint x: 433, endPoint y: 235, distance: 119.7
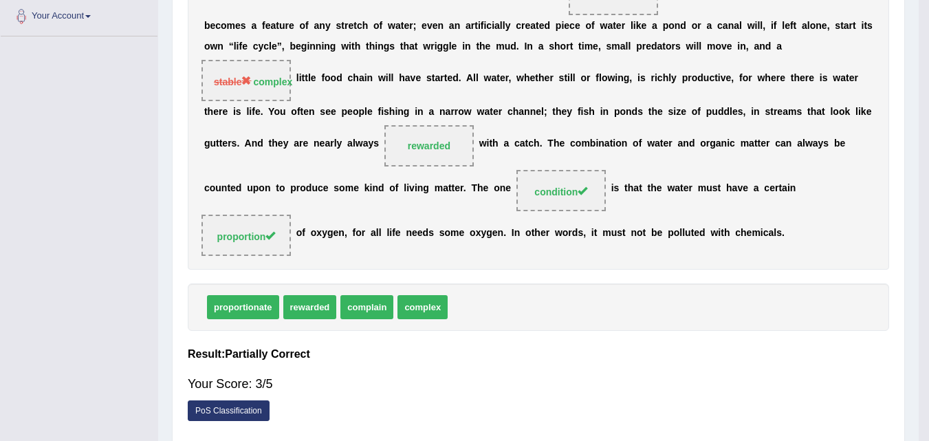
scroll to position [288, 0]
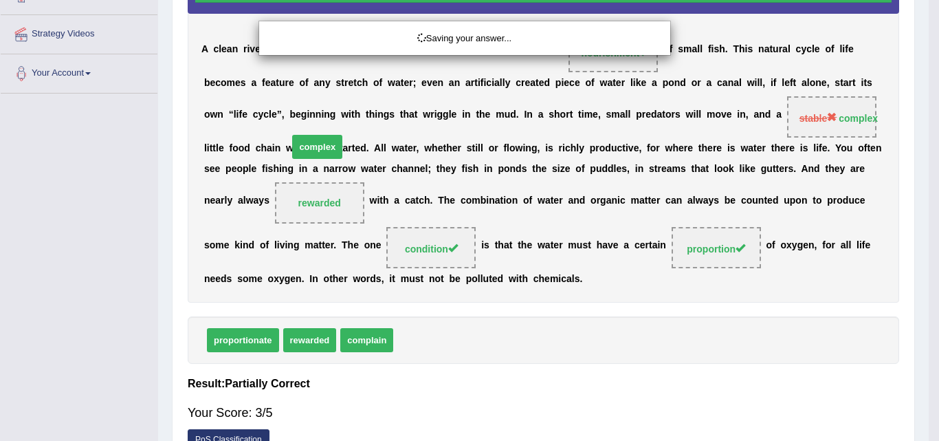
drag, startPoint x: 415, startPoint y: 316, endPoint x: 309, endPoint y: 181, distance: 171.5
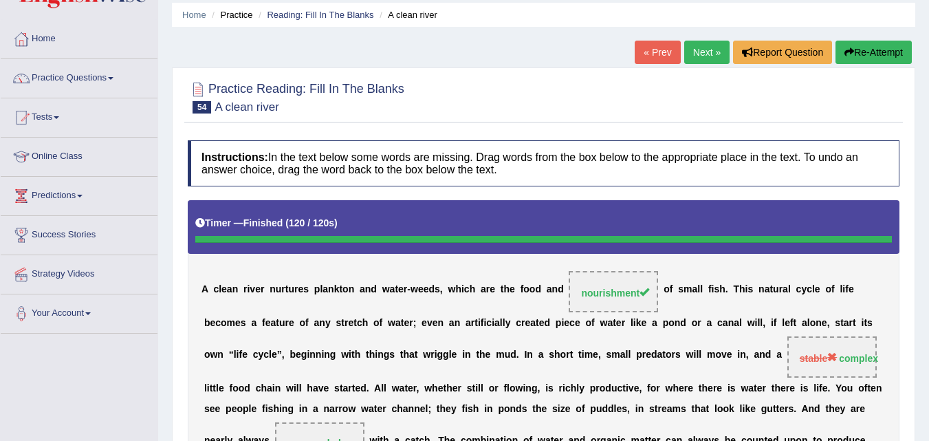
scroll to position [43, 0]
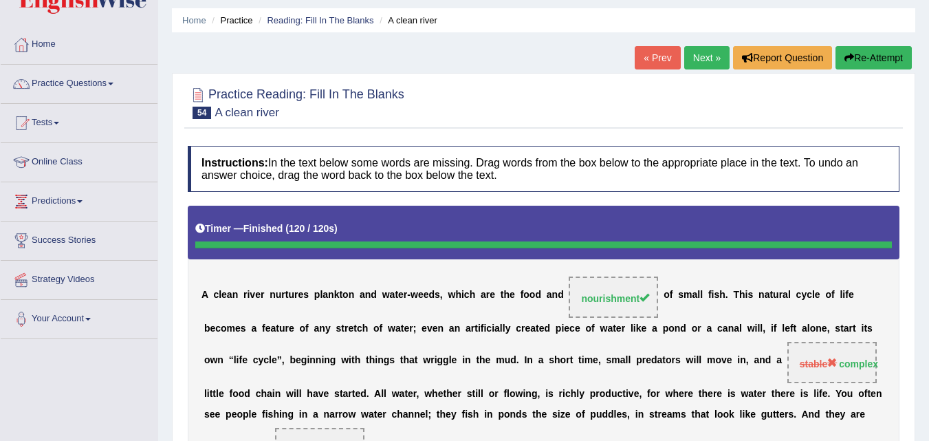
click at [694, 56] on link "Next »" at bounding box center [706, 57] width 45 height 23
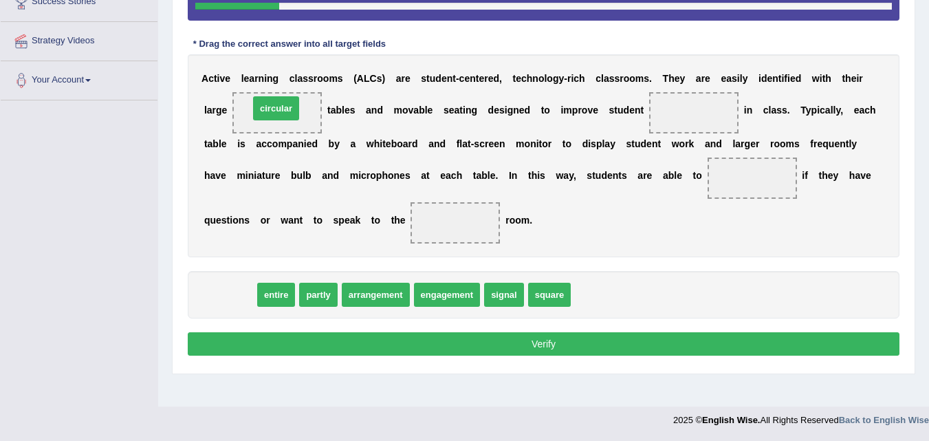
drag, startPoint x: 235, startPoint y: 305, endPoint x: 281, endPoint y: 118, distance: 192.6
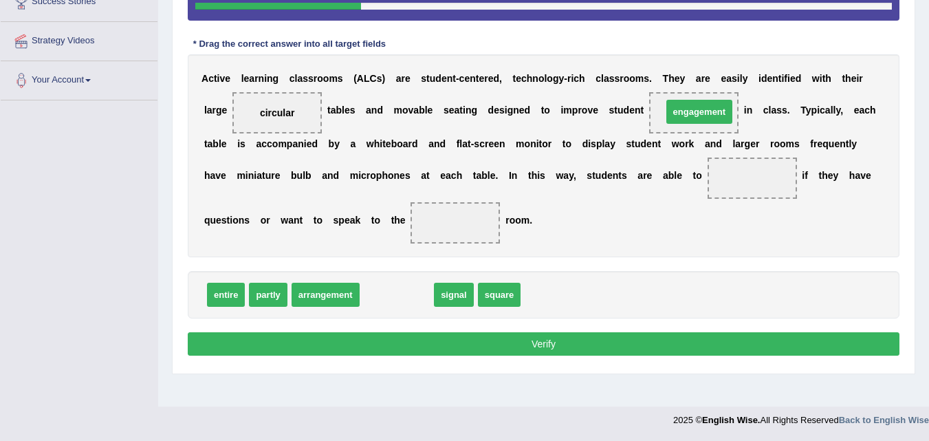
drag, startPoint x: 401, startPoint y: 300, endPoint x: 703, endPoint y: 117, distance: 353.0
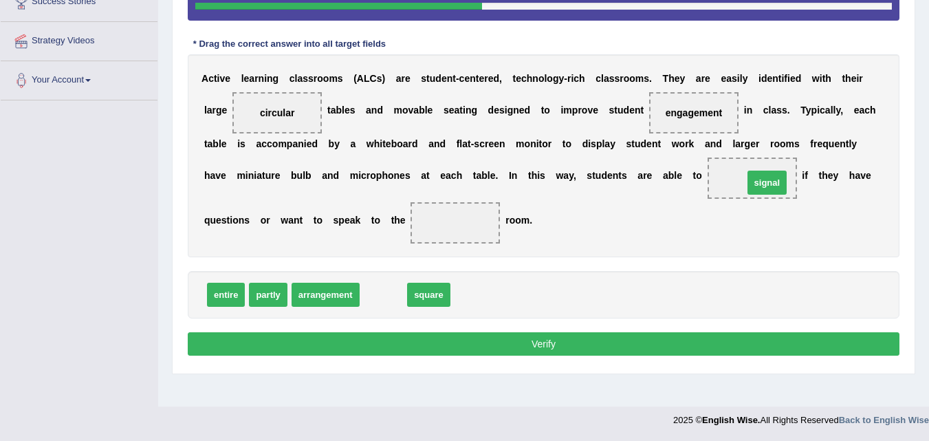
drag, startPoint x: 380, startPoint y: 292, endPoint x: 755, endPoint y: 177, distance: 392.7
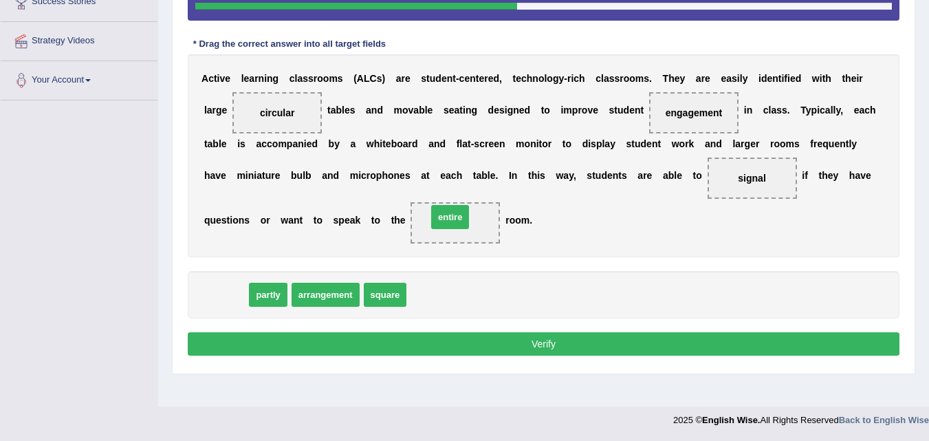
drag, startPoint x: 217, startPoint y: 302, endPoint x: 442, endPoint y: 224, distance: 237.3
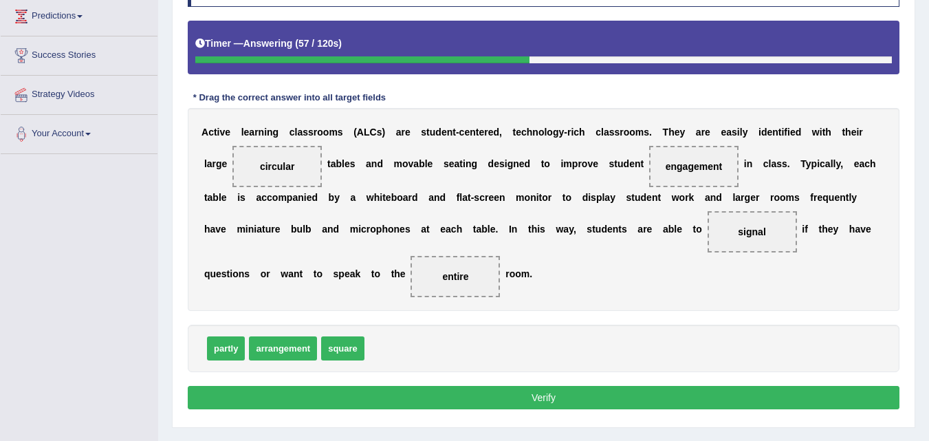
scroll to position [231, 0]
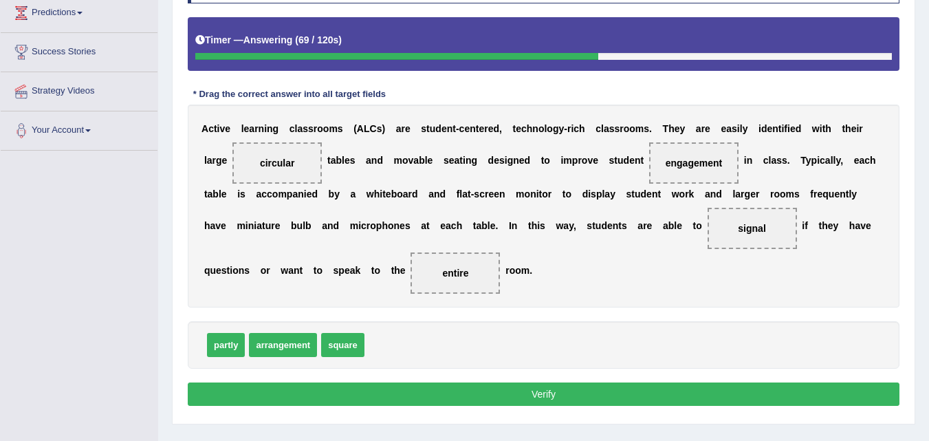
click at [585, 394] on button "Verify" at bounding box center [544, 393] width 712 height 23
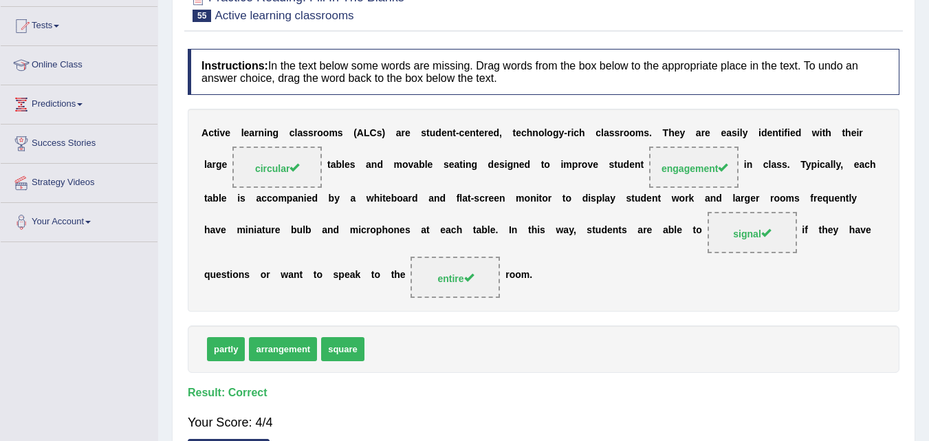
scroll to position [0, 0]
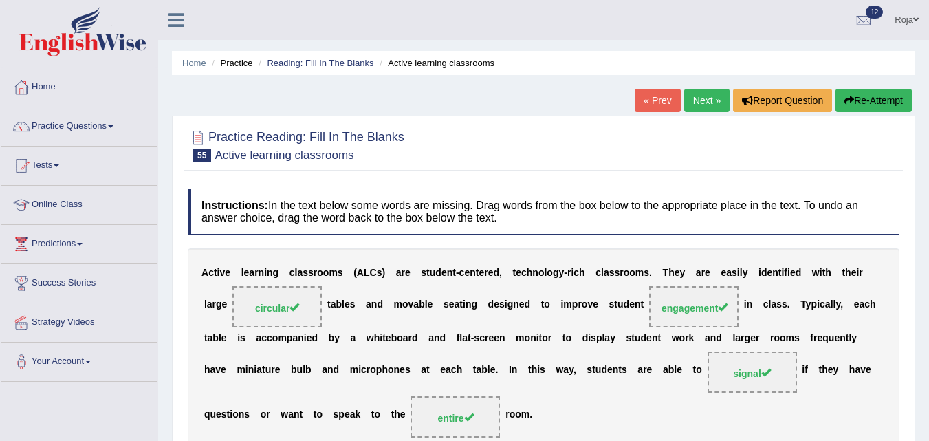
click at [692, 94] on link "Next »" at bounding box center [706, 100] width 45 height 23
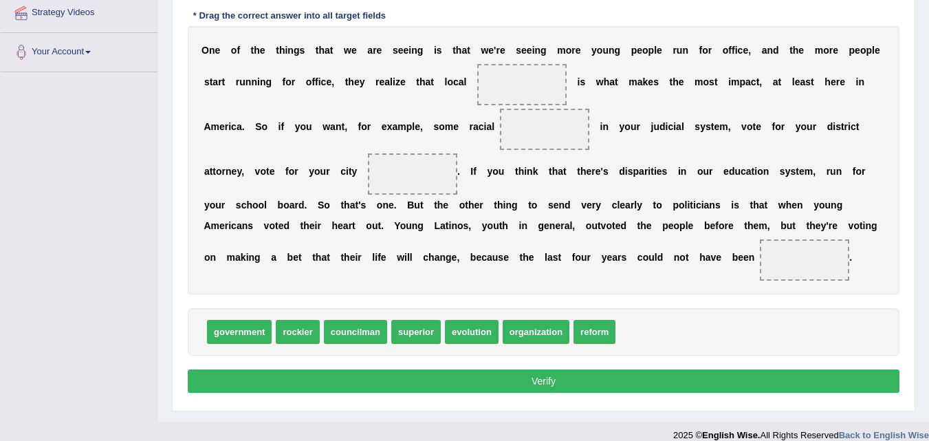
scroll to position [311, 0]
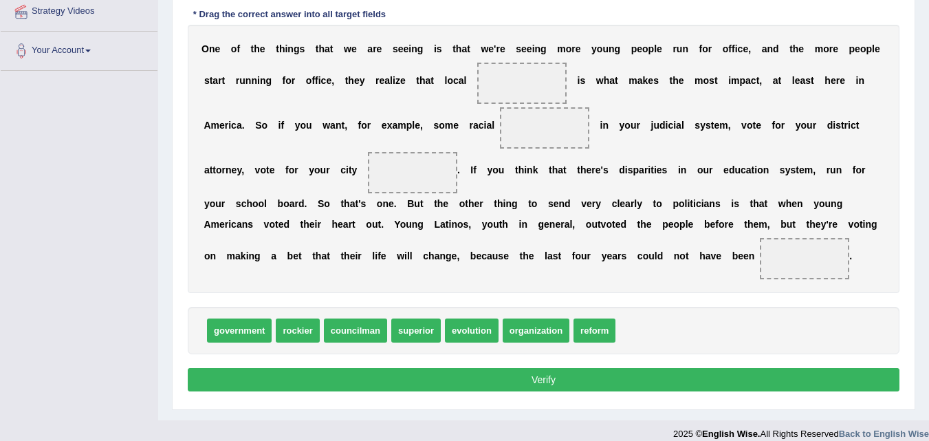
drag, startPoint x: 226, startPoint y: 335, endPoint x: 502, endPoint y: 93, distance: 366.9
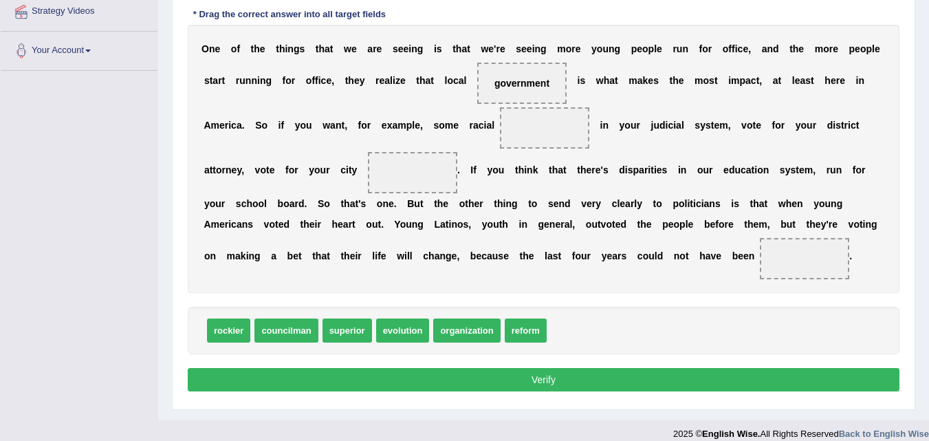
drag, startPoint x: 502, startPoint y: 93, endPoint x: 490, endPoint y: 107, distance: 19.0
click at [490, 107] on div "O n e o f t h e t h i n g s t h a t w e a r e s e e i n g i s t h a t w e ' r e…" at bounding box center [544, 159] width 712 height 268
drag, startPoint x: 291, startPoint y: 331, endPoint x: 426, endPoint y: 162, distance: 216.2
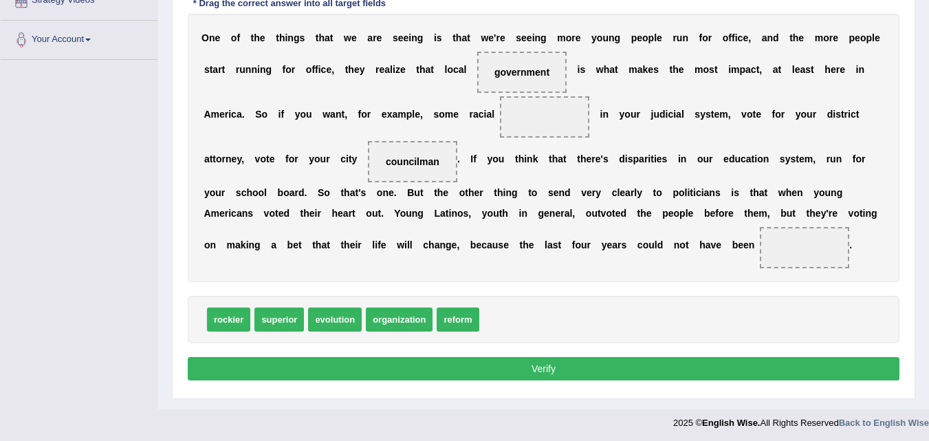
scroll to position [320, 0]
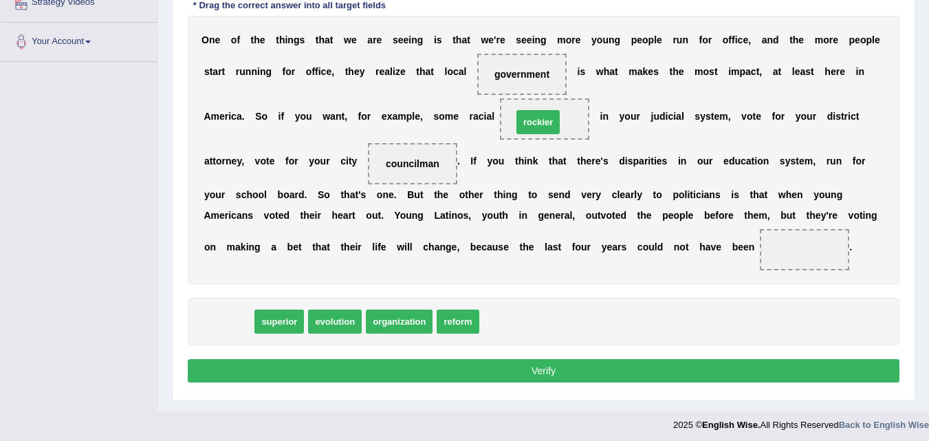
drag, startPoint x: 241, startPoint y: 321, endPoint x: 550, endPoint y: 122, distance: 368.2
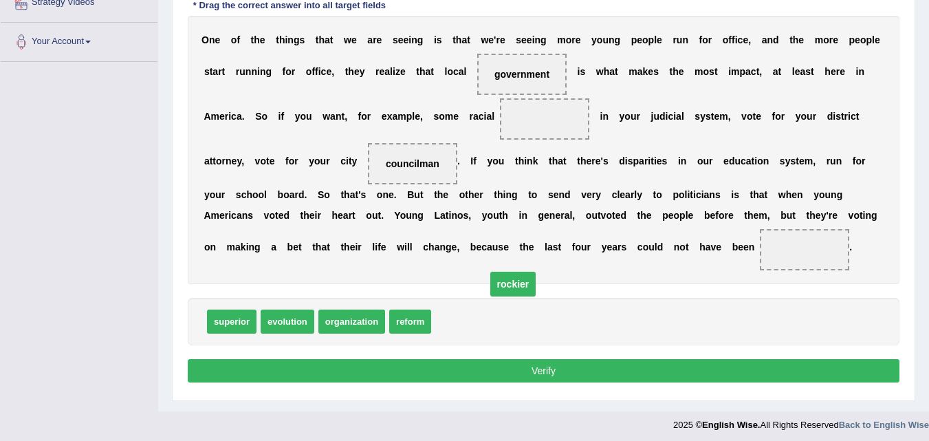
drag, startPoint x: 550, startPoint y: 122, endPoint x: 510, endPoint y: 296, distance: 179.3
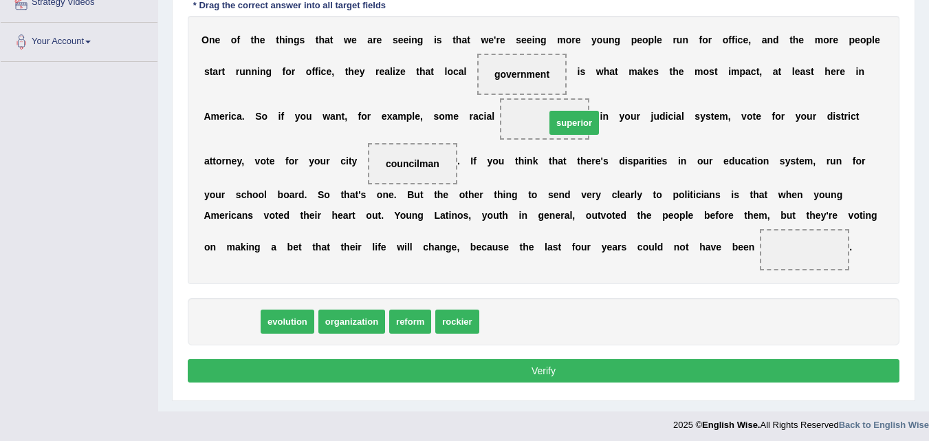
drag, startPoint x: 239, startPoint y: 318, endPoint x: 563, endPoint y: 101, distance: 390.6
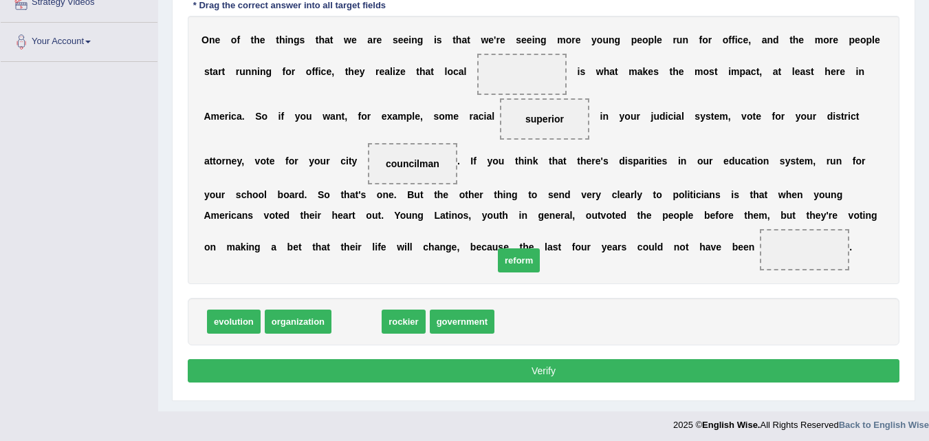
drag, startPoint x: 353, startPoint y: 319, endPoint x: 513, endPoint y: 258, distance: 171.5
click at [513, 258] on span "reform" at bounding box center [519, 260] width 42 height 24
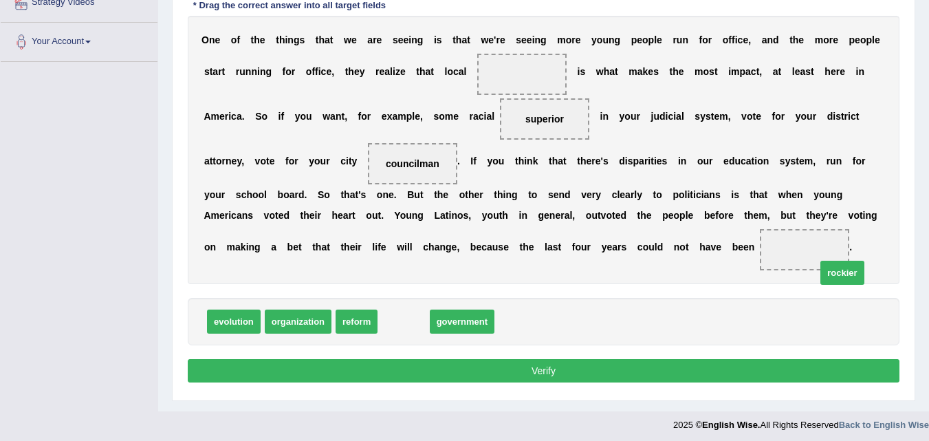
drag, startPoint x: 393, startPoint y: 331, endPoint x: 816, endPoint y: 263, distance: 428.4
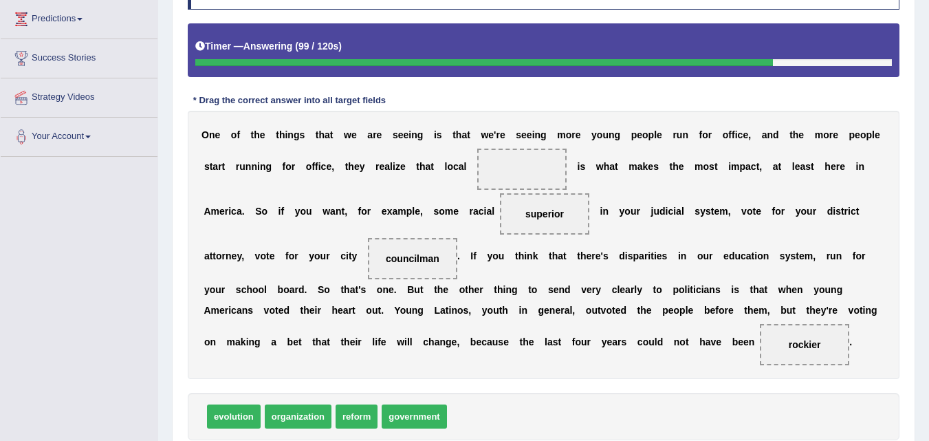
scroll to position [219, 0]
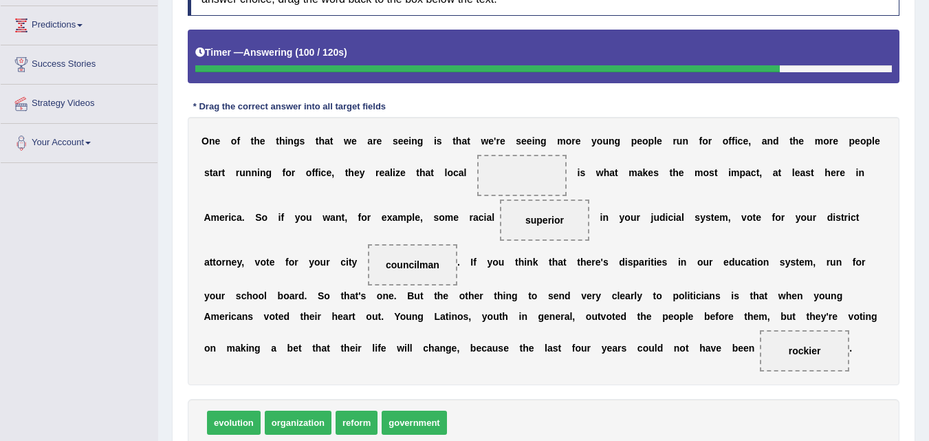
click at [924, 219] on div "Home Practice Reading: Fill In The Blanks Judicial system « Prev Next » Report …" at bounding box center [543, 146] width 771 height 731
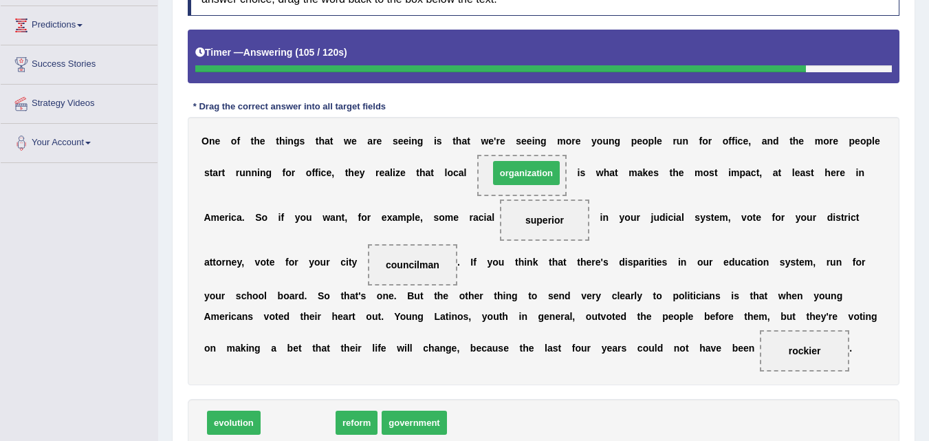
drag, startPoint x: 303, startPoint y: 419, endPoint x: 532, endPoint y: 169, distance: 338.3
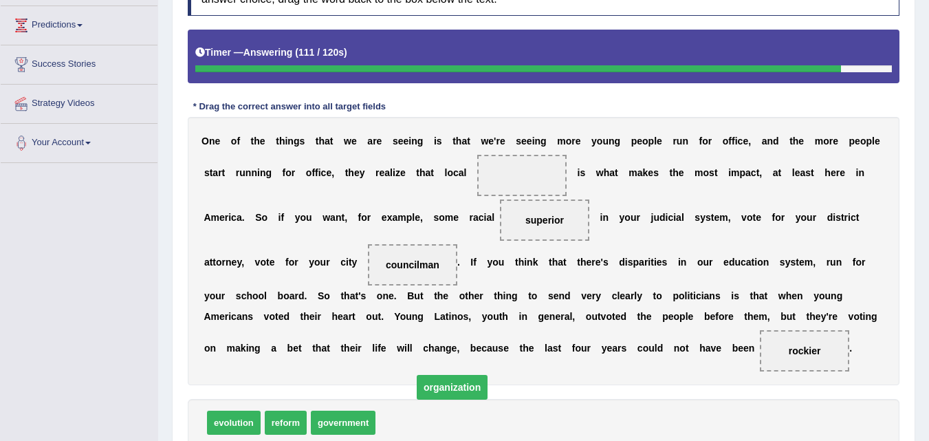
drag, startPoint x: 517, startPoint y: 175, endPoint x: 438, endPoint y: 386, distance: 226.1
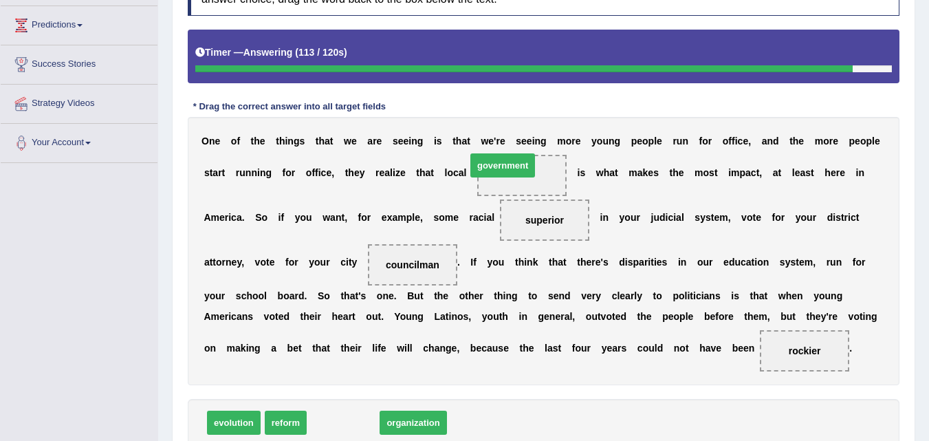
drag, startPoint x: 351, startPoint y: 424, endPoint x: 511, endPoint y: 167, distance: 302.7
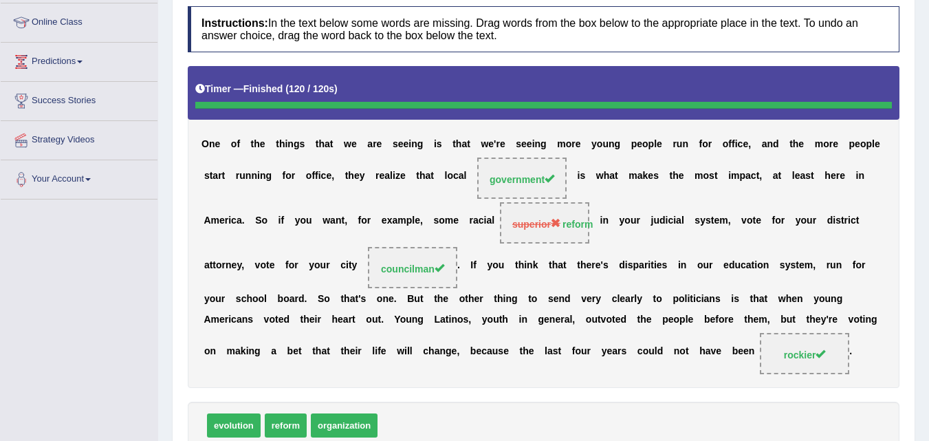
scroll to position [0, 0]
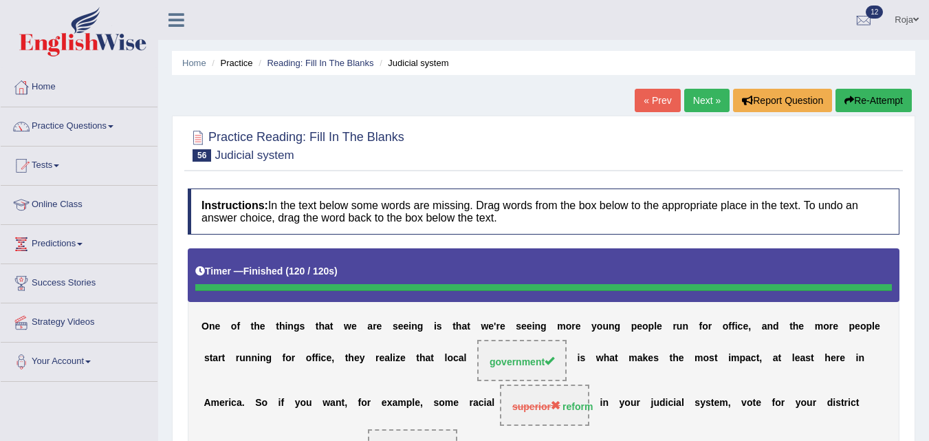
click at [684, 101] on link "Next »" at bounding box center [706, 100] width 45 height 23
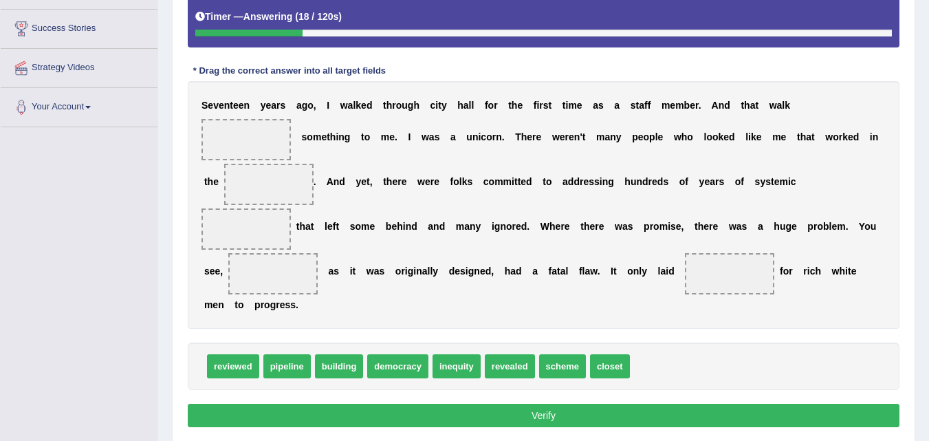
scroll to position [254, 0]
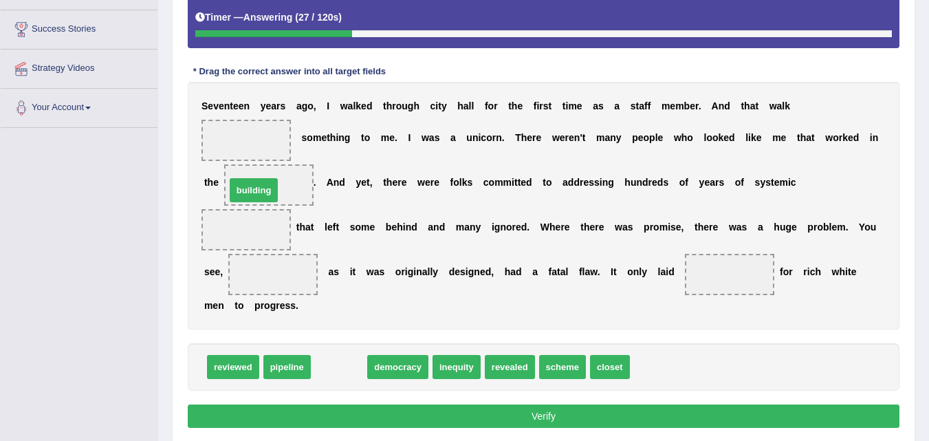
drag, startPoint x: 351, startPoint y: 359, endPoint x: 265, endPoint y: 182, distance: 196.2
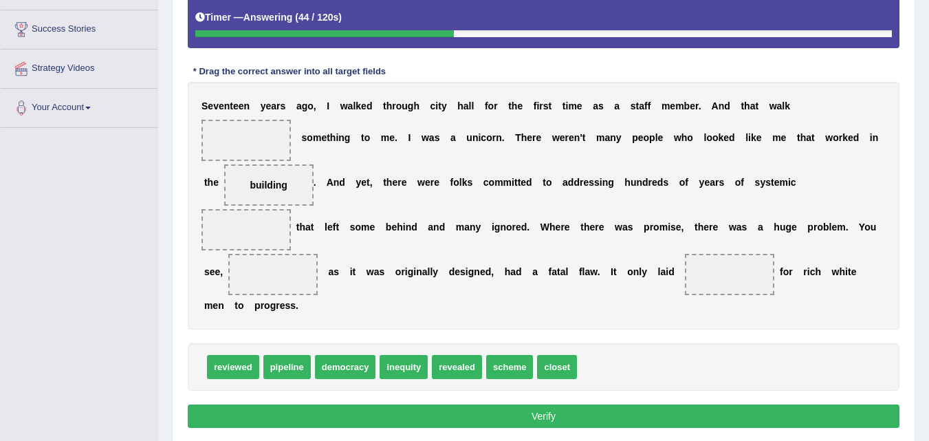
click at [504, 380] on div "reviewed pipeline democracy inequity revealed scheme closet" at bounding box center [544, 366] width 712 height 47
click at [503, 366] on span "scheme" at bounding box center [509, 367] width 47 height 24
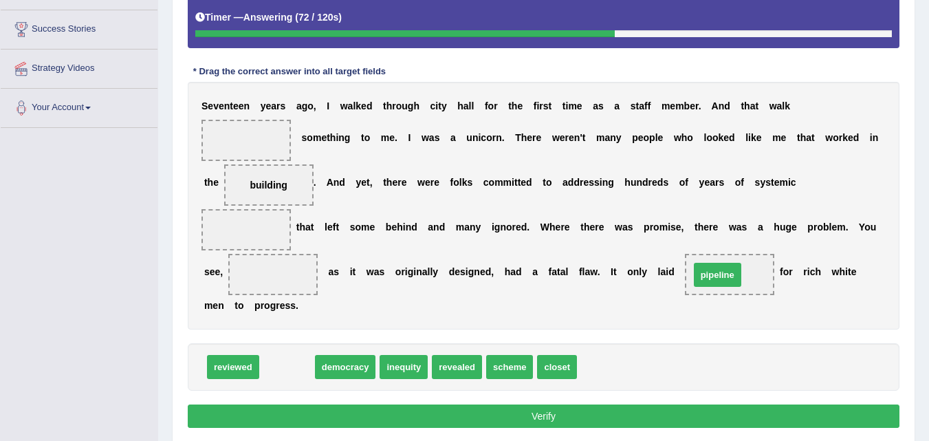
drag, startPoint x: 297, startPoint y: 368, endPoint x: 728, endPoint y: 276, distance: 440.3
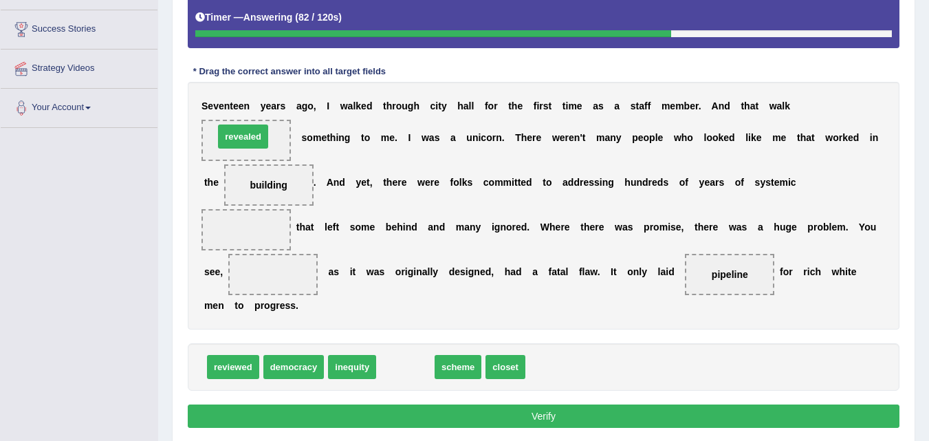
drag, startPoint x: 396, startPoint y: 371, endPoint x: 234, endPoint y: 140, distance: 281.8
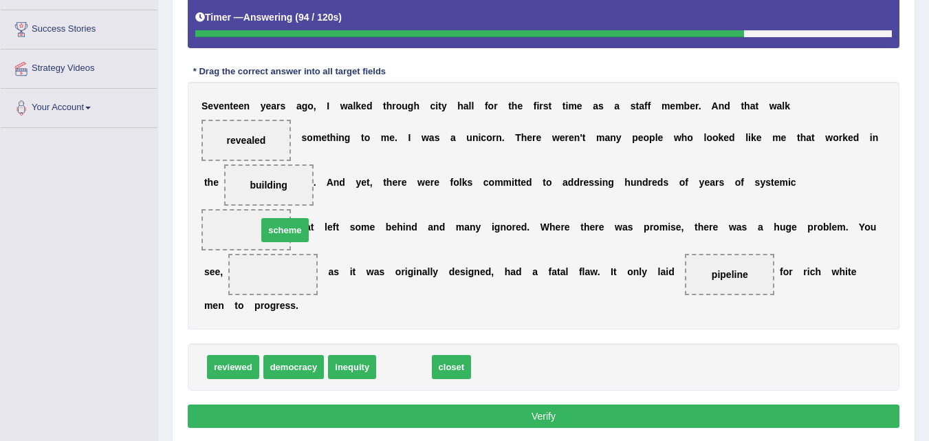
drag, startPoint x: 397, startPoint y: 365, endPoint x: 248, endPoint y: 230, distance: 201.0
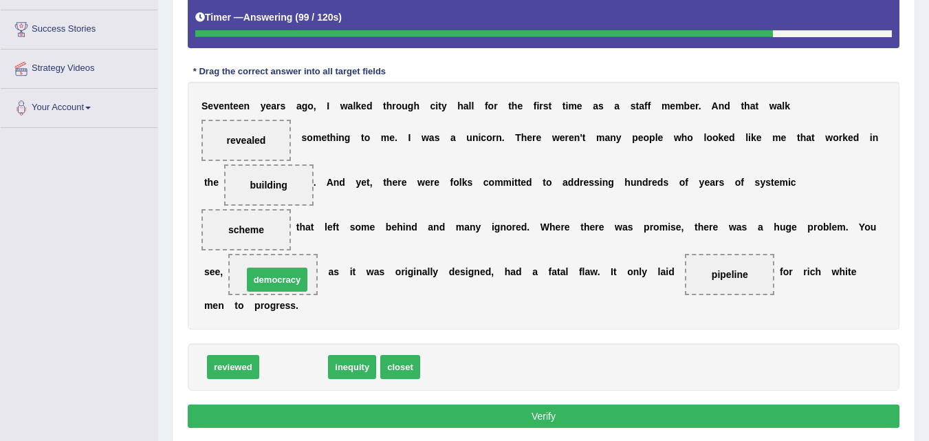
drag, startPoint x: 293, startPoint y: 369, endPoint x: 276, endPoint y: 282, distance: 88.9
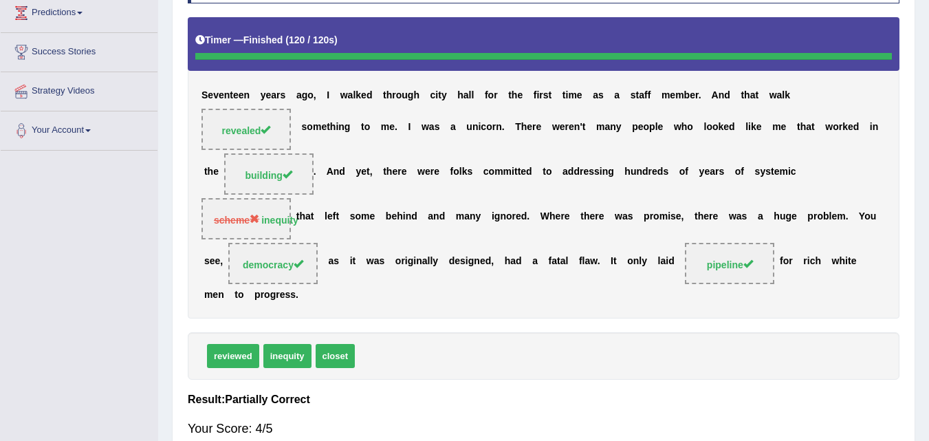
scroll to position [0, 0]
